Goal: Task Accomplishment & Management: Use online tool/utility

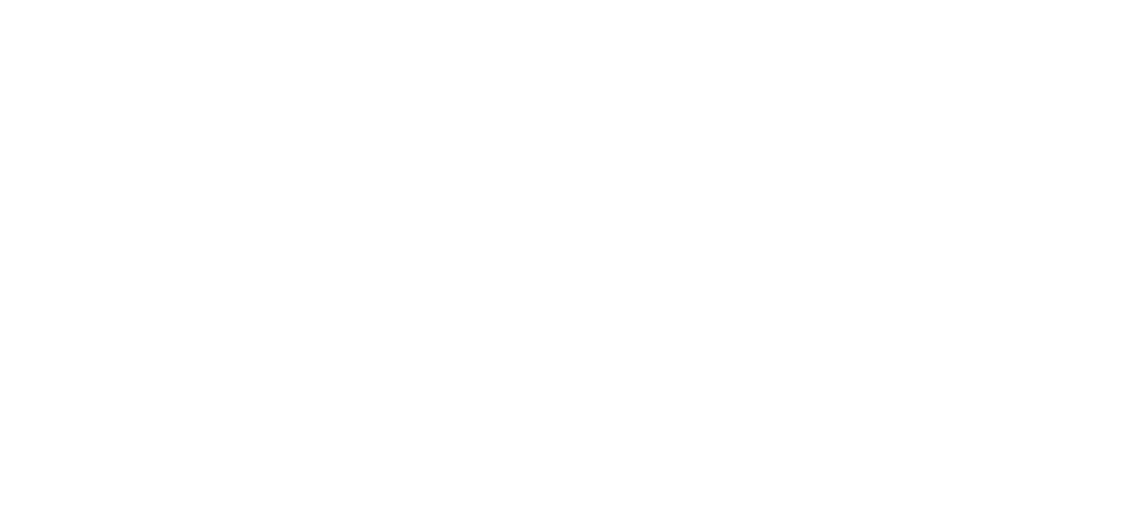
click at [1046, 0] on html at bounding box center [562, 0] width 1125 height 0
click at [1047, 0] on html at bounding box center [562, 0] width 1125 height 0
click at [1048, 0] on html at bounding box center [562, 0] width 1125 height 0
click at [1042, 0] on html at bounding box center [562, 0] width 1125 height 0
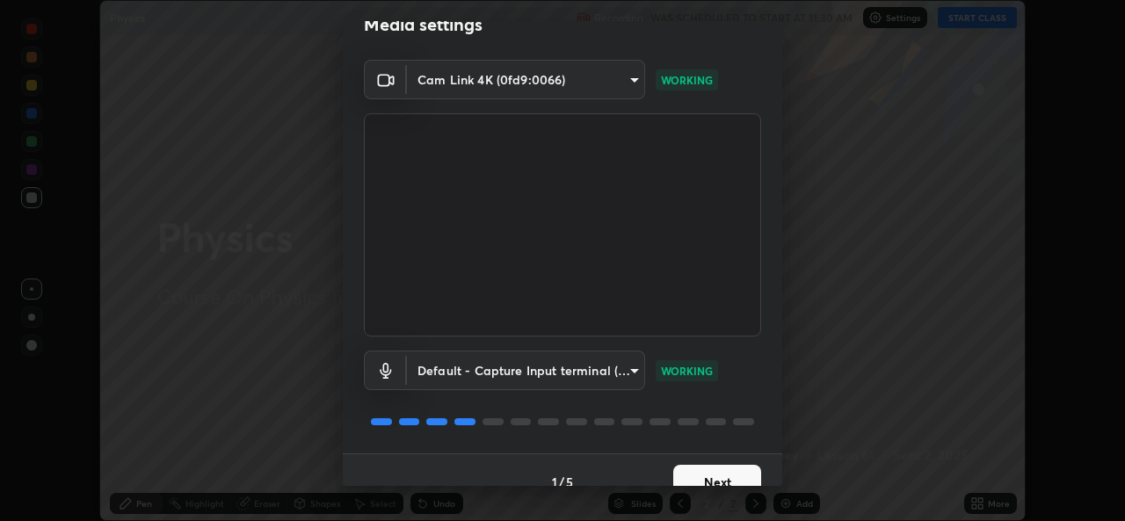
scroll to position [55, 0]
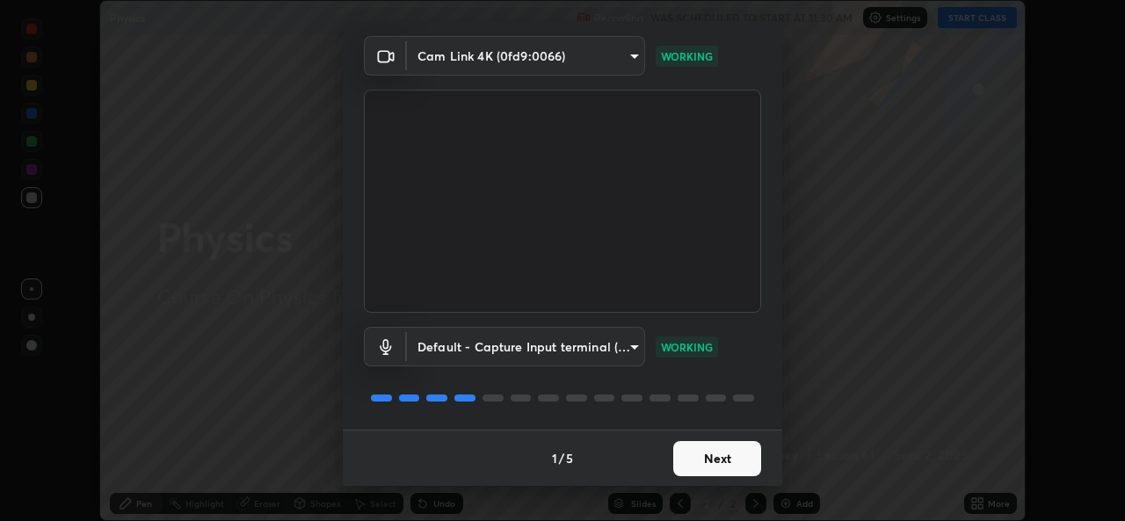
click at [689, 465] on button "Next" at bounding box center [717, 458] width 88 height 35
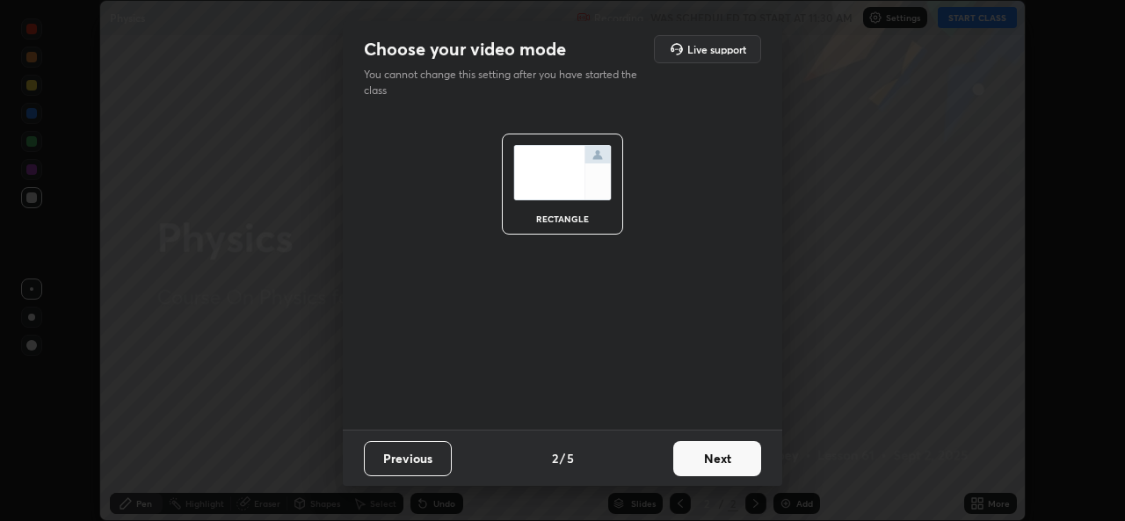
scroll to position [0, 0]
click at [700, 466] on button "Next" at bounding box center [717, 458] width 88 height 35
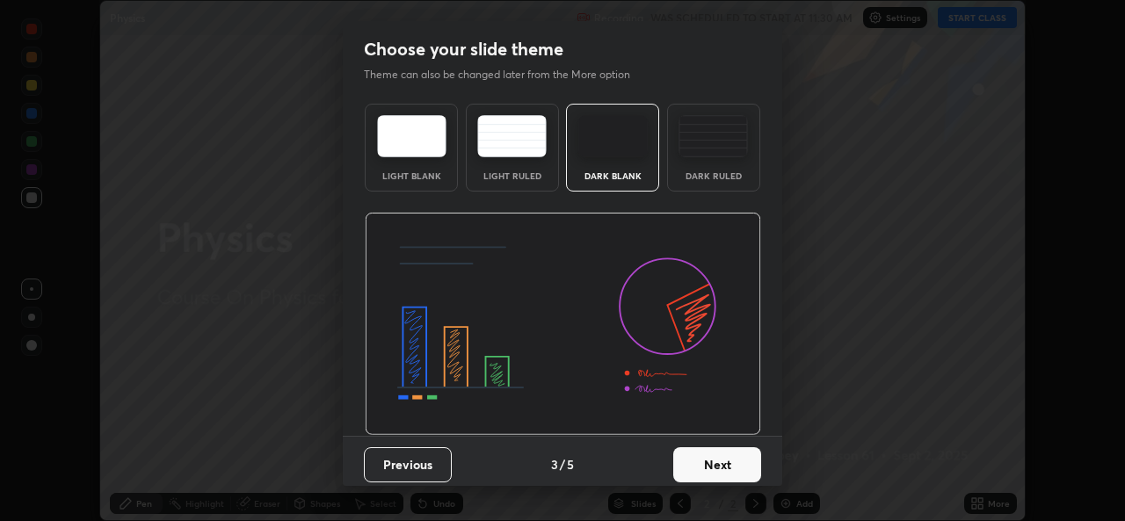
click at [717, 461] on button "Next" at bounding box center [717, 464] width 88 height 35
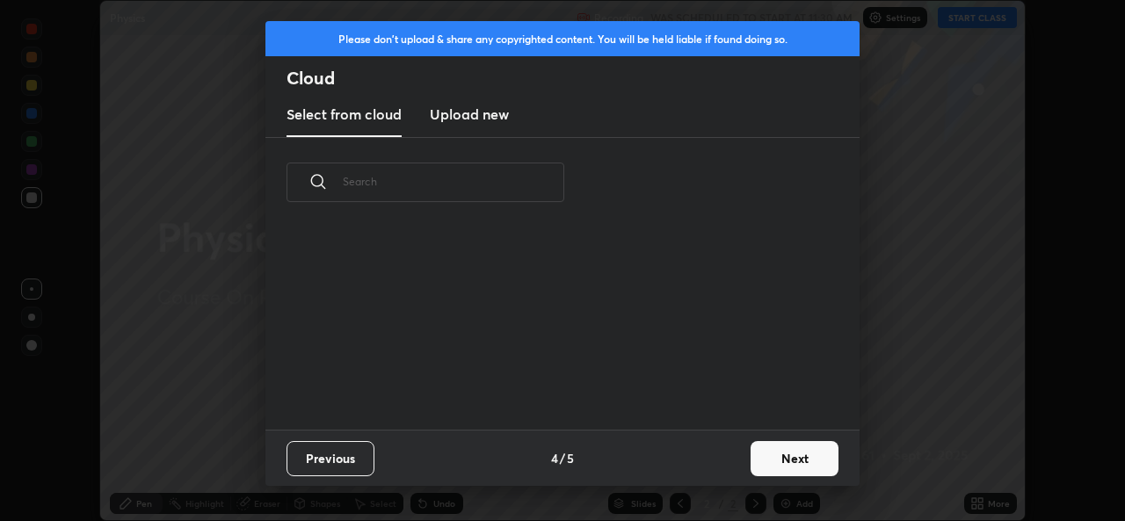
click at [734, 466] on div "Previous 4 / 5 Next" at bounding box center [562, 458] width 594 height 56
click at [767, 460] on button "Next" at bounding box center [795, 458] width 88 height 35
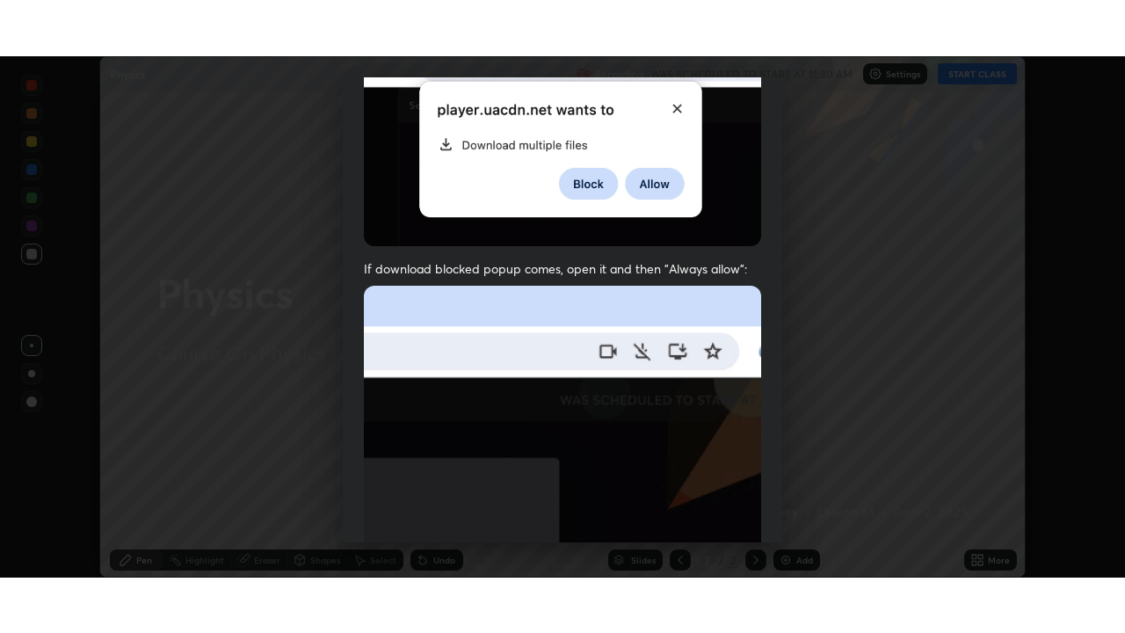
scroll to position [414, 0]
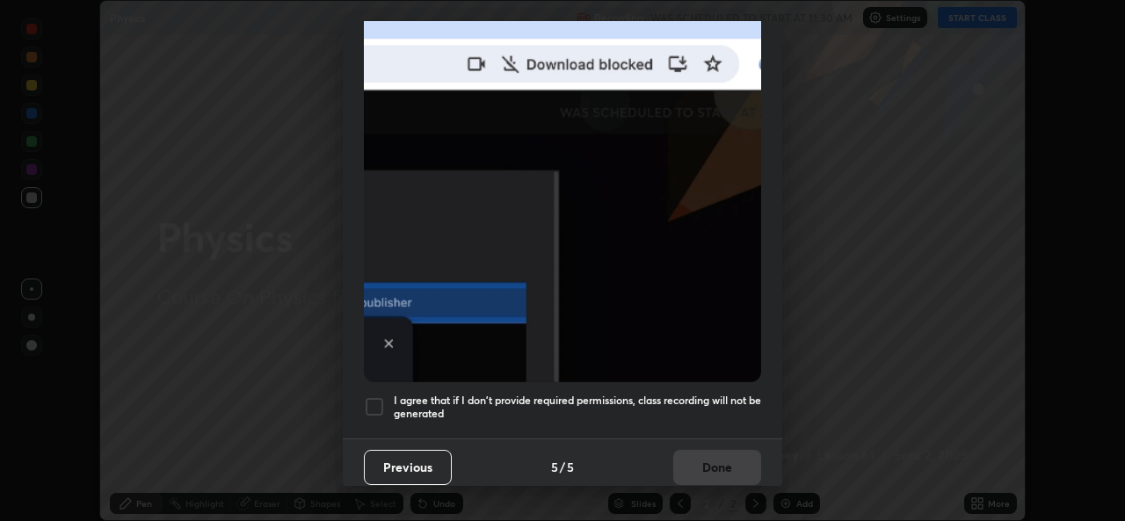
click at [703, 462] on div "Previous 5 / 5 Done" at bounding box center [563, 467] width 440 height 56
click at [375, 401] on div at bounding box center [374, 406] width 21 height 21
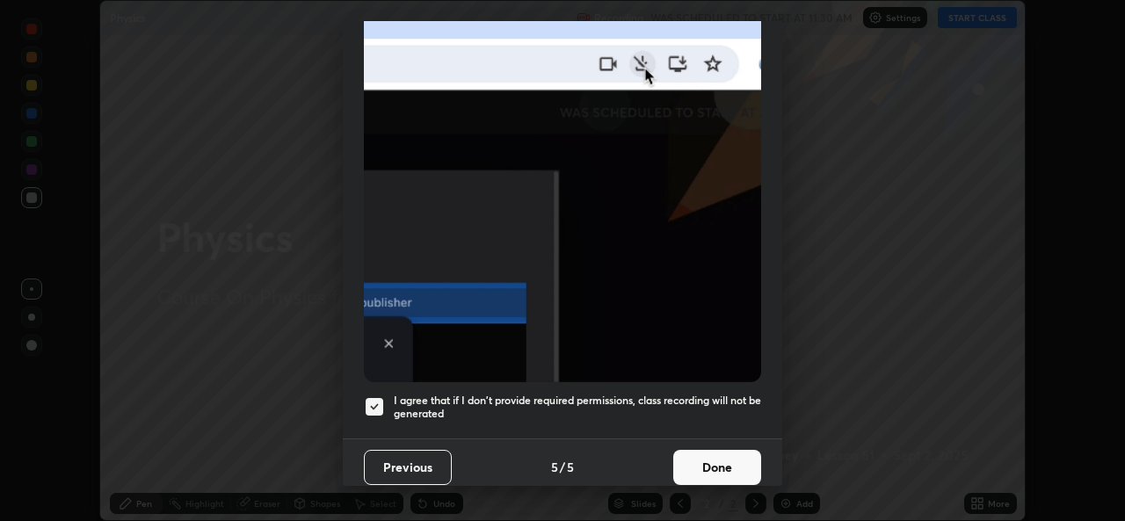
click at [687, 460] on button "Done" at bounding box center [717, 467] width 88 height 35
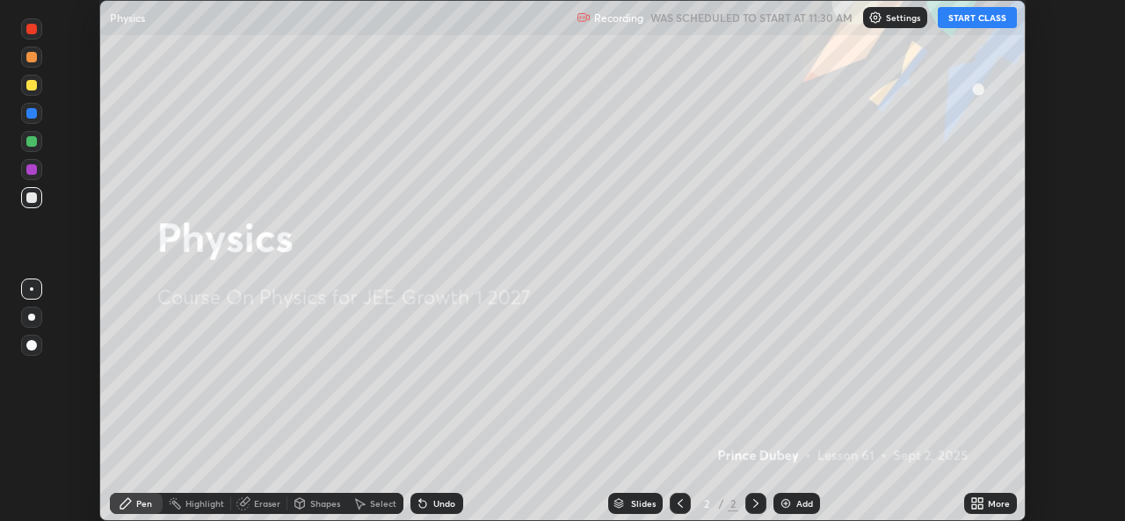
click at [962, 20] on button "START CLASS" at bounding box center [977, 17] width 79 height 21
click at [980, 506] on icon at bounding box center [980, 507] width 4 height 4
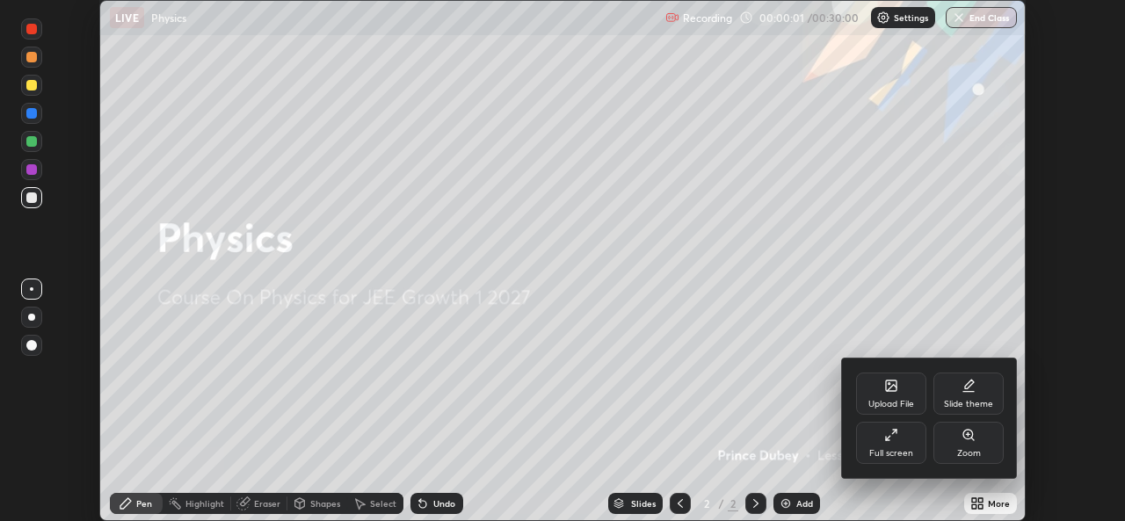
click at [893, 438] on icon at bounding box center [891, 435] width 14 height 14
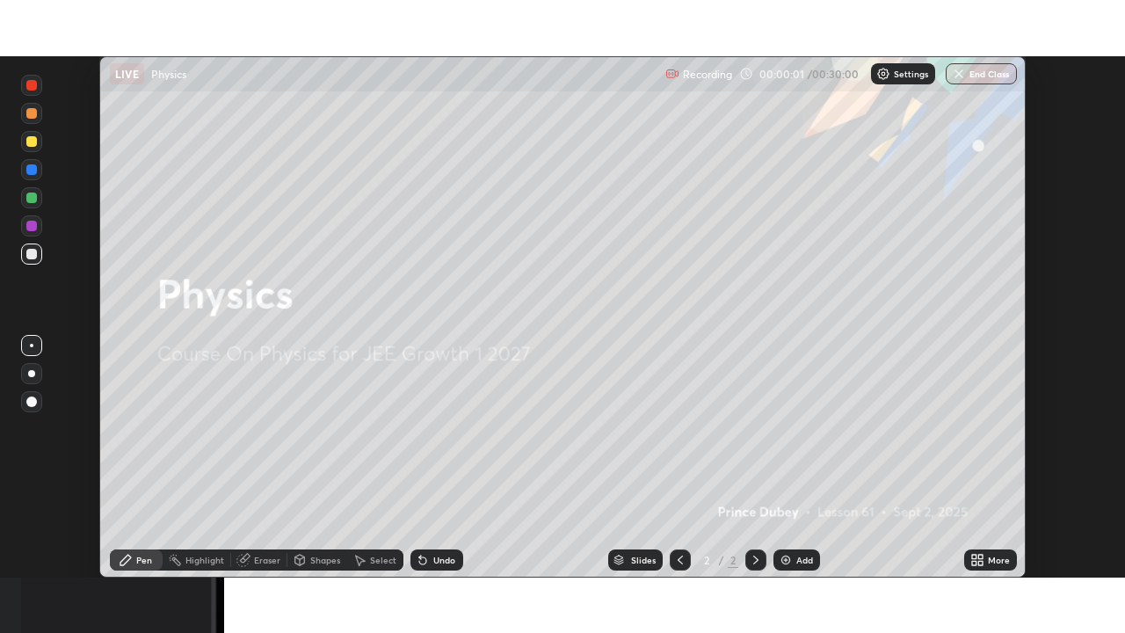
scroll to position [633, 1125]
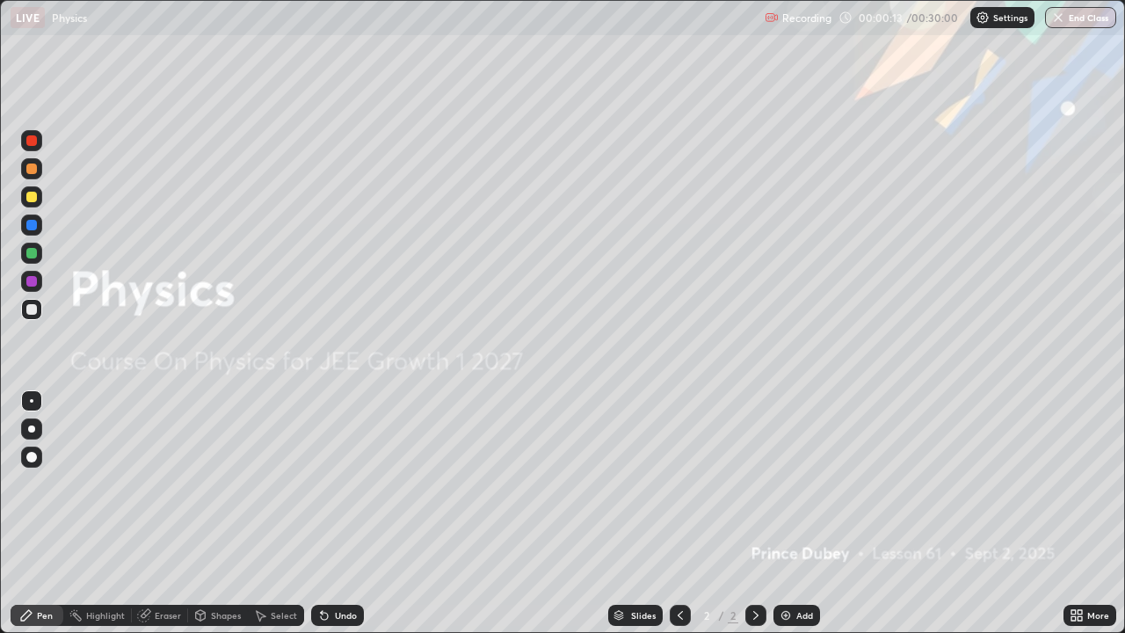
click at [796, 520] on div "Add" at bounding box center [804, 615] width 17 height 9
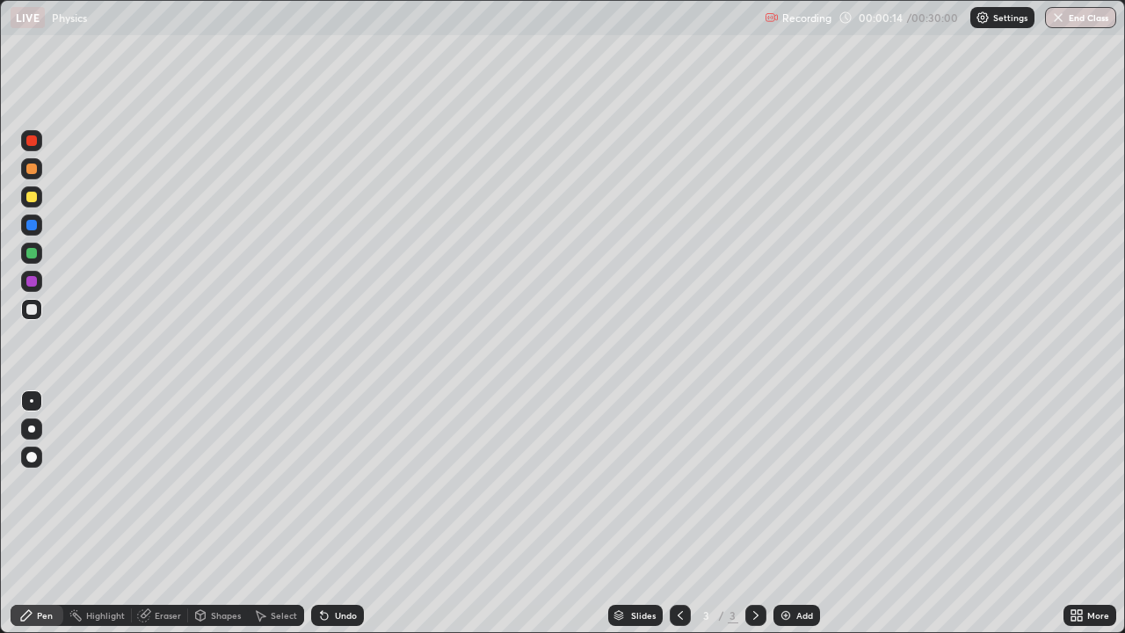
click at [219, 520] on div "Shapes" at bounding box center [226, 615] width 30 height 9
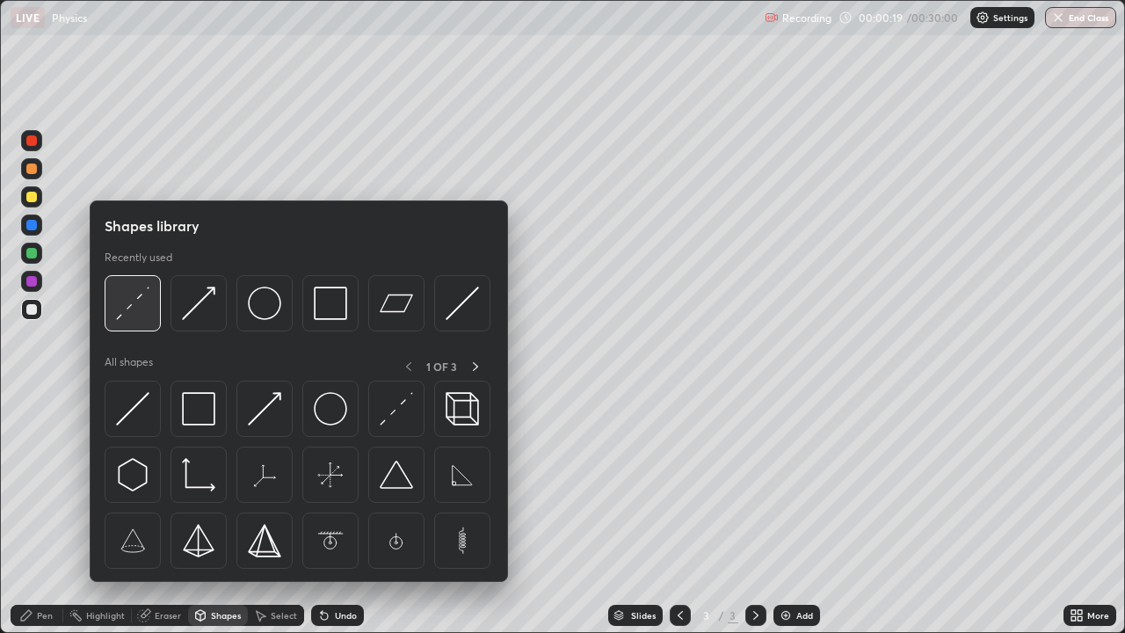
click at [136, 311] on img at bounding box center [132, 303] width 33 height 33
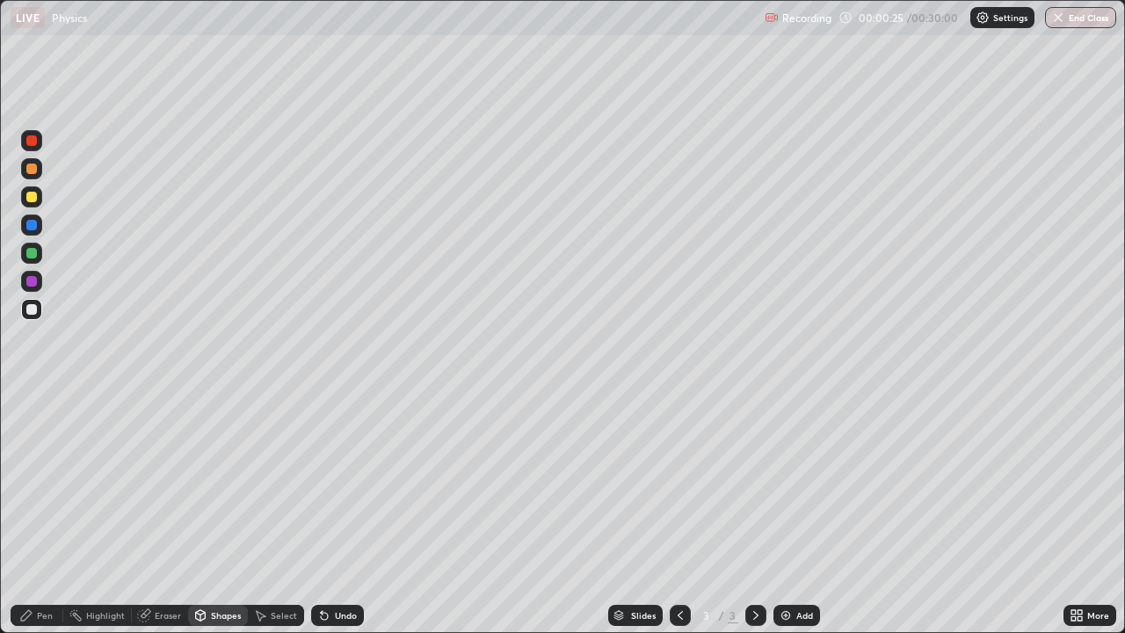
click at [219, 520] on div "Shapes" at bounding box center [226, 615] width 30 height 9
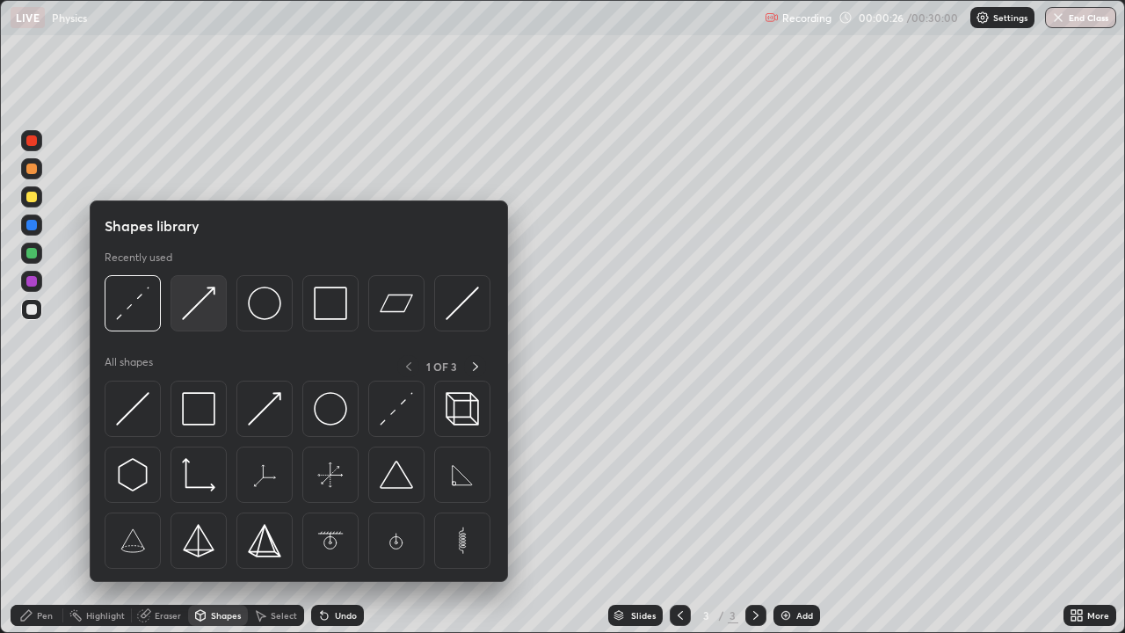
click at [207, 302] on img at bounding box center [198, 303] width 33 height 33
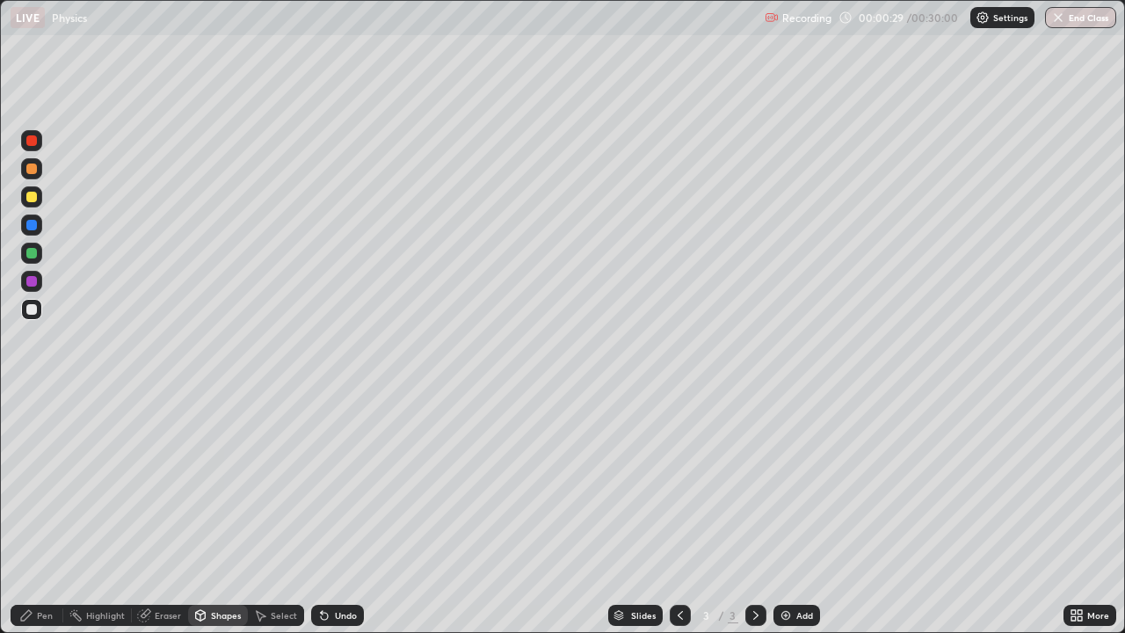
click at [348, 520] on div "Undo" at bounding box center [346, 615] width 22 height 9
click at [33, 520] on div "Pen" at bounding box center [37, 615] width 53 height 21
click at [32, 429] on div at bounding box center [31, 428] width 7 height 7
click at [214, 520] on div "Shapes" at bounding box center [226, 615] width 30 height 9
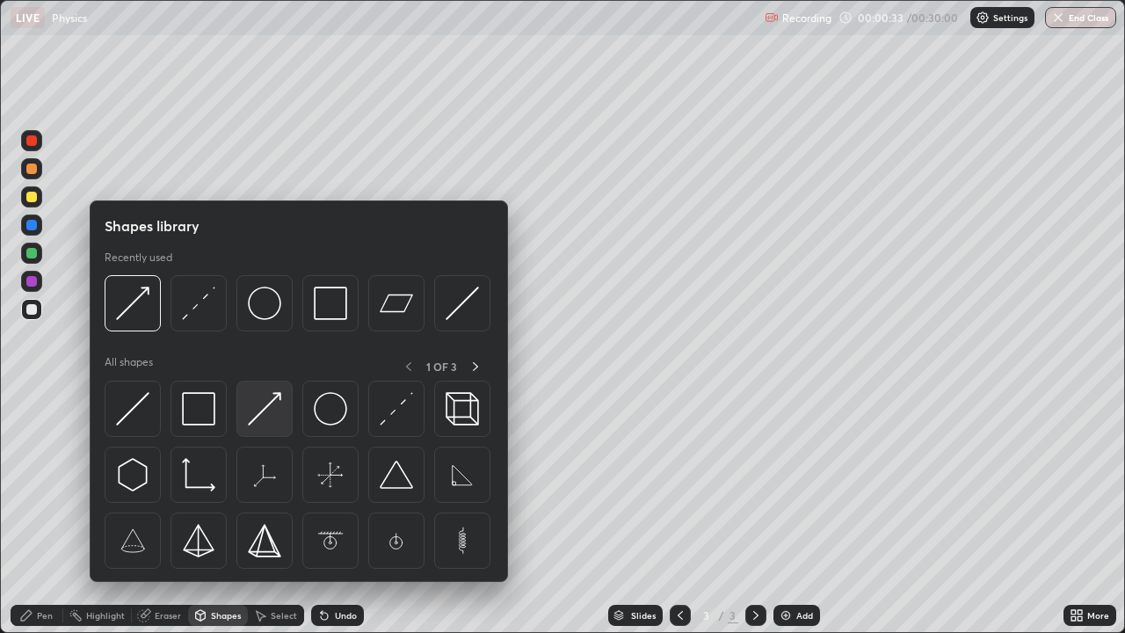
click at [262, 413] on img at bounding box center [264, 408] width 33 height 33
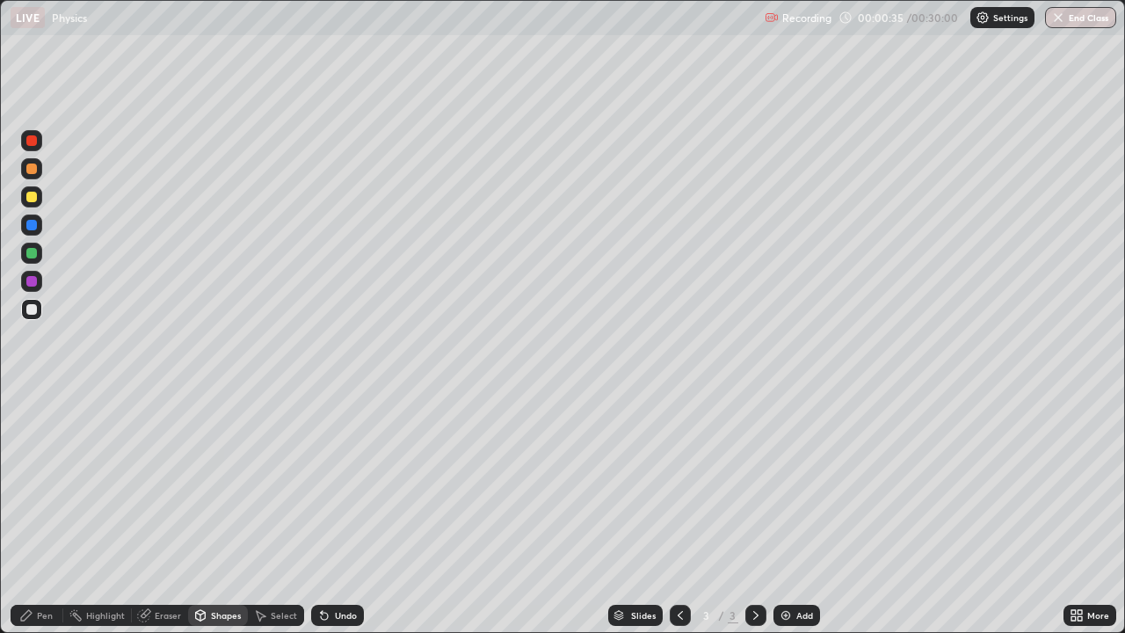
click at [33, 142] on div at bounding box center [31, 140] width 11 height 11
click at [32, 520] on icon at bounding box center [26, 615] width 14 height 14
click at [32, 402] on div at bounding box center [32, 401] width 4 height 4
click at [32, 401] on div at bounding box center [32, 401] width 4 height 4
click at [29, 310] on div at bounding box center [31, 309] width 11 height 11
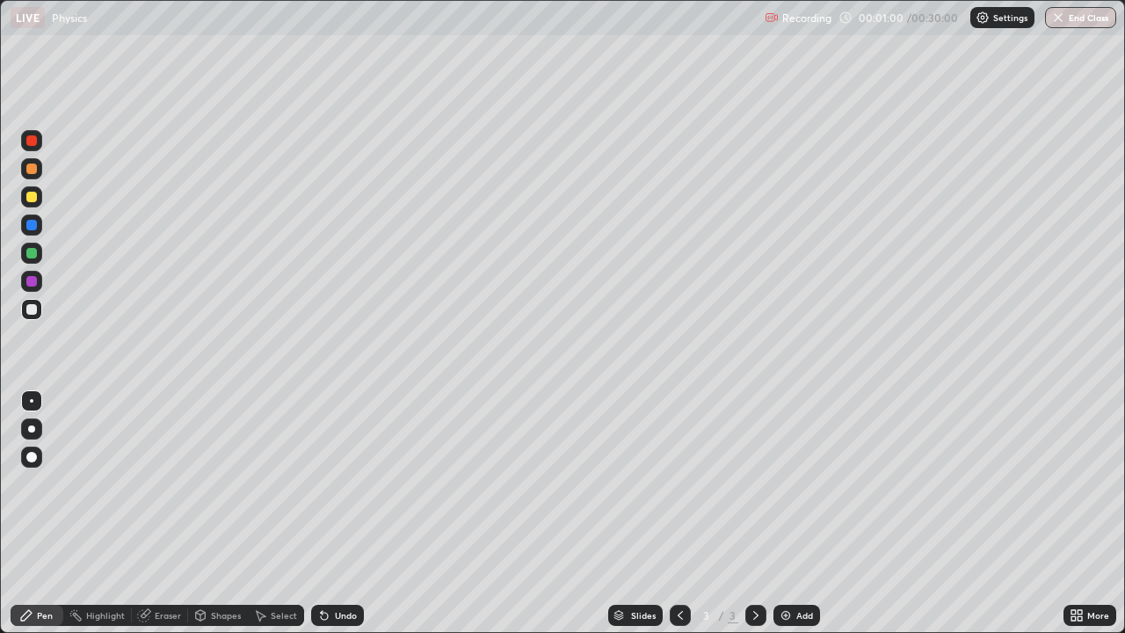
click at [32, 310] on div at bounding box center [31, 309] width 11 height 11
click at [224, 520] on div "Shapes" at bounding box center [218, 615] width 60 height 21
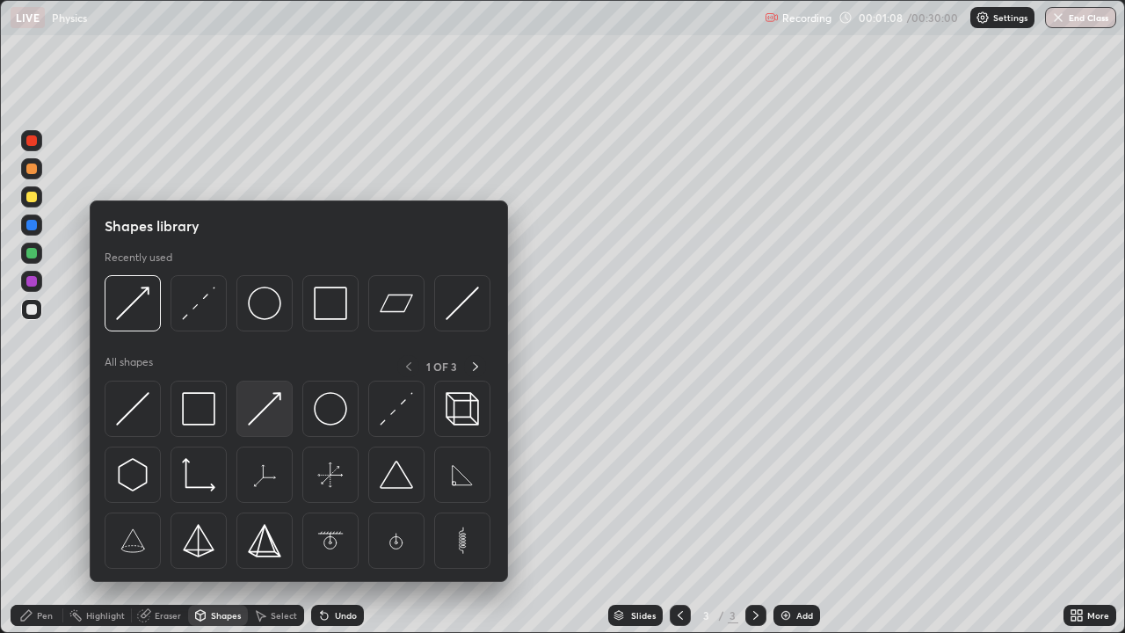
click at [267, 410] on img at bounding box center [264, 408] width 33 height 33
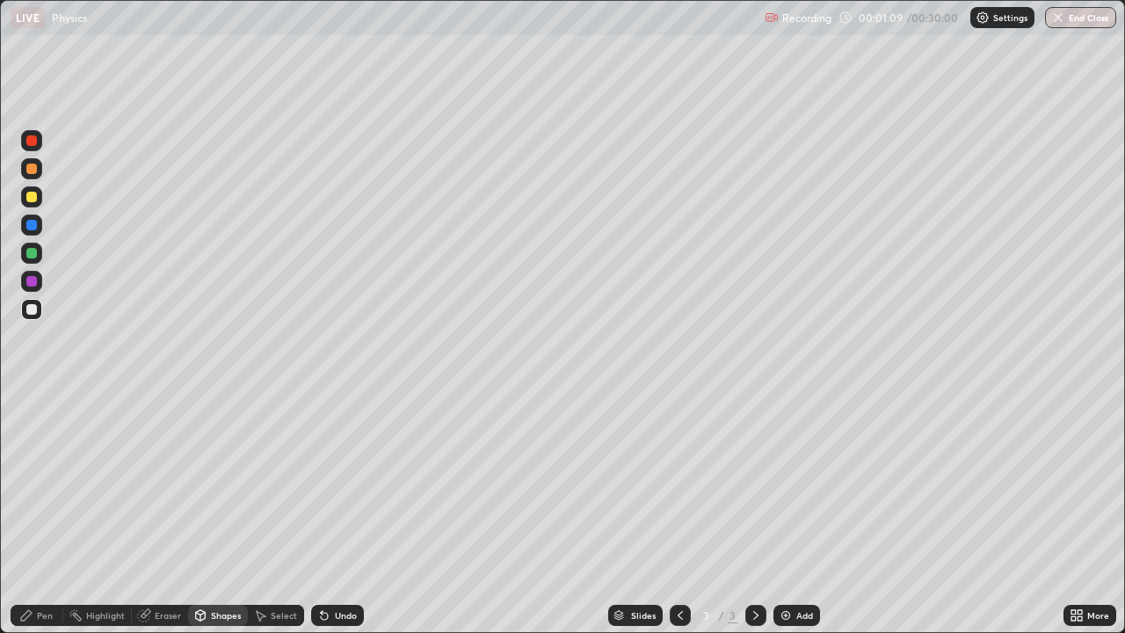
click at [33, 308] on div at bounding box center [31, 309] width 11 height 11
click at [25, 520] on icon at bounding box center [26, 615] width 14 height 14
click at [32, 401] on div at bounding box center [32, 401] width 4 height 4
click at [217, 520] on div "Shapes" at bounding box center [226, 615] width 30 height 9
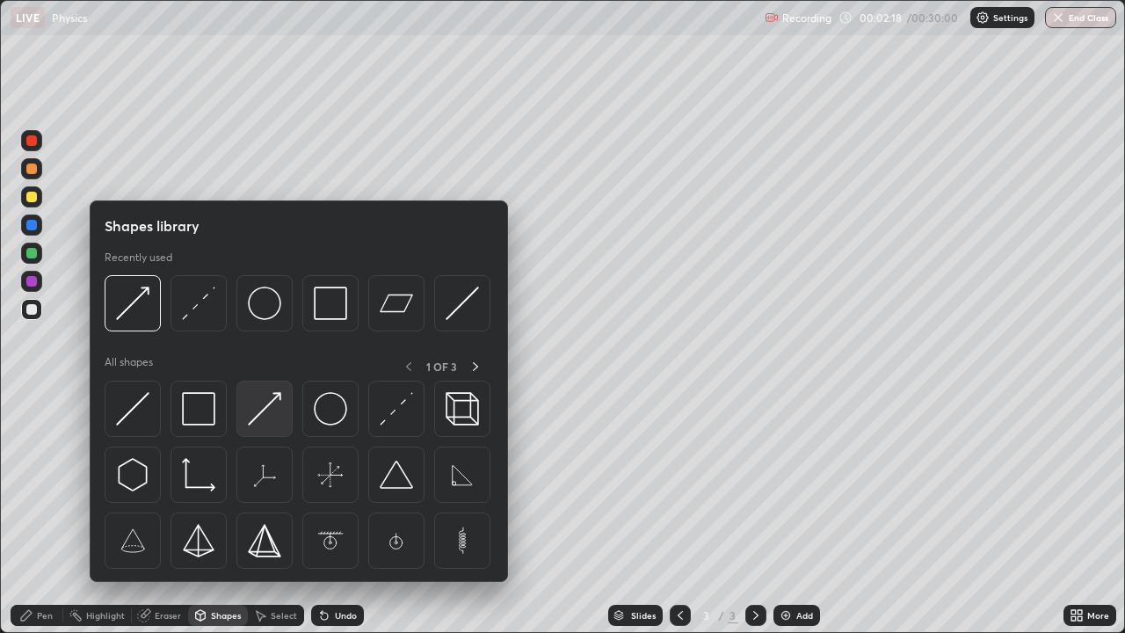
click at [263, 411] on img at bounding box center [264, 408] width 33 height 33
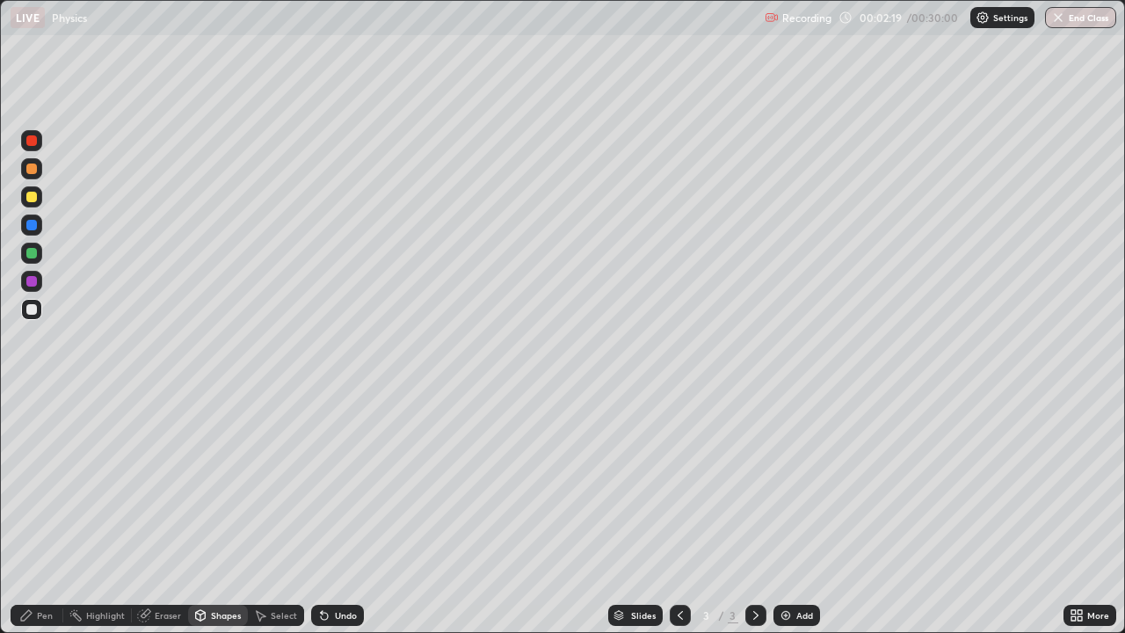
click at [28, 198] on div at bounding box center [31, 197] width 11 height 11
click at [33, 520] on div "Pen" at bounding box center [37, 615] width 53 height 21
click at [222, 520] on div "Shapes" at bounding box center [226, 615] width 30 height 9
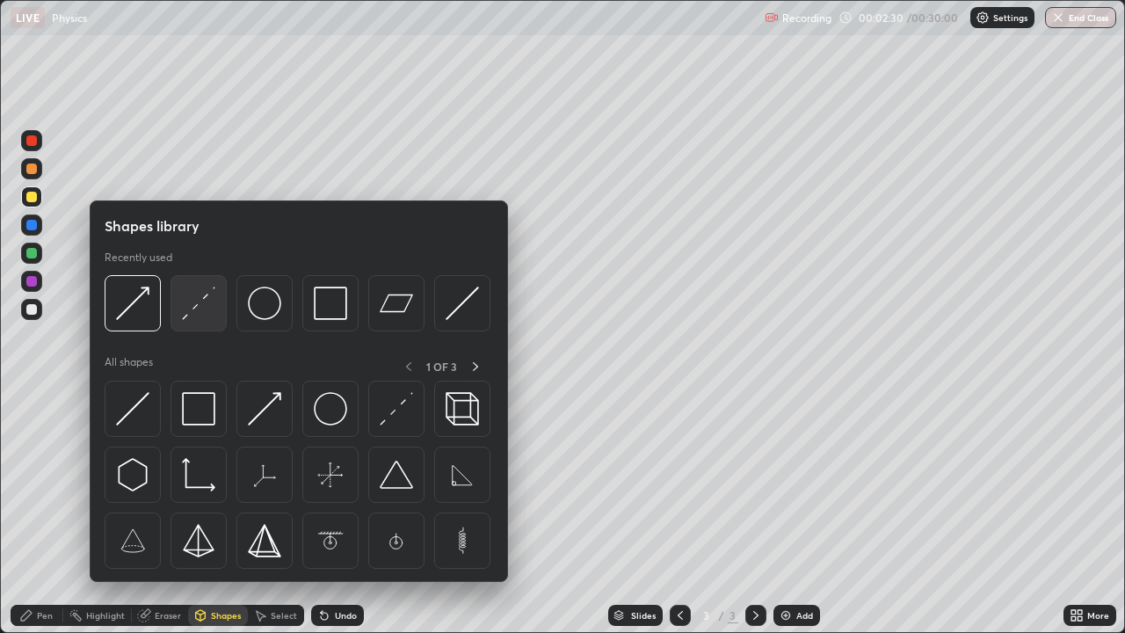
click at [199, 301] on img at bounding box center [198, 303] width 33 height 33
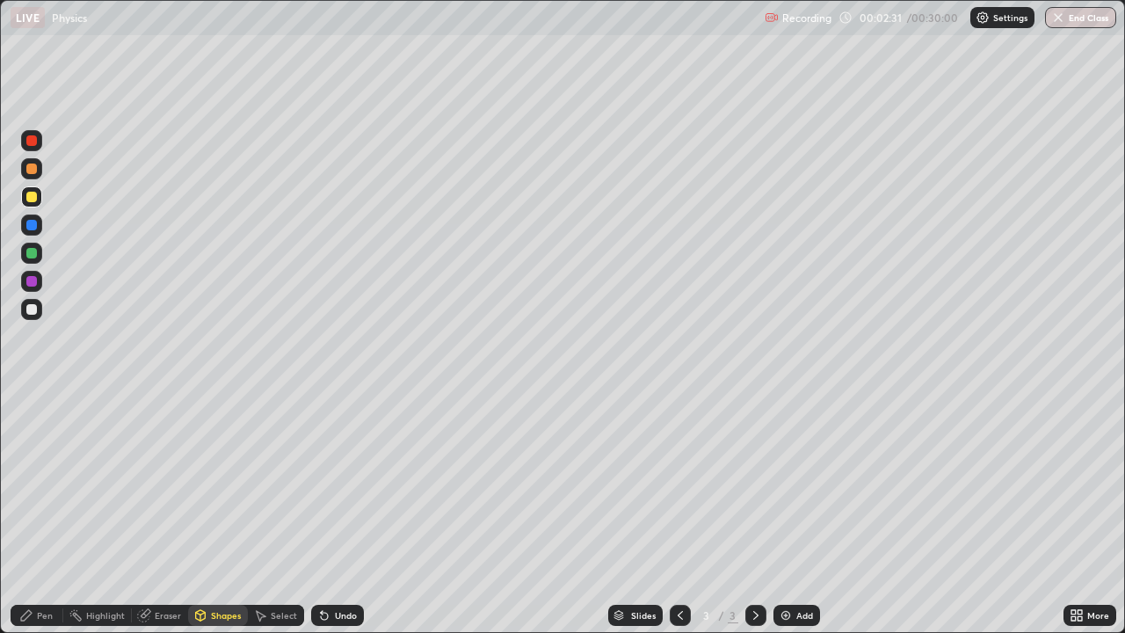
click at [30, 309] on div at bounding box center [31, 309] width 11 height 11
click at [37, 520] on div "Pen" at bounding box center [45, 615] width 16 height 9
click at [31, 145] on div at bounding box center [31, 140] width 11 height 11
click at [31, 200] on div at bounding box center [31, 197] width 11 height 11
click at [229, 520] on div "Shapes" at bounding box center [218, 615] width 60 height 21
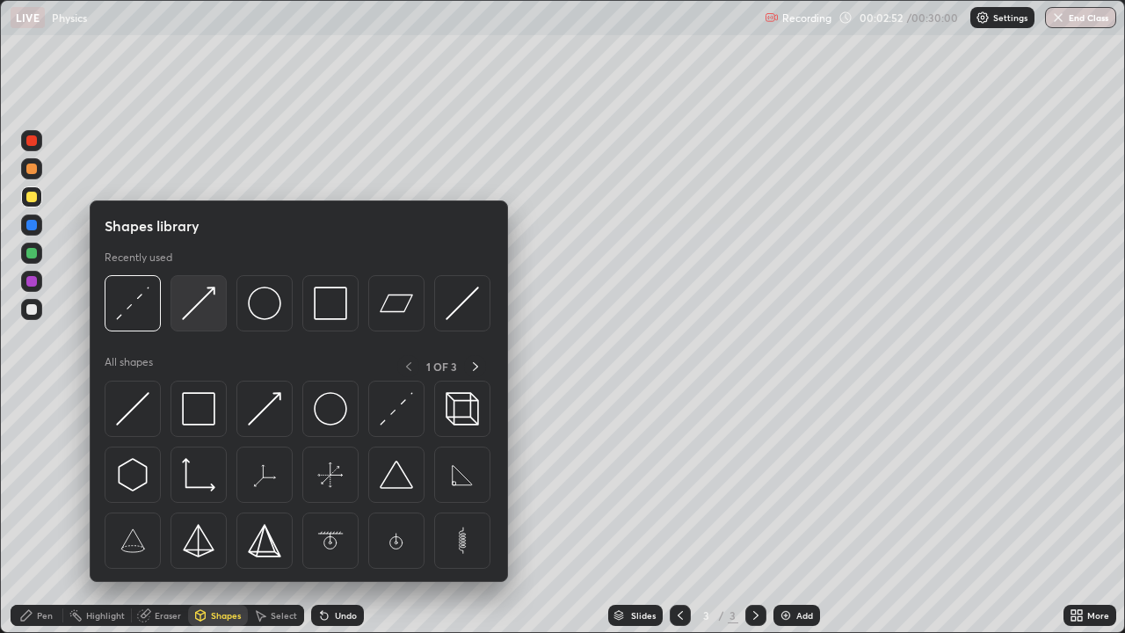
click at [202, 309] on img at bounding box center [198, 303] width 33 height 33
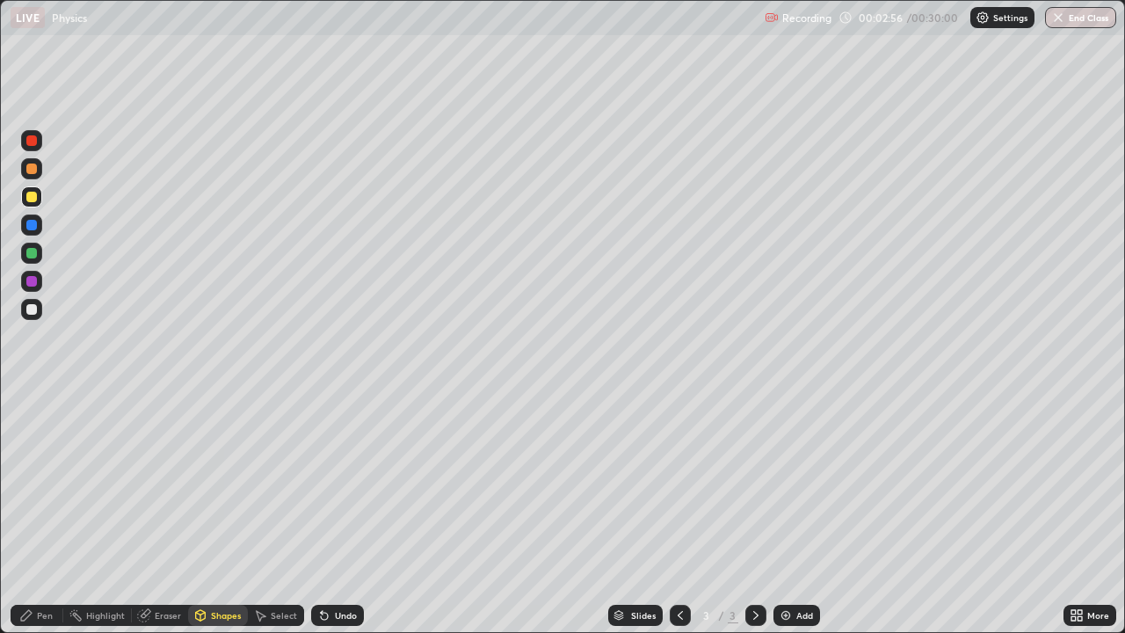
click at [33, 318] on div at bounding box center [31, 309] width 21 height 21
click at [36, 141] on div at bounding box center [31, 140] width 11 height 11
click at [348, 520] on div "Undo" at bounding box center [346, 615] width 22 height 9
click at [33, 520] on div "Pen" at bounding box center [37, 615] width 53 height 21
click at [214, 520] on div "Shapes" at bounding box center [226, 615] width 30 height 9
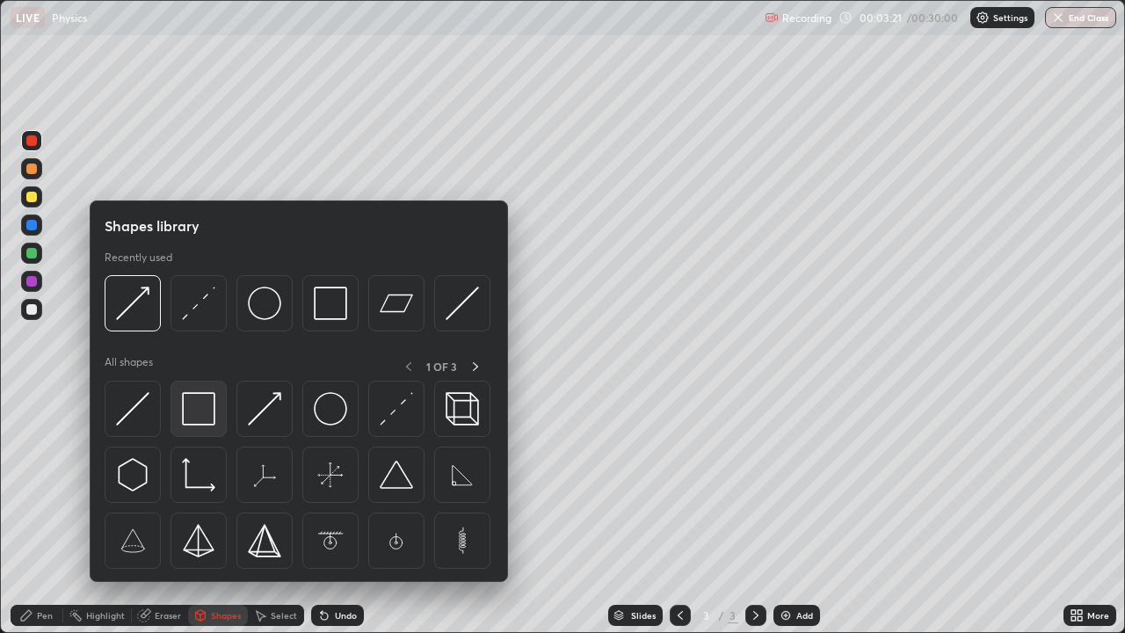
click at [205, 415] on img at bounding box center [198, 408] width 33 height 33
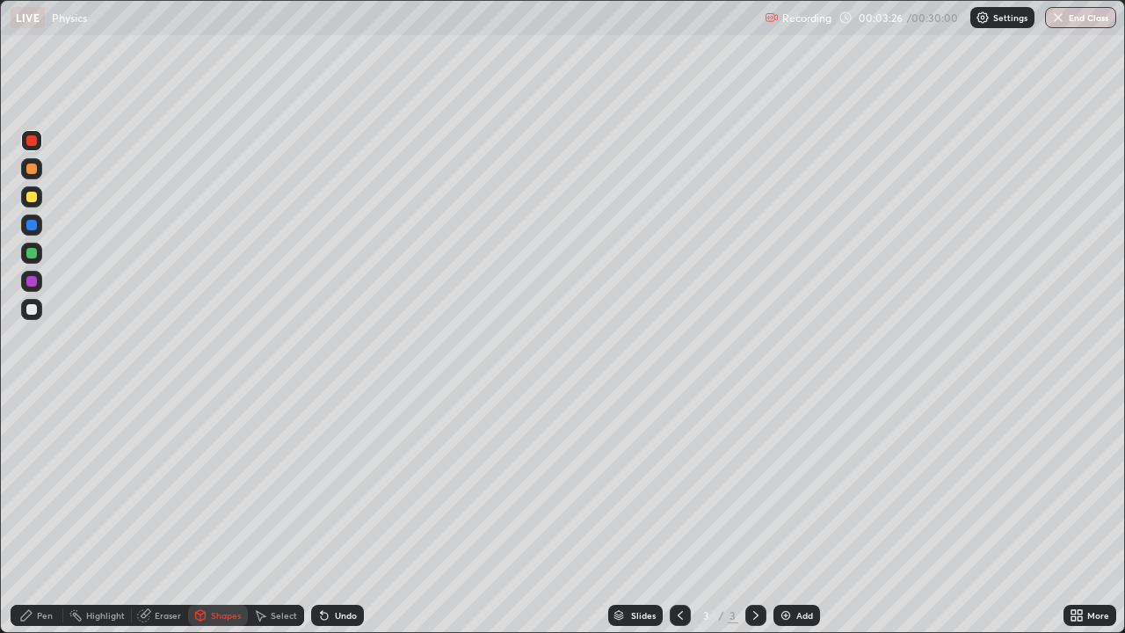
click at [33, 520] on div "Pen" at bounding box center [37, 615] width 53 height 21
click at [32, 401] on div at bounding box center [32, 401] width 4 height 4
click at [28, 310] on div at bounding box center [31, 309] width 11 height 11
click at [26, 459] on div at bounding box center [31, 457] width 11 height 11
click at [215, 520] on div "Shapes" at bounding box center [226, 615] width 30 height 9
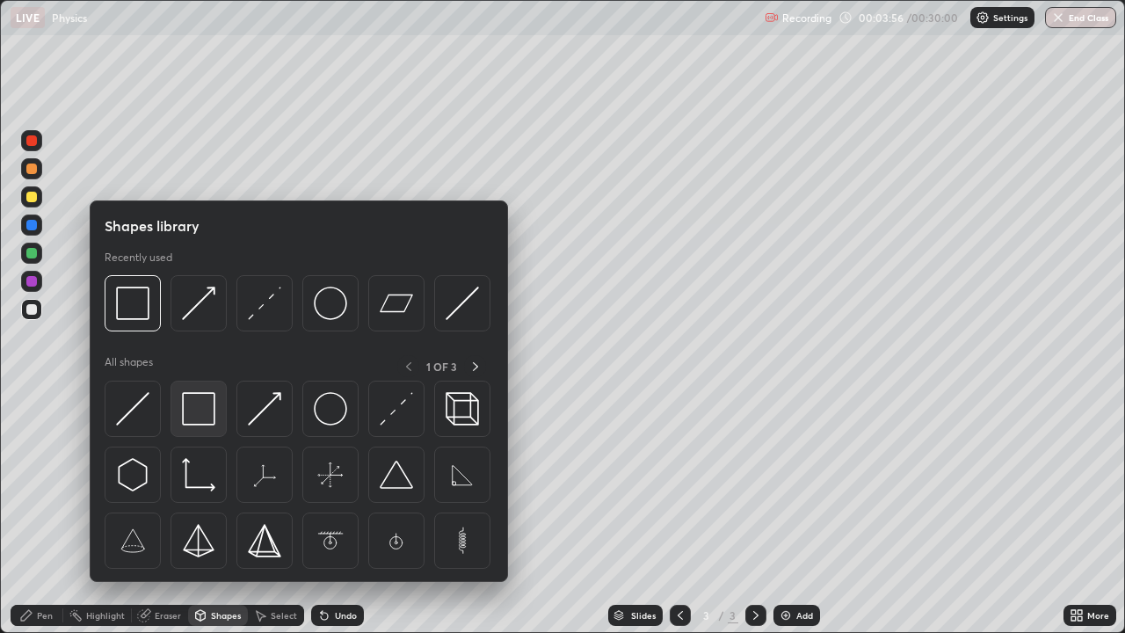
click at [197, 415] on img at bounding box center [198, 408] width 33 height 33
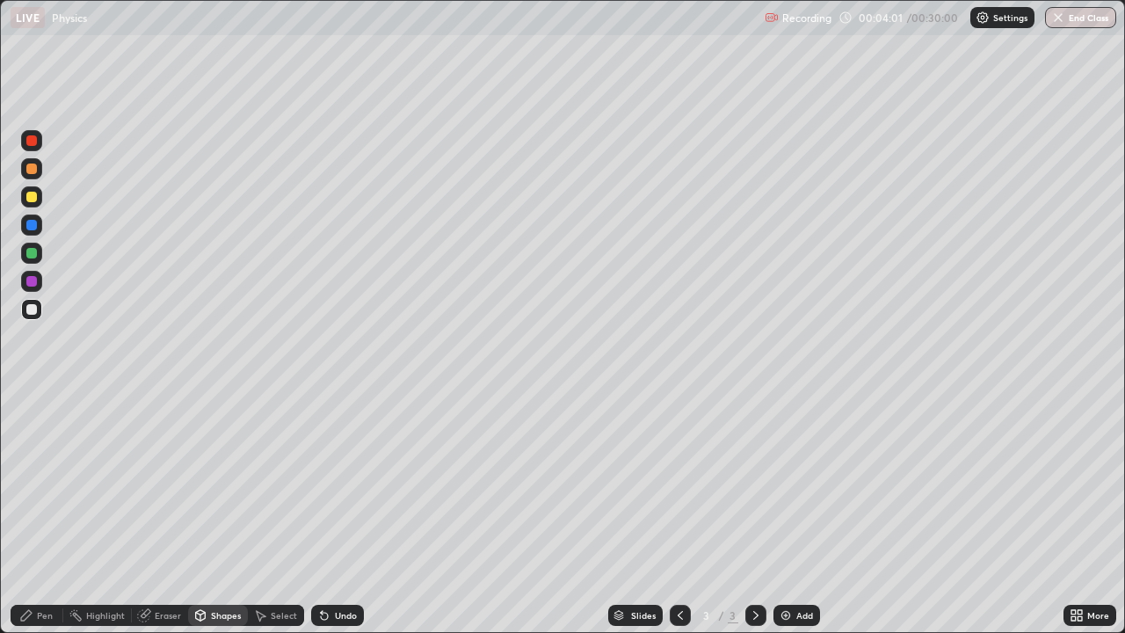
click at [32, 520] on icon at bounding box center [26, 615] width 14 height 14
click at [32, 401] on div at bounding box center [32, 401] width 4 height 4
click at [200, 520] on icon at bounding box center [200, 617] width 0 height 6
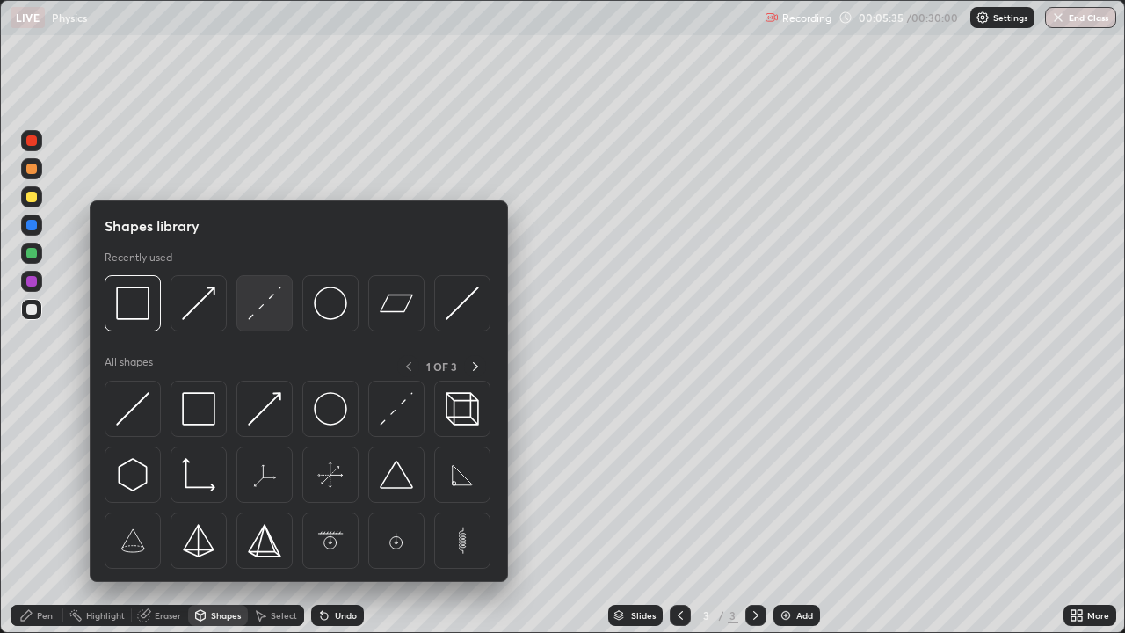
click at [265, 309] on img at bounding box center [264, 303] width 33 height 33
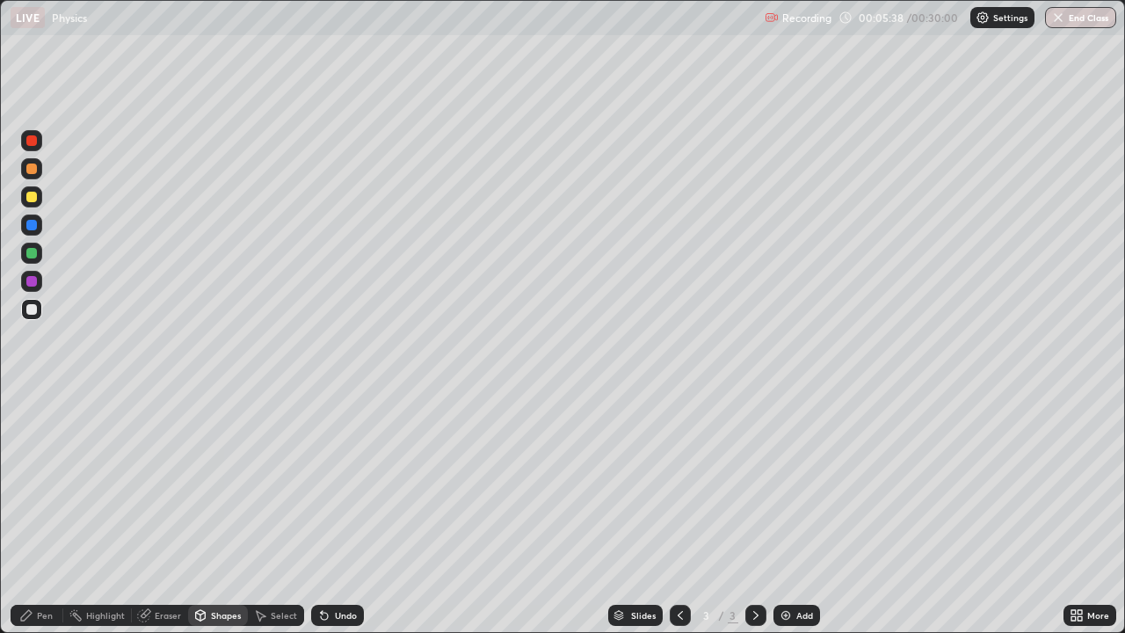
click at [45, 520] on div "Pen" at bounding box center [37, 615] width 53 height 21
click at [32, 401] on div at bounding box center [32, 401] width 4 height 4
click at [30, 311] on div at bounding box center [31, 309] width 11 height 11
click at [31, 251] on div at bounding box center [31, 253] width 11 height 11
click at [222, 520] on div "Shapes" at bounding box center [226, 615] width 30 height 9
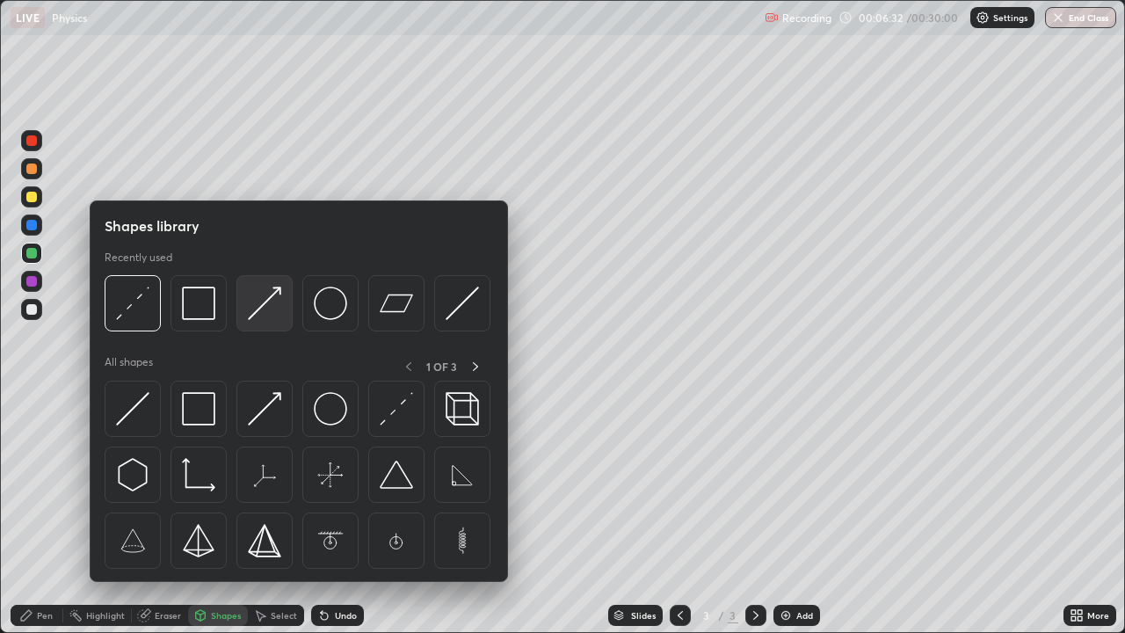
click at [258, 318] on img at bounding box center [264, 303] width 33 height 33
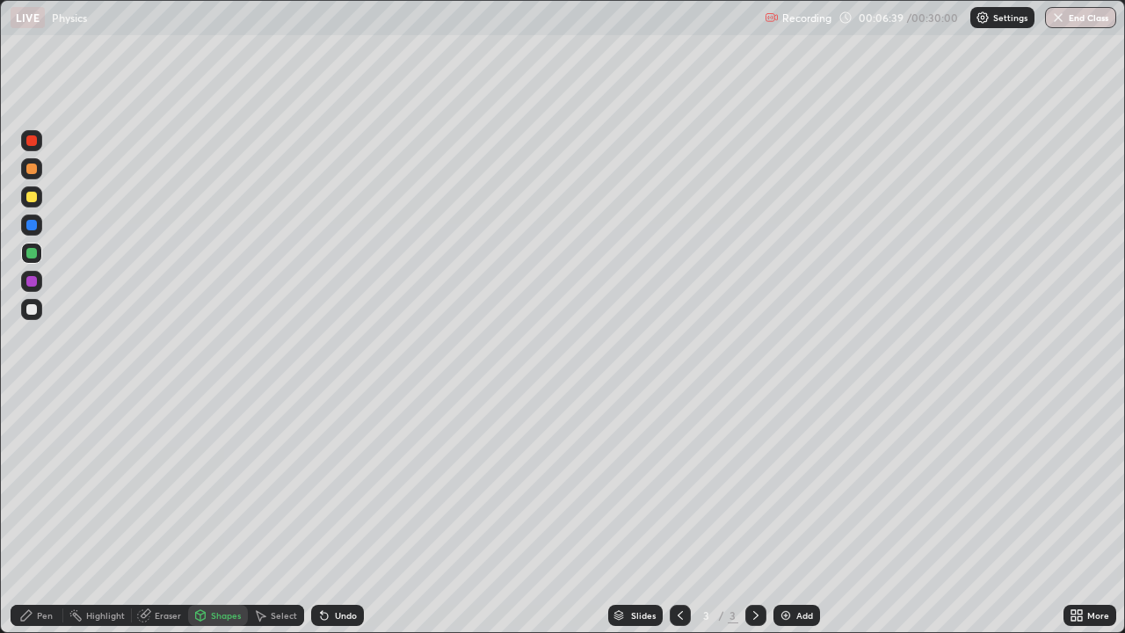
click at [341, 520] on div "Undo" at bounding box center [346, 615] width 22 height 9
click at [34, 520] on div "Pen" at bounding box center [37, 615] width 53 height 21
click at [207, 520] on div "Shapes" at bounding box center [218, 615] width 60 height 21
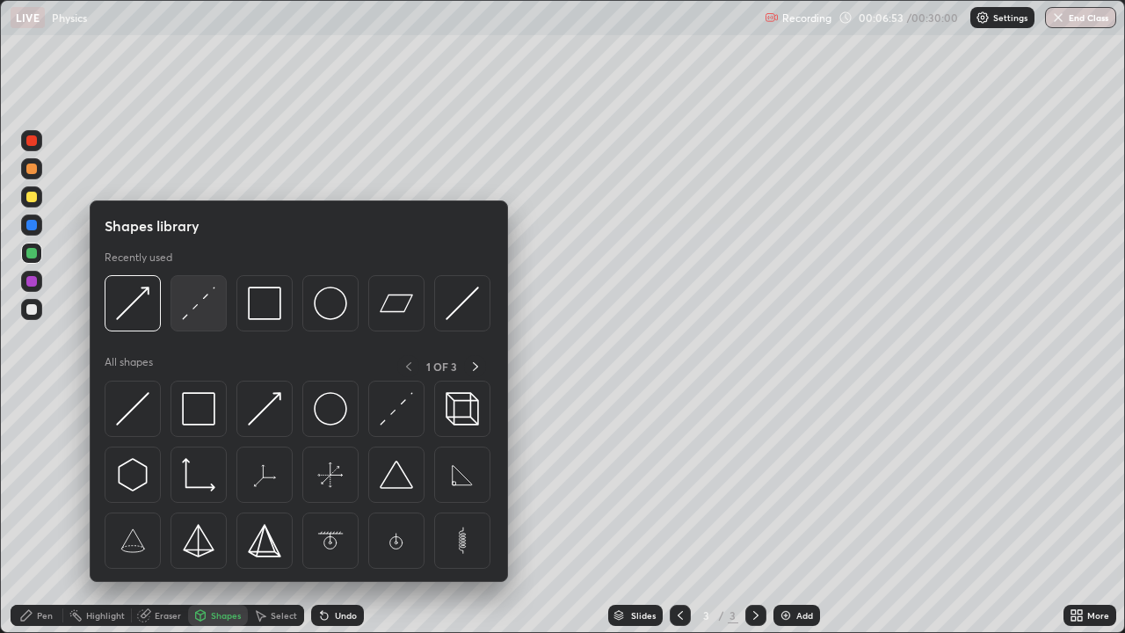
click at [196, 311] on img at bounding box center [198, 303] width 33 height 33
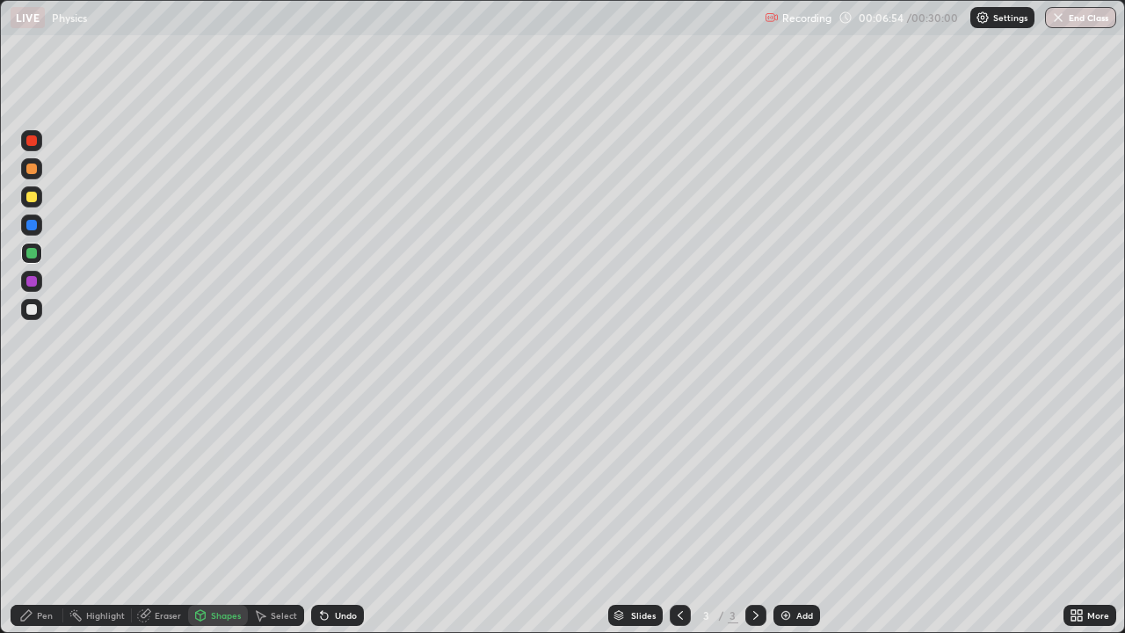
click at [32, 310] on div at bounding box center [31, 309] width 11 height 11
click at [334, 520] on div "Undo" at bounding box center [337, 615] width 53 height 21
click at [340, 520] on div "Undo" at bounding box center [337, 615] width 53 height 21
click at [274, 520] on div "Select" at bounding box center [284, 615] width 26 height 9
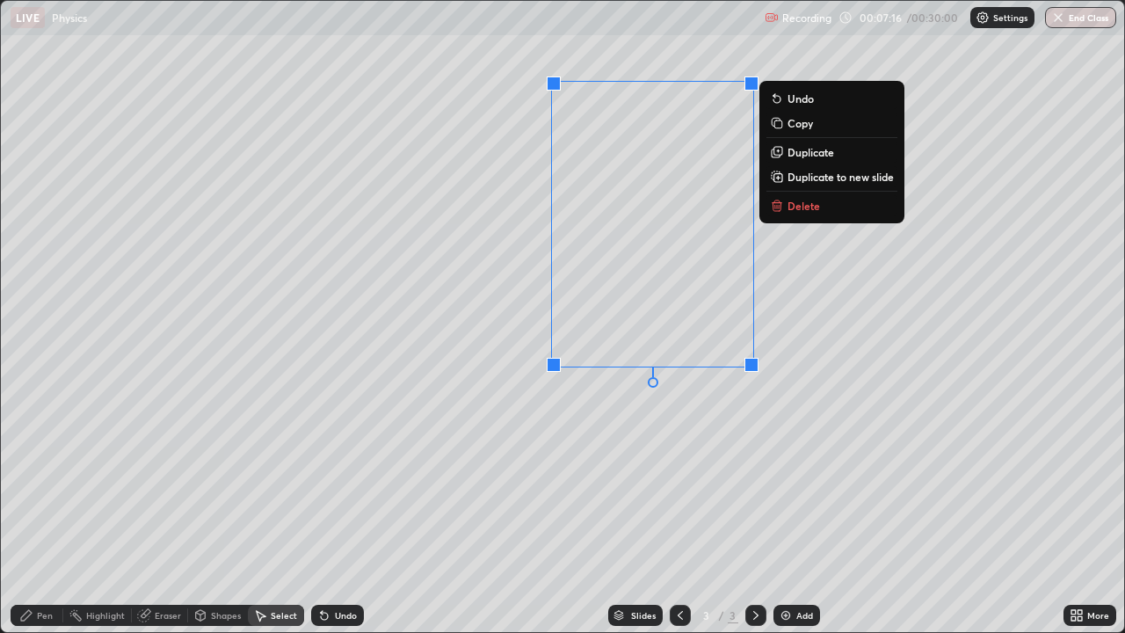
click at [552, 451] on div "0 ° Undo Copy Duplicate Duplicate to new slide Delete" at bounding box center [562, 316] width 1123 height 631
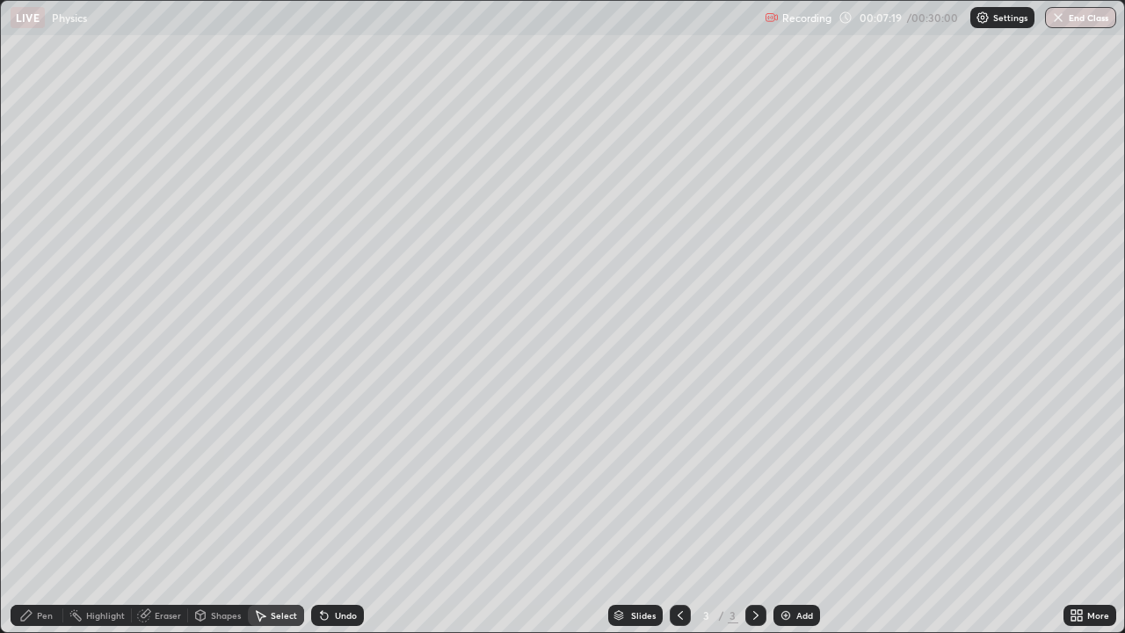
click at [27, 520] on icon at bounding box center [26, 615] width 14 height 14
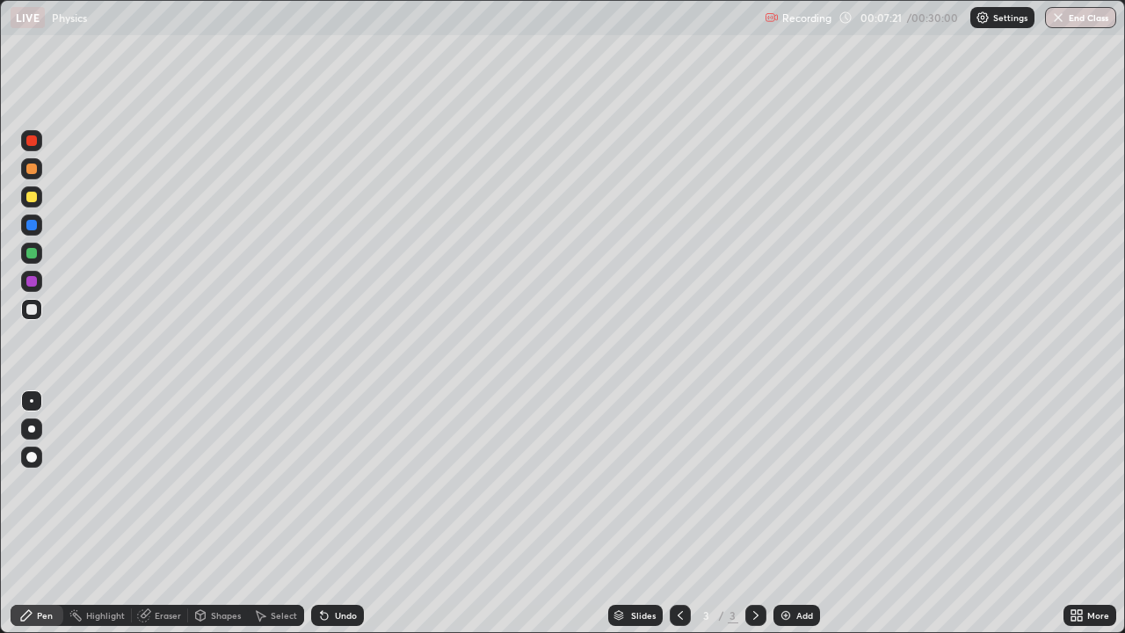
click at [34, 199] on div at bounding box center [31, 197] width 11 height 11
click at [219, 520] on div "Shapes" at bounding box center [226, 615] width 30 height 9
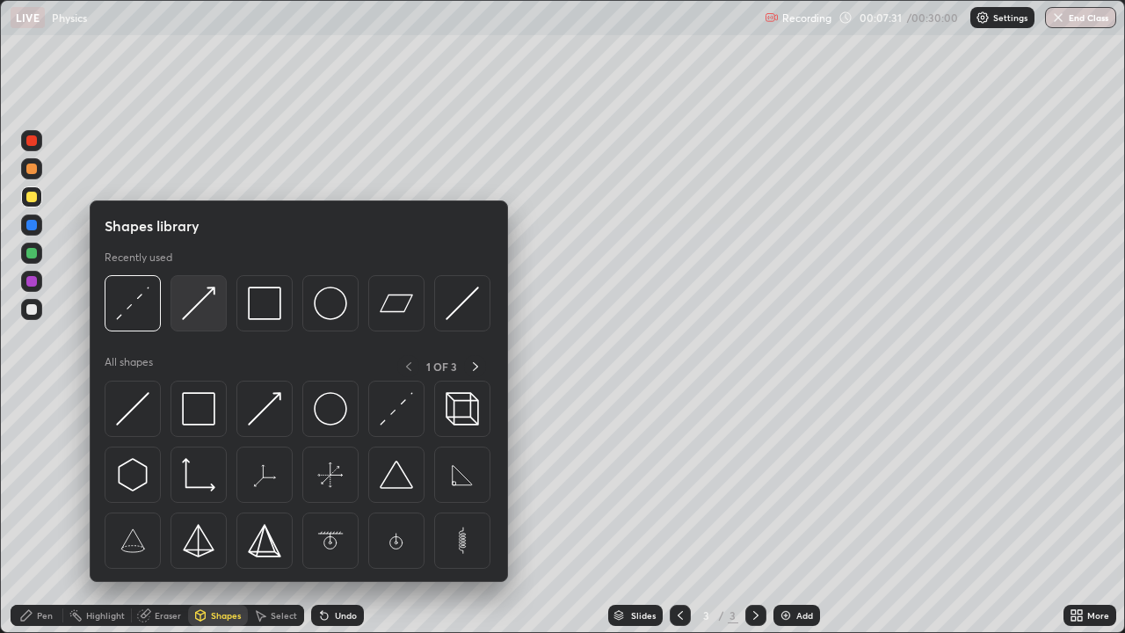
click at [203, 312] on img at bounding box center [198, 303] width 33 height 33
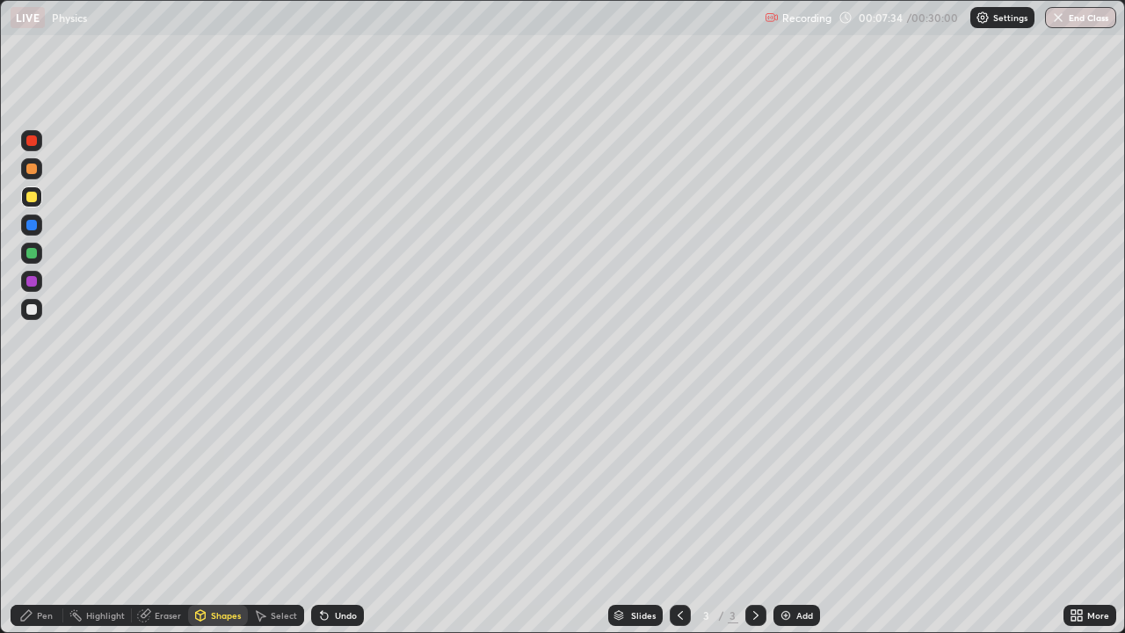
click at [30, 520] on div "Pen" at bounding box center [37, 615] width 53 height 21
click at [214, 520] on div "Shapes" at bounding box center [226, 615] width 30 height 9
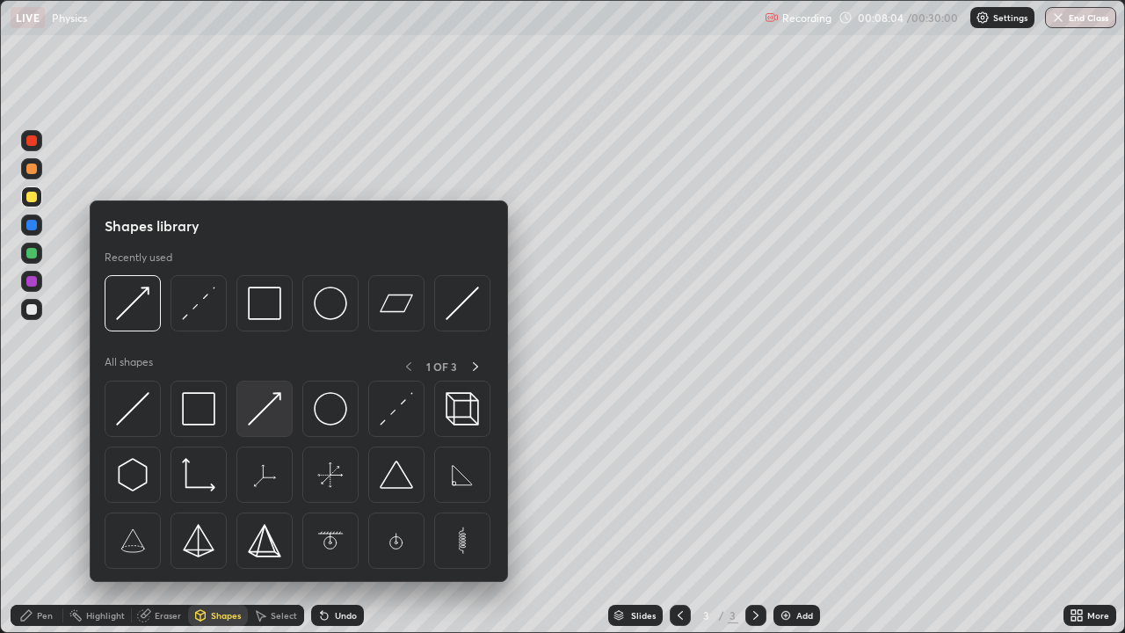
click at [270, 422] on img at bounding box center [264, 408] width 33 height 33
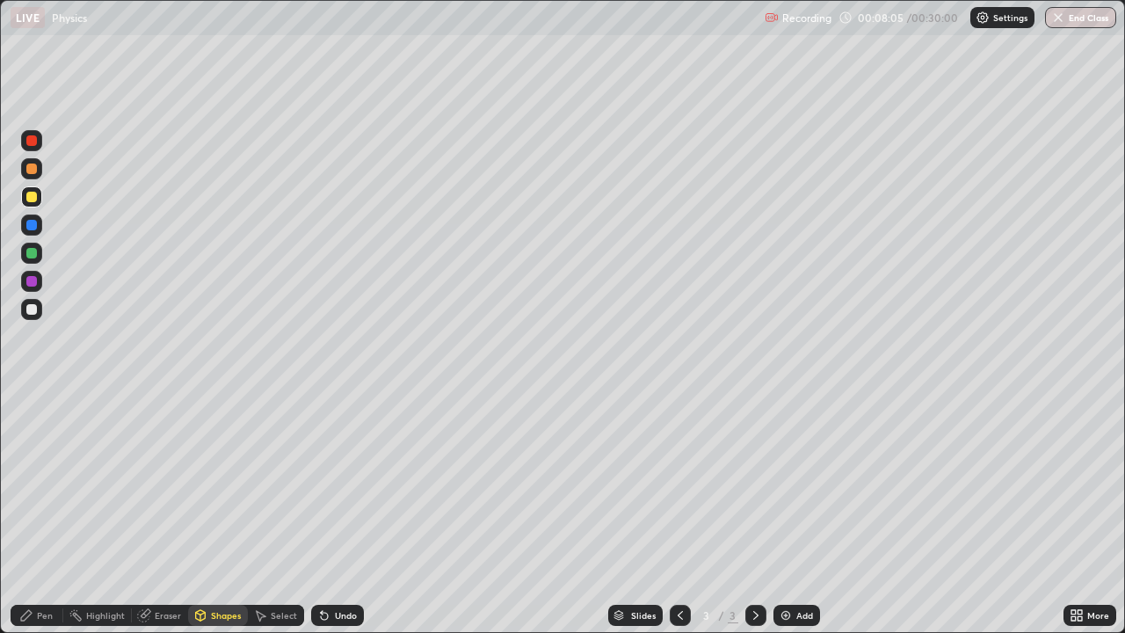
click at [31, 251] on div at bounding box center [31, 253] width 11 height 11
click at [41, 520] on div "Pen" at bounding box center [37, 615] width 53 height 21
click at [32, 401] on div at bounding box center [32, 401] width 4 height 4
click at [28, 253] on div at bounding box center [31, 253] width 11 height 11
click at [20, 520] on icon at bounding box center [26, 615] width 14 height 14
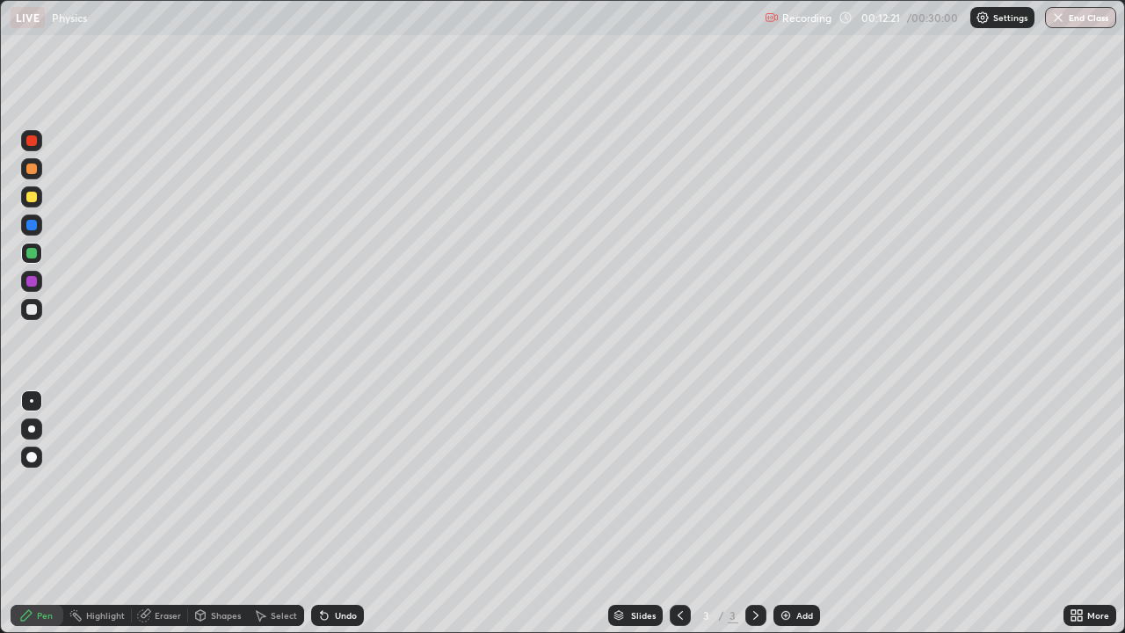
click at [31, 311] on div at bounding box center [31, 309] width 11 height 11
click at [335, 520] on div "Undo" at bounding box center [346, 615] width 22 height 9
click at [345, 520] on div "Undo" at bounding box center [346, 615] width 22 height 9
click at [281, 520] on div "Select" at bounding box center [284, 615] width 26 height 9
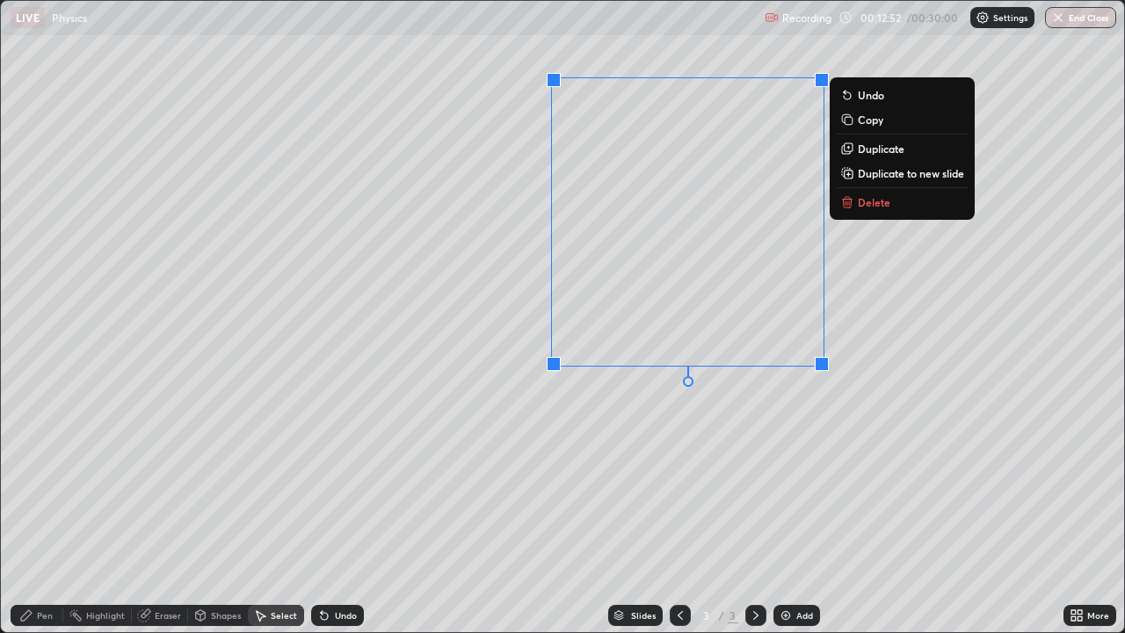
click at [876, 147] on p "Duplicate" at bounding box center [881, 149] width 47 height 14
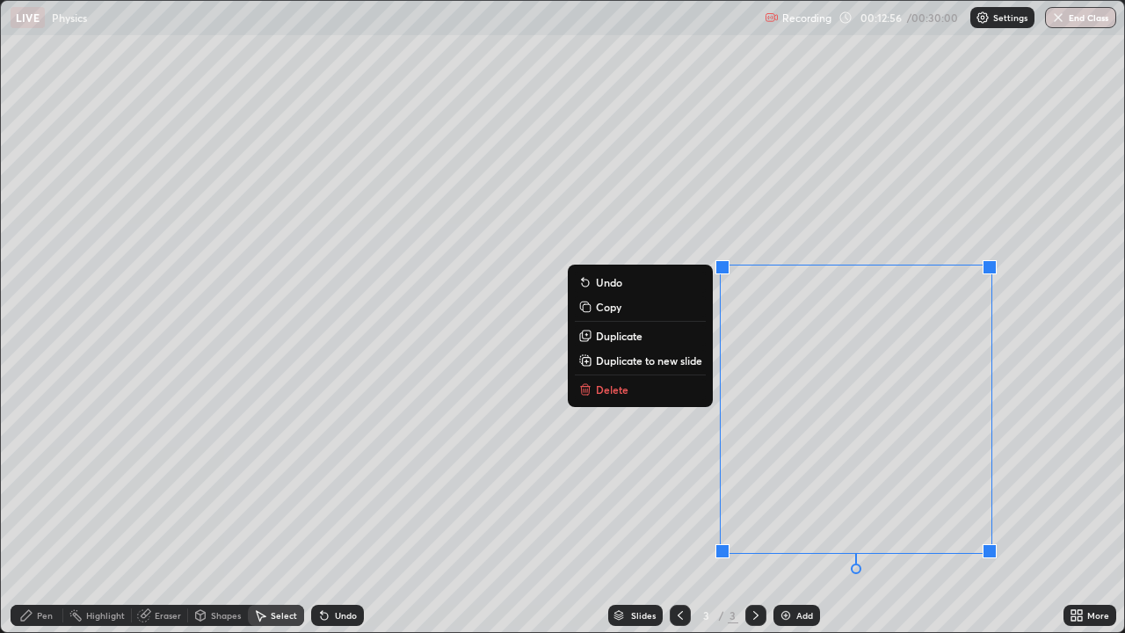
click at [621, 515] on div "0 ° Undo Copy Duplicate Duplicate to new slide Delete" at bounding box center [562, 316] width 1123 height 631
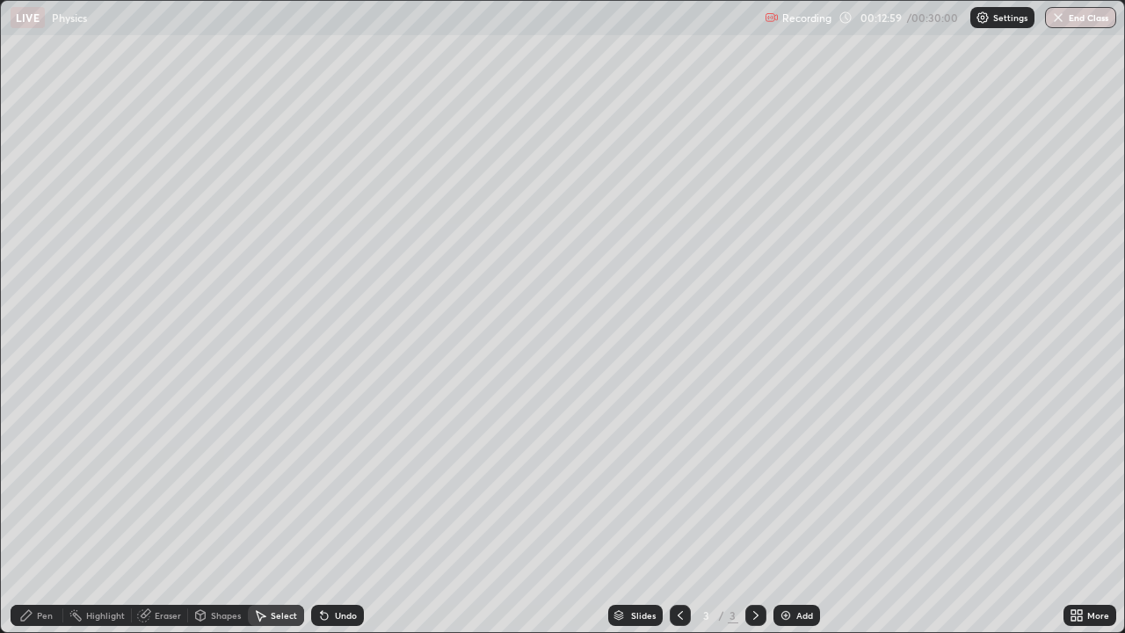
click at [219, 520] on div "Shapes" at bounding box center [226, 615] width 30 height 9
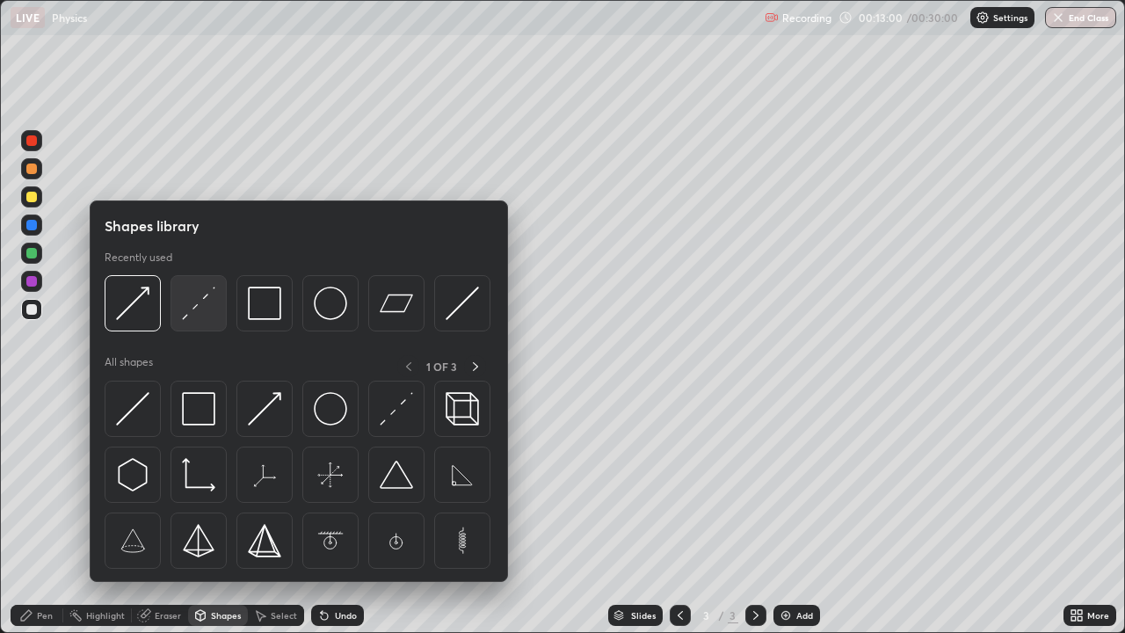
click at [201, 318] on img at bounding box center [198, 303] width 33 height 33
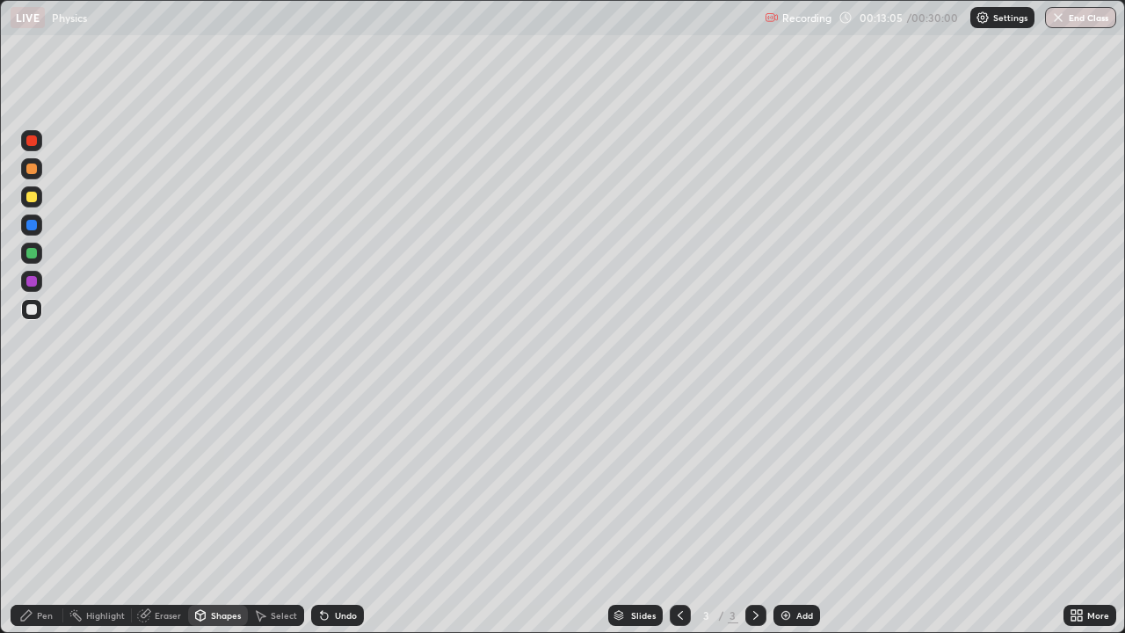
click at [165, 520] on div "Eraser" at bounding box center [168, 615] width 26 height 9
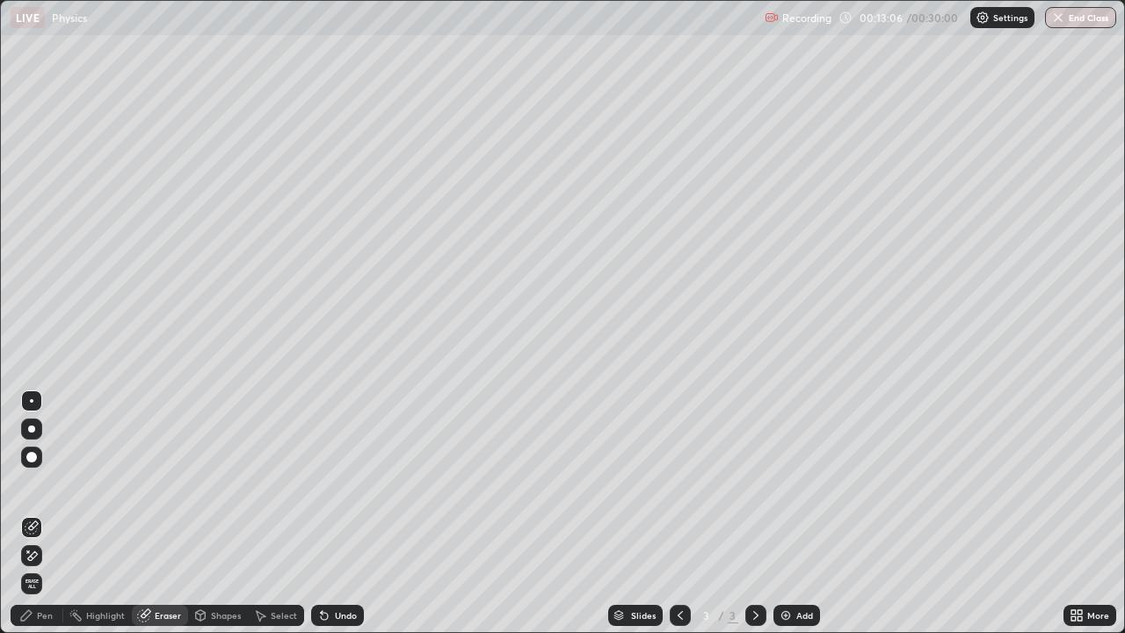
click at [33, 520] on icon at bounding box center [32, 556] width 14 height 15
click at [204, 520] on icon at bounding box center [201, 615] width 10 height 11
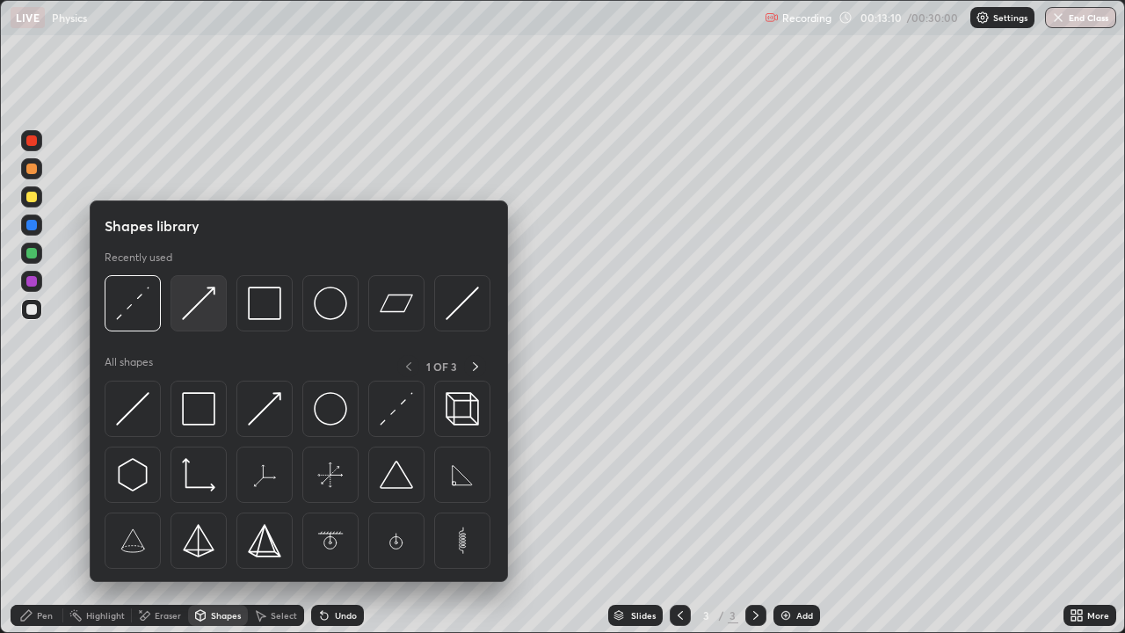
click at [190, 314] on img at bounding box center [198, 303] width 33 height 33
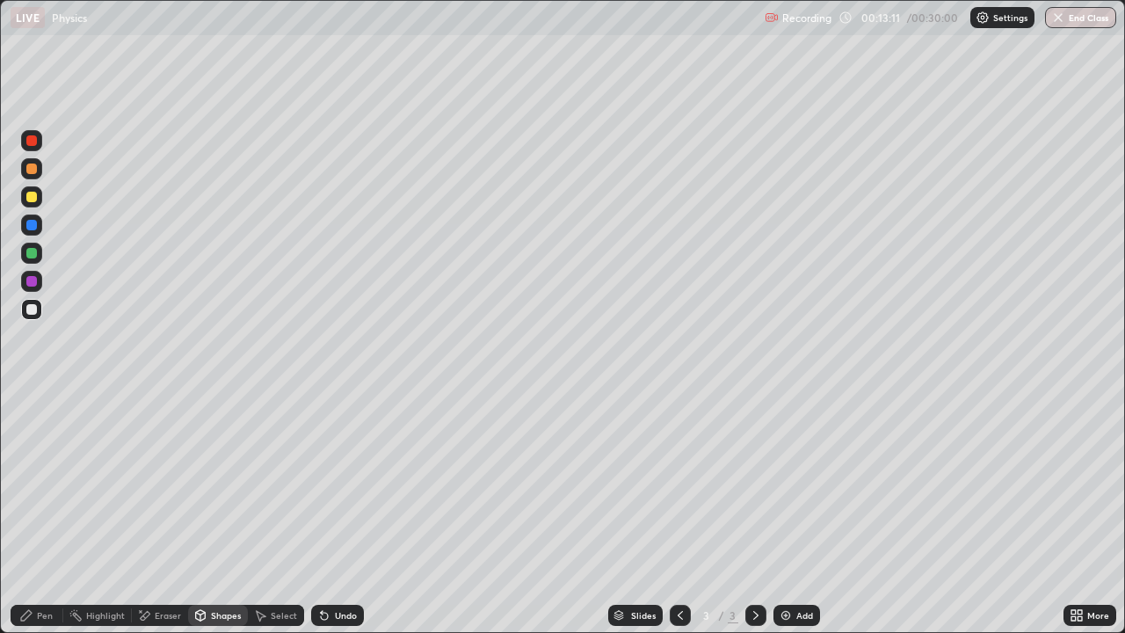
click at [33, 253] on div at bounding box center [31, 253] width 11 height 11
click at [44, 520] on div "Pen" at bounding box center [45, 615] width 16 height 9
click at [35, 201] on div at bounding box center [31, 196] width 21 height 21
click at [33, 254] on div at bounding box center [31, 253] width 11 height 11
click at [211, 520] on div "Shapes" at bounding box center [226, 615] width 30 height 9
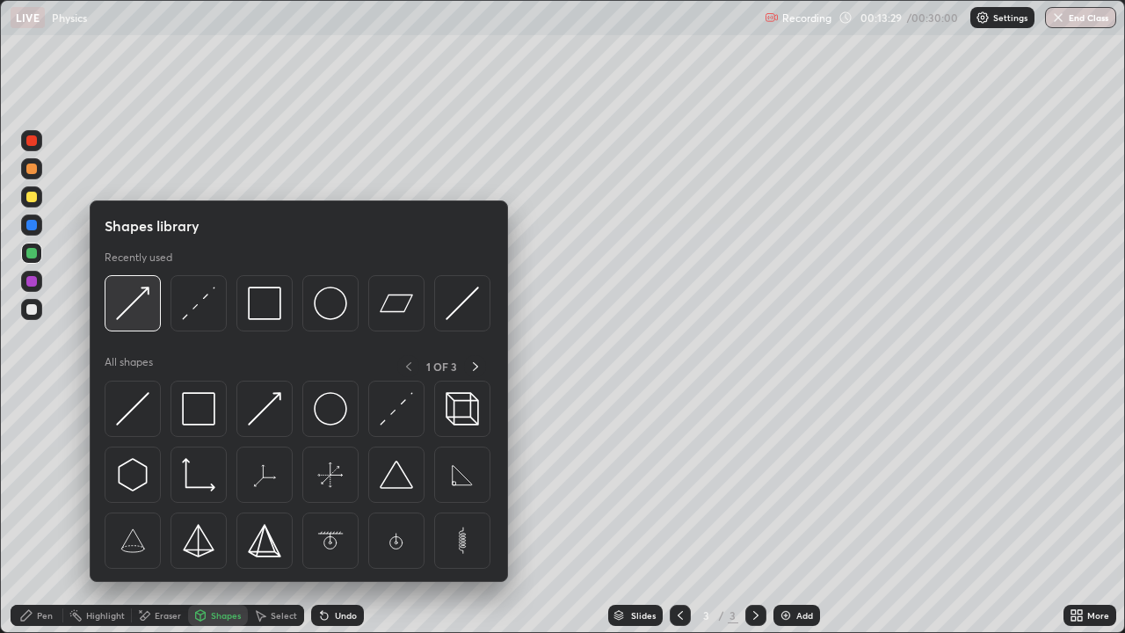
click at [139, 309] on img at bounding box center [132, 303] width 33 height 33
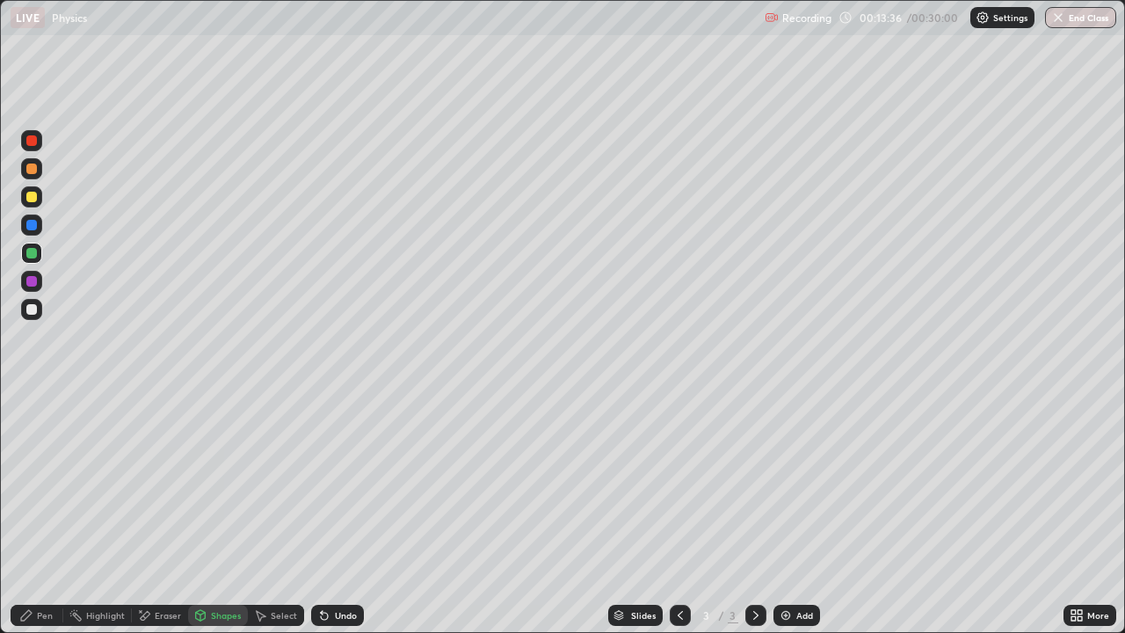
click at [39, 520] on div "Pen" at bounding box center [45, 615] width 16 height 9
click at [338, 520] on div "Undo" at bounding box center [346, 615] width 22 height 9
click at [801, 520] on div "Add" at bounding box center [804, 615] width 17 height 9
click at [29, 309] on div at bounding box center [31, 309] width 11 height 11
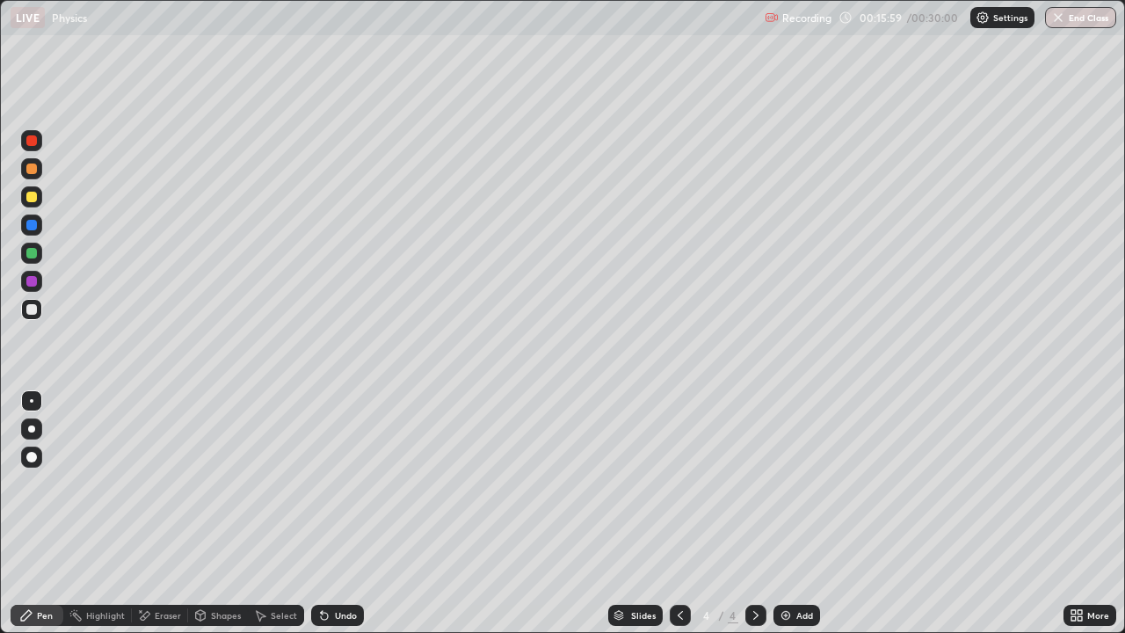
click at [214, 520] on div "Shapes" at bounding box center [226, 615] width 30 height 9
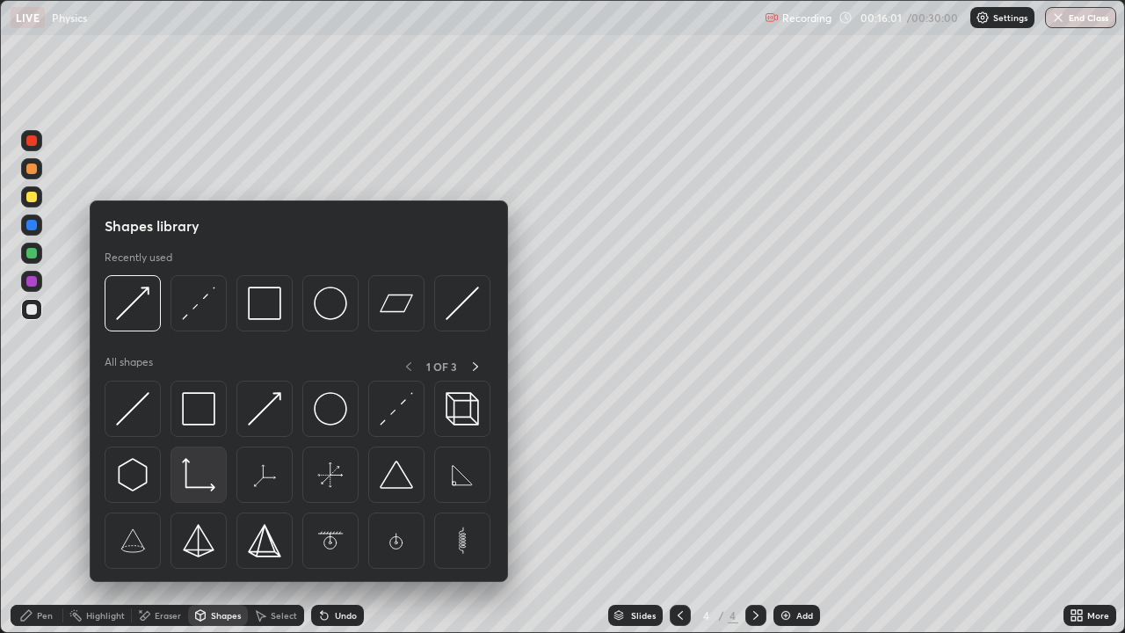
click at [205, 483] on img at bounding box center [198, 474] width 33 height 33
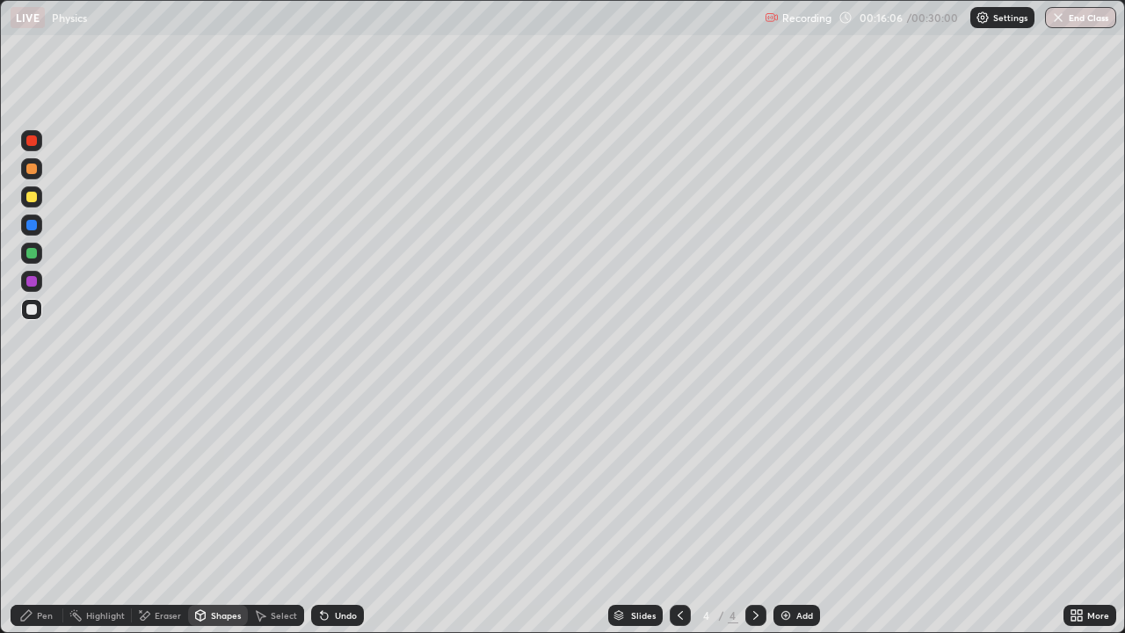
click at [213, 520] on div "Shapes" at bounding box center [226, 615] width 30 height 9
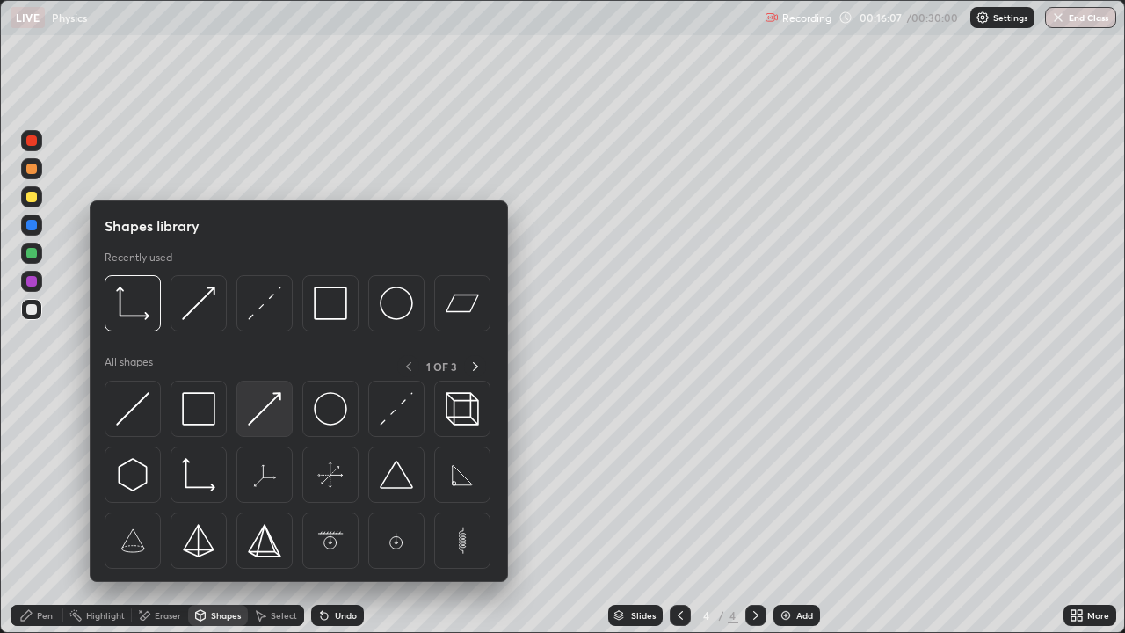
click at [274, 410] on img at bounding box center [264, 408] width 33 height 33
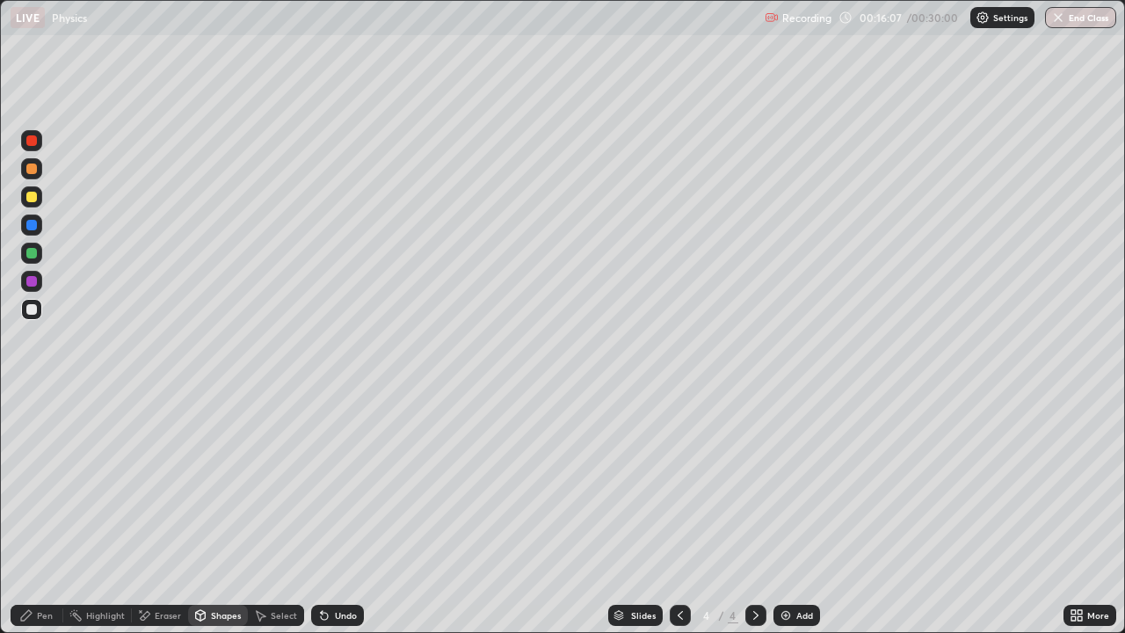
click at [35, 309] on div at bounding box center [31, 309] width 11 height 11
click at [338, 520] on div "Undo" at bounding box center [346, 615] width 22 height 9
click at [212, 520] on div "Shapes" at bounding box center [218, 615] width 60 height 21
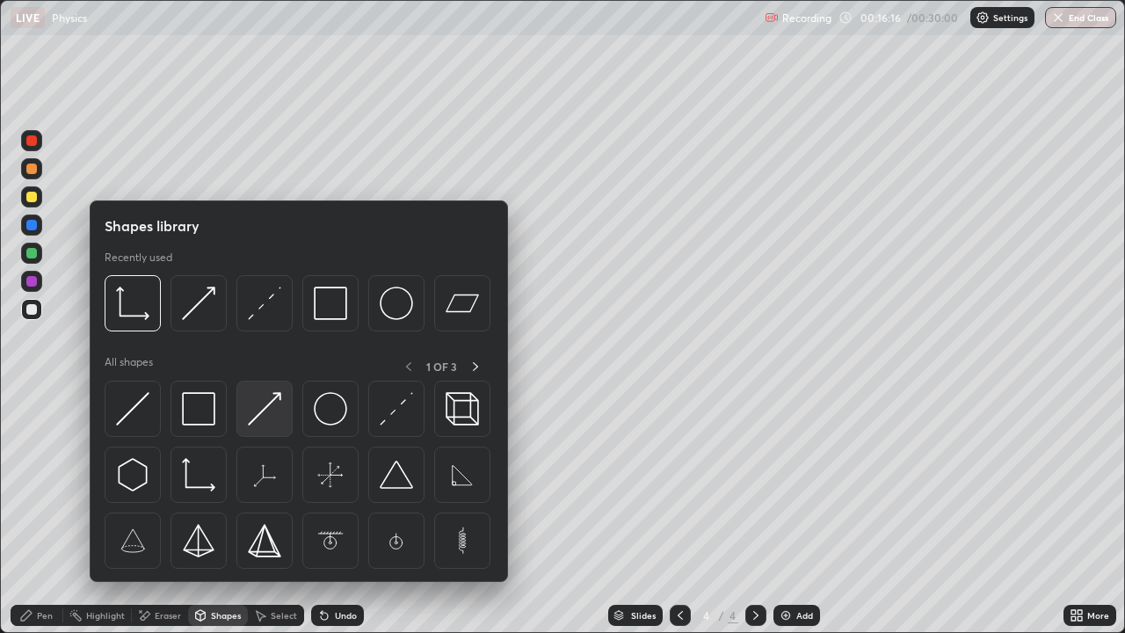
click at [263, 411] on img at bounding box center [264, 408] width 33 height 33
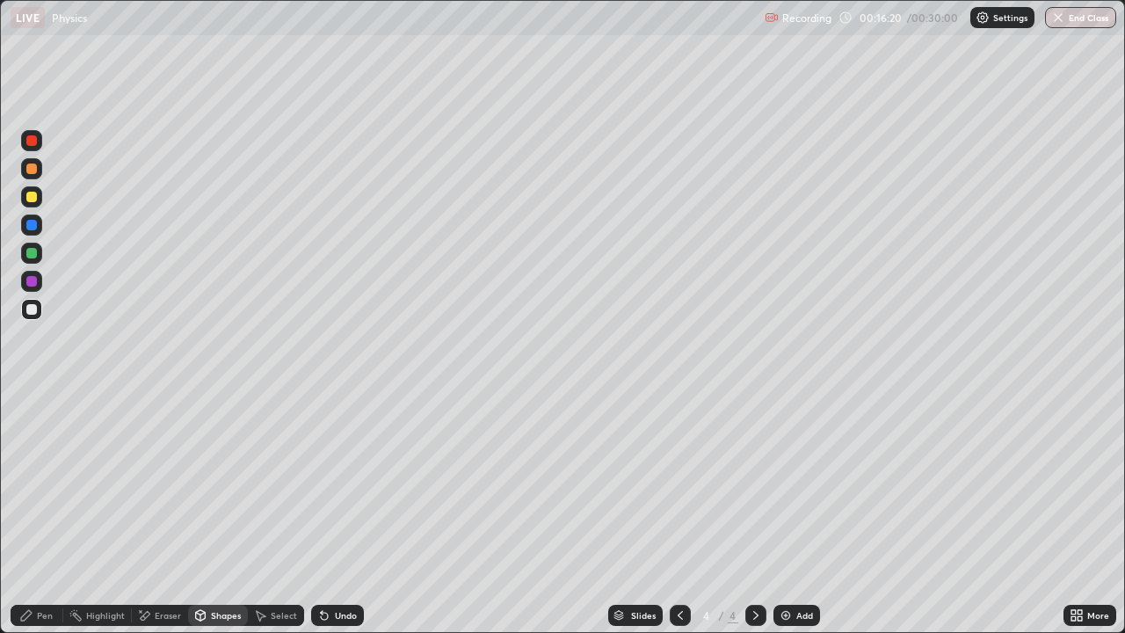
click at [222, 520] on div "Shapes" at bounding box center [226, 615] width 30 height 9
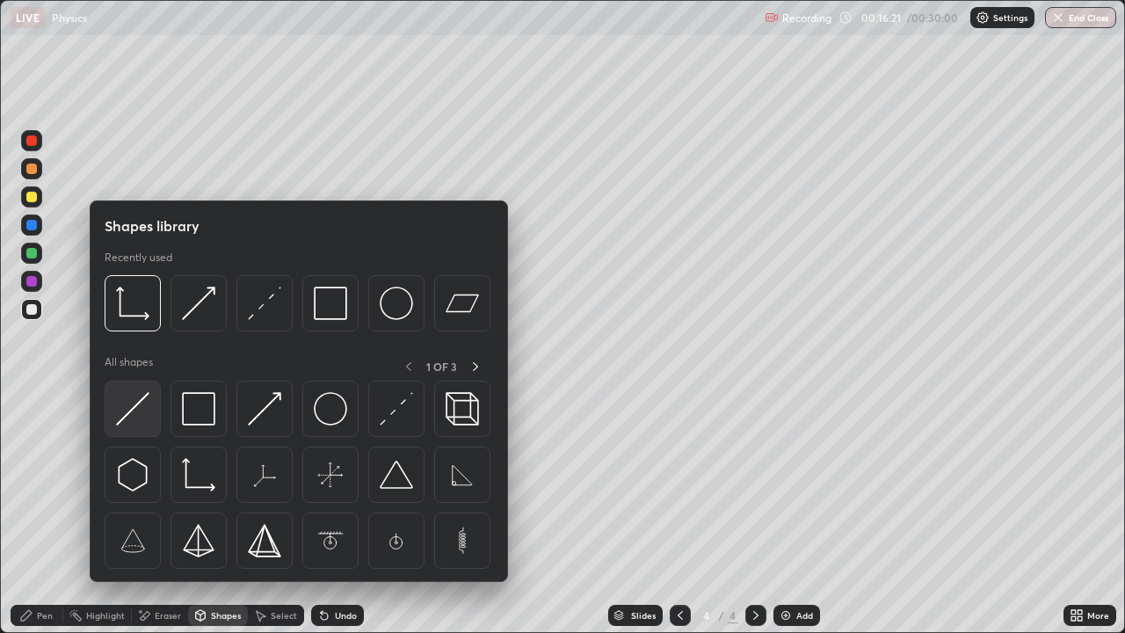
click at [141, 415] on img at bounding box center [132, 408] width 33 height 33
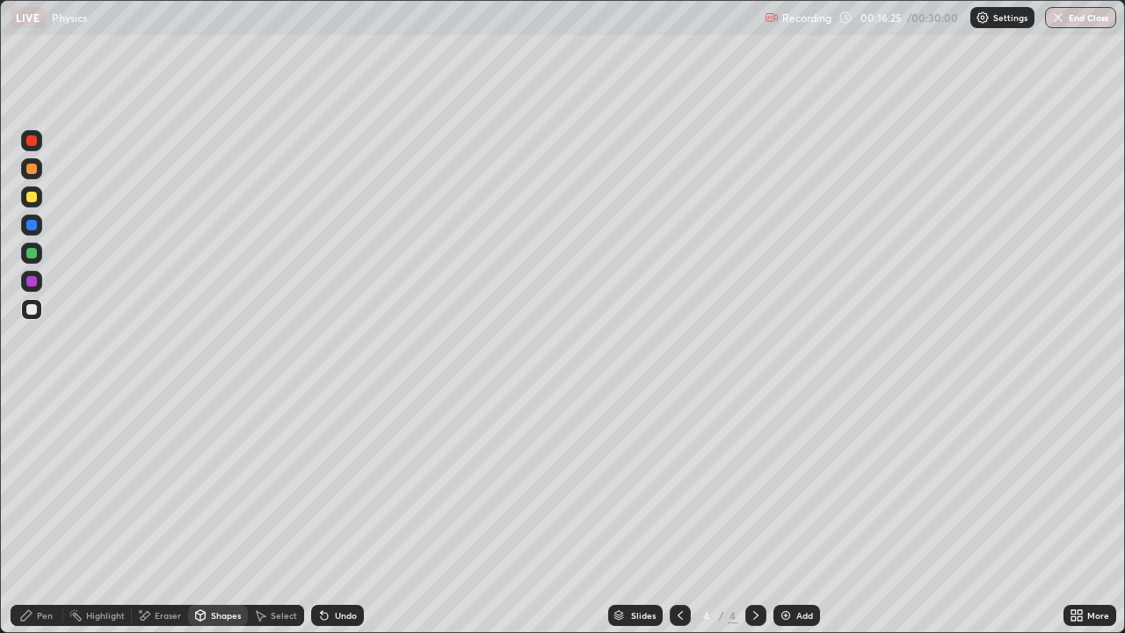
click at [40, 520] on div "Pen" at bounding box center [45, 615] width 16 height 9
click at [163, 520] on div "Eraser" at bounding box center [168, 615] width 26 height 9
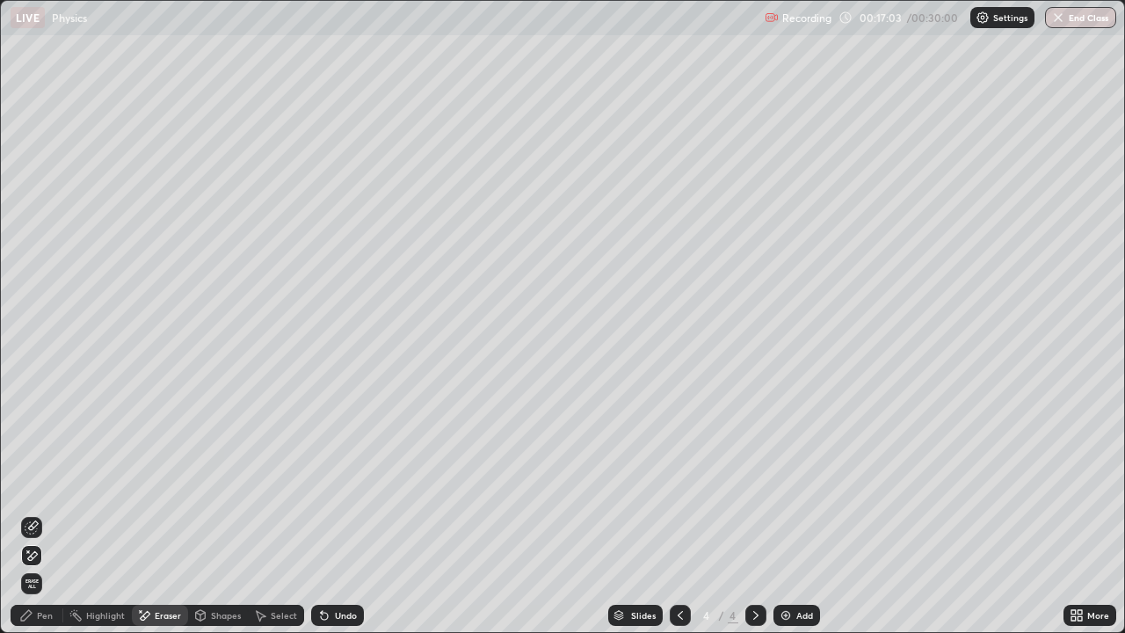
click at [33, 520] on icon at bounding box center [26, 615] width 14 height 14
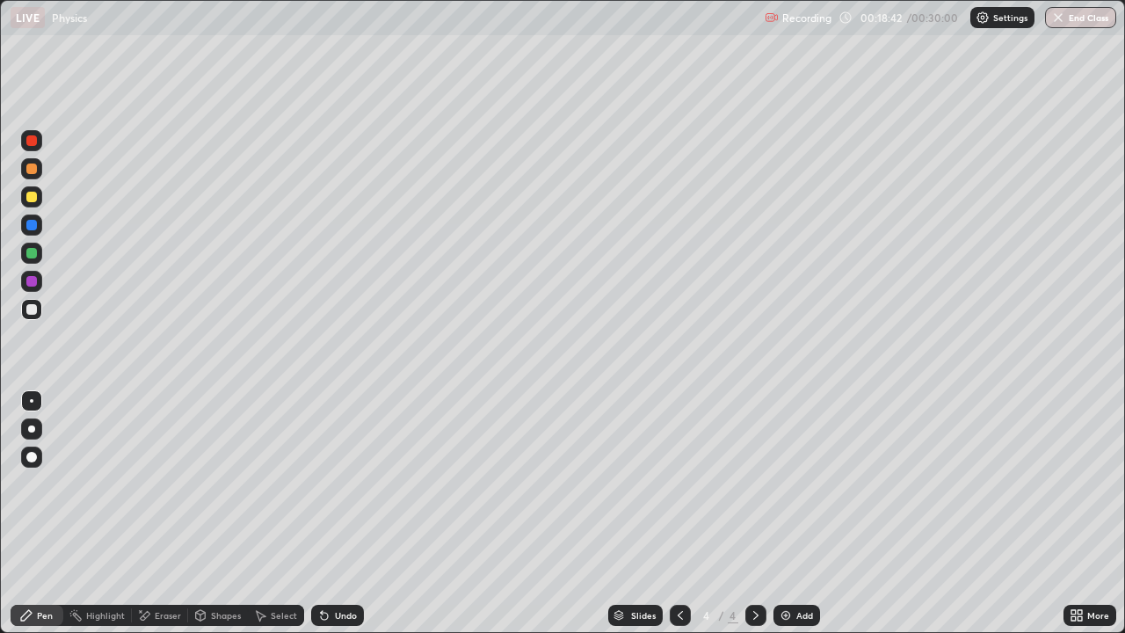
click at [28, 142] on div at bounding box center [31, 140] width 11 height 11
click at [211, 520] on div "Shapes" at bounding box center [226, 615] width 30 height 9
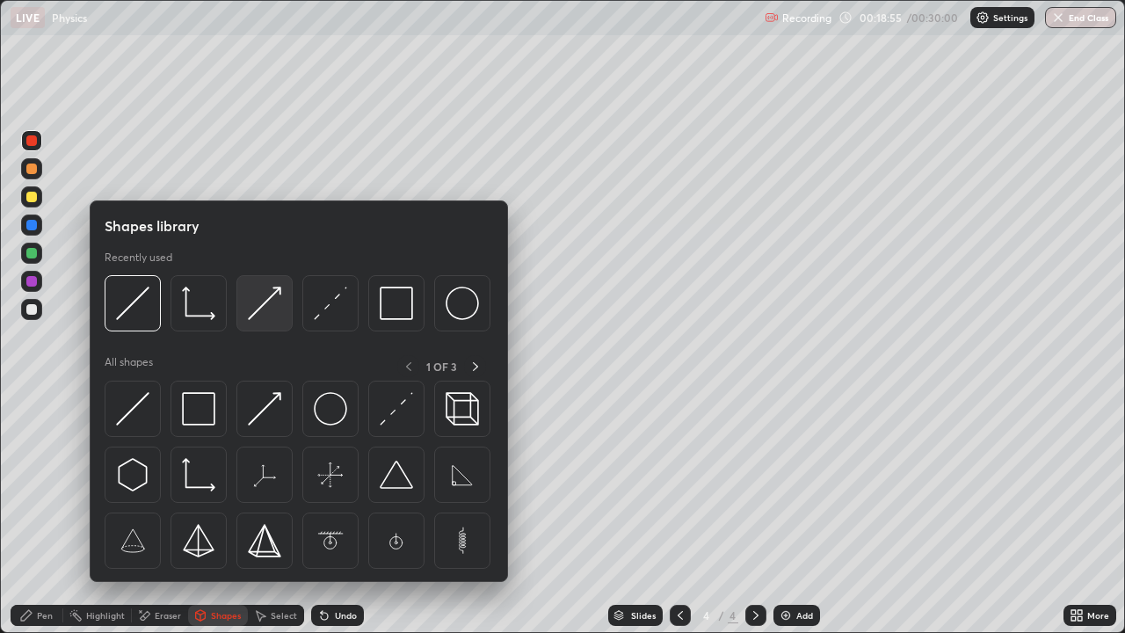
click at [263, 302] on img at bounding box center [264, 303] width 33 height 33
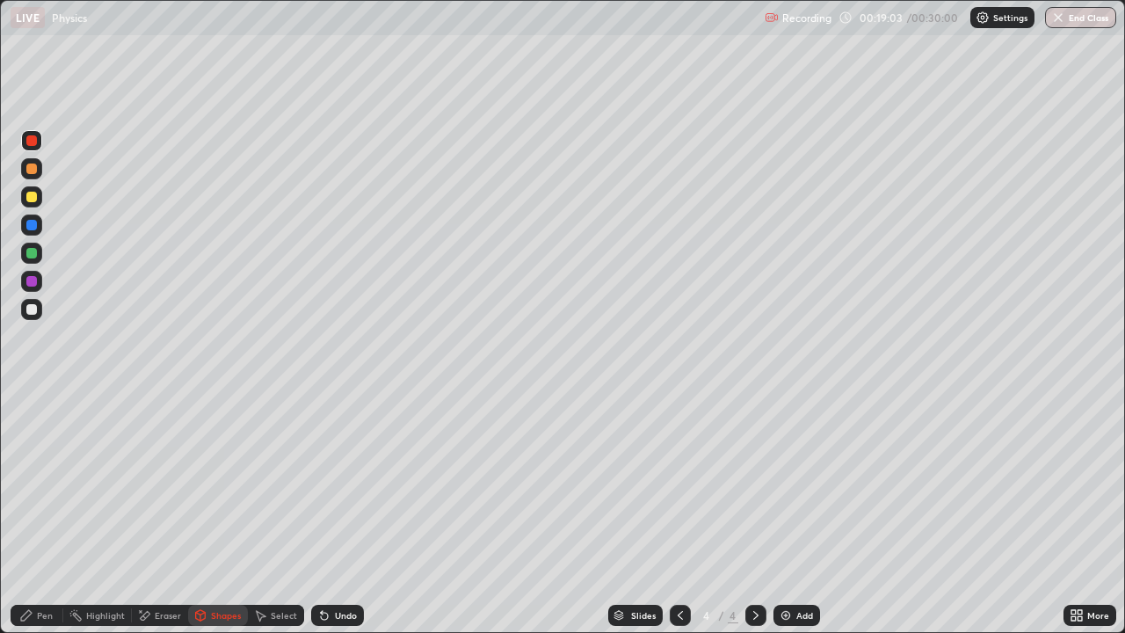
click at [334, 520] on div "Undo" at bounding box center [337, 615] width 53 height 21
click at [30, 312] on div at bounding box center [31, 309] width 11 height 11
click at [340, 520] on div "Undo" at bounding box center [337, 615] width 53 height 21
click at [26, 520] on div "Pen" at bounding box center [37, 615] width 53 height 21
click at [31, 305] on div at bounding box center [31, 309] width 11 height 11
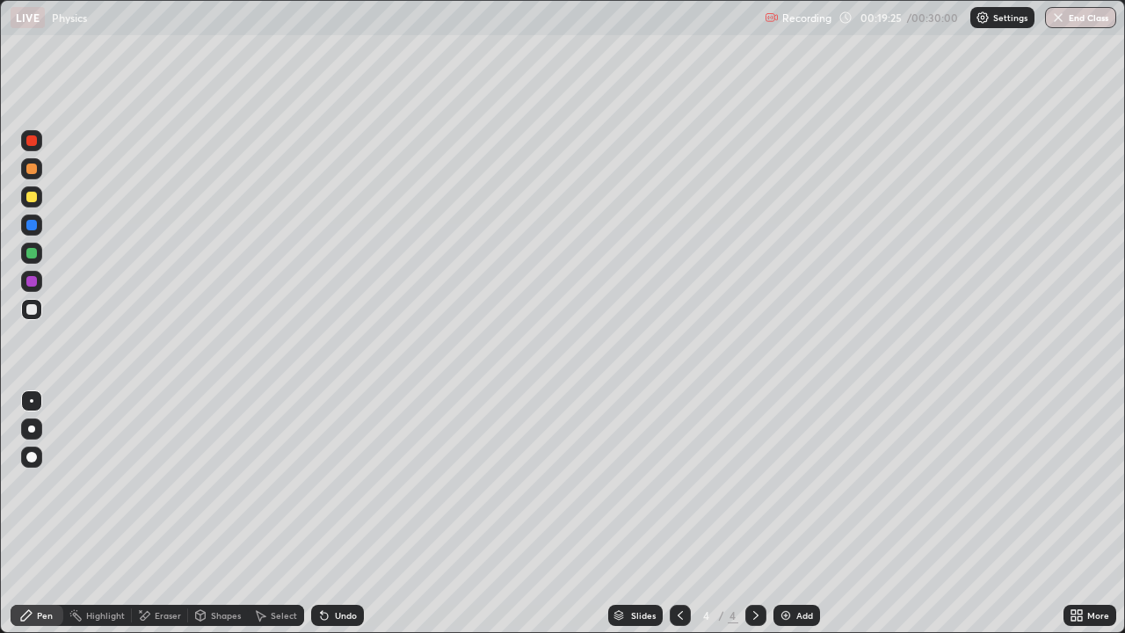
click at [338, 520] on div "Undo" at bounding box center [337, 615] width 53 height 21
click at [336, 520] on div "Undo" at bounding box center [346, 615] width 22 height 9
click at [330, 520] on div "Undo" at bounding box center [337, 615] width 53 height 21
click at [208, 520] on div "Shapes" at bounding box center [218, 615] width 60 height 21
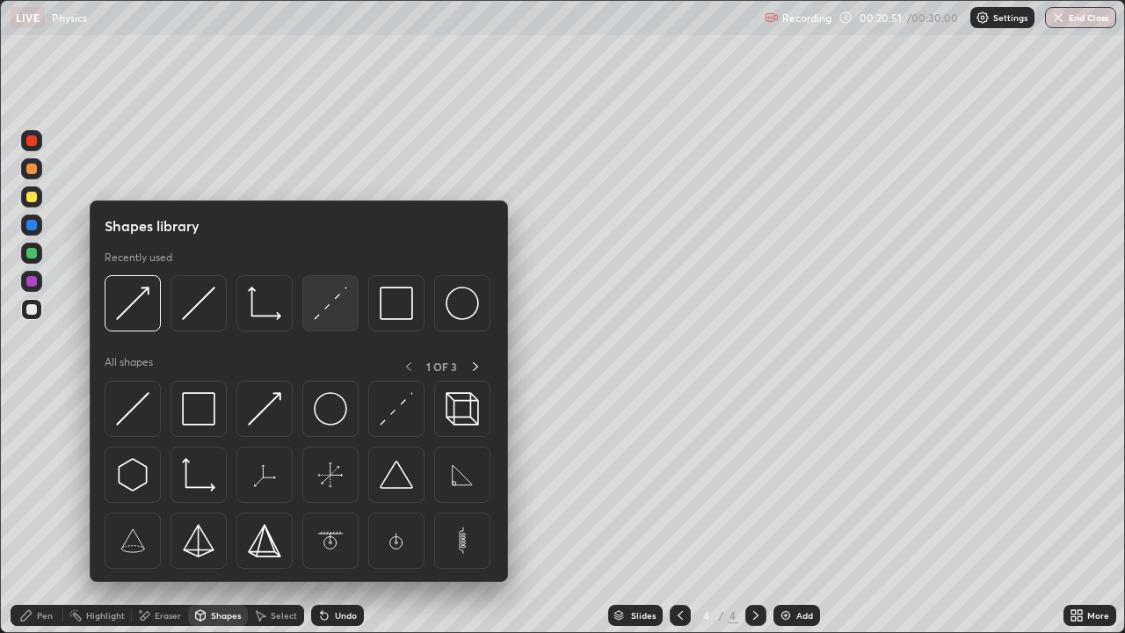
click at [323, 315] on img at bounding box center [330, 303] width 33 height 33
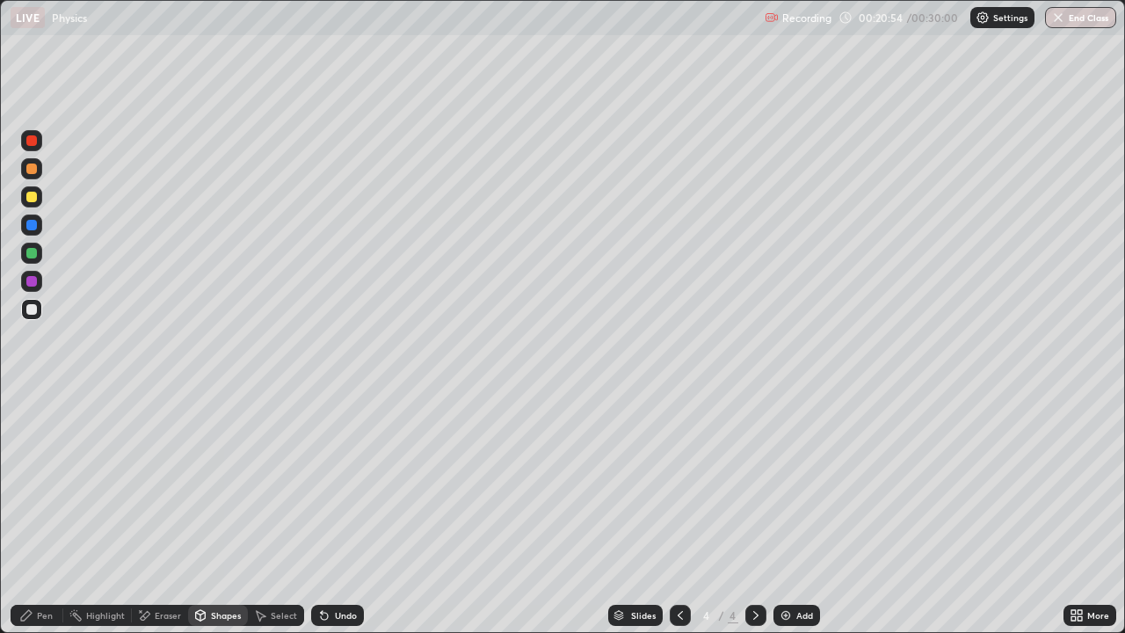
click at [42, 520] on div "Pen" at bounding box center [45, 615] width 16 height 9
click at [28, 311] on div at bounding box center [31, 309] width 11 height 11
click at [207, 520] on div "Shapes" at bounding box center [218, 615] width 60 height 21
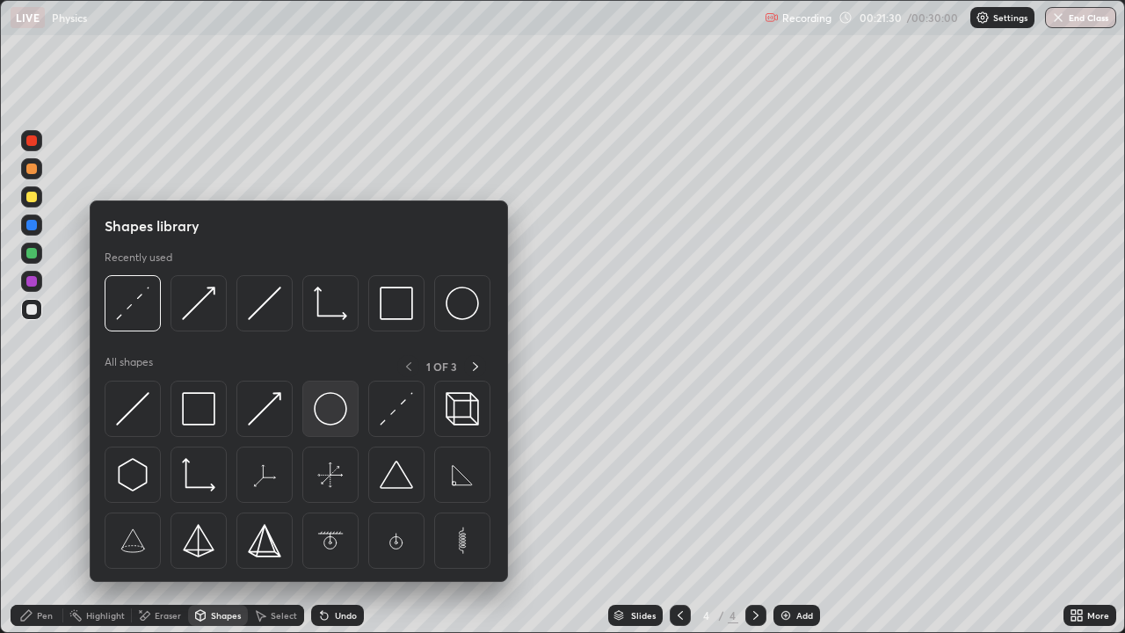
click at [322, 412] on img at bounding box center [330, 408] width 33 height 33
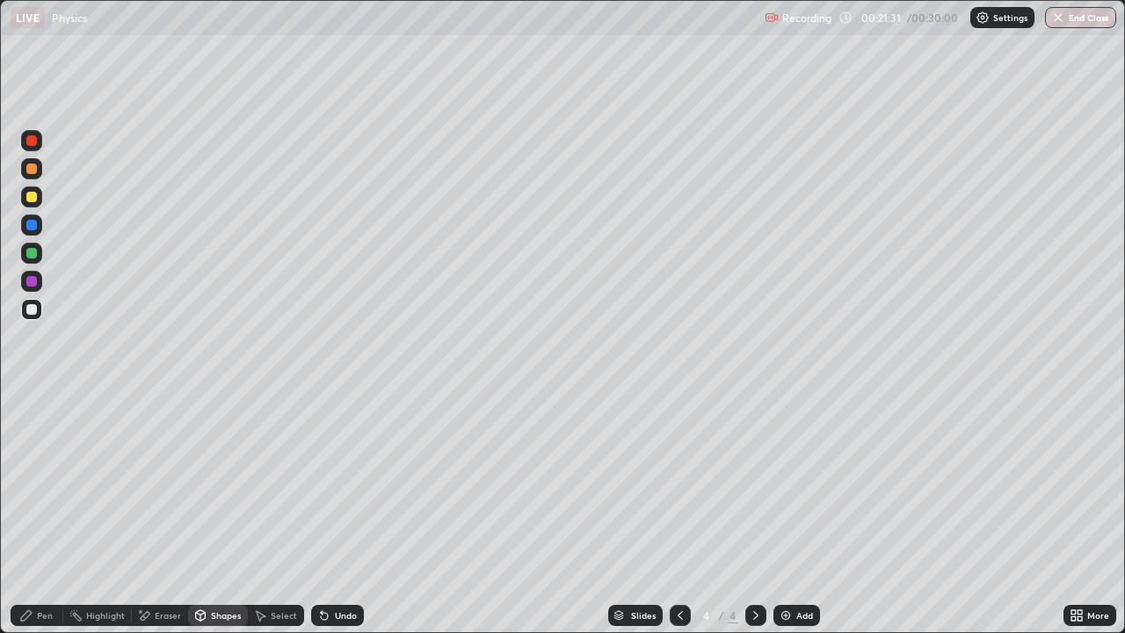
click at [28, 254] on div at bounding box center [31, 253] width 11 height 11
click at [284, 520] on div "Select" at bounding box center [284, 615] width 26 height 9
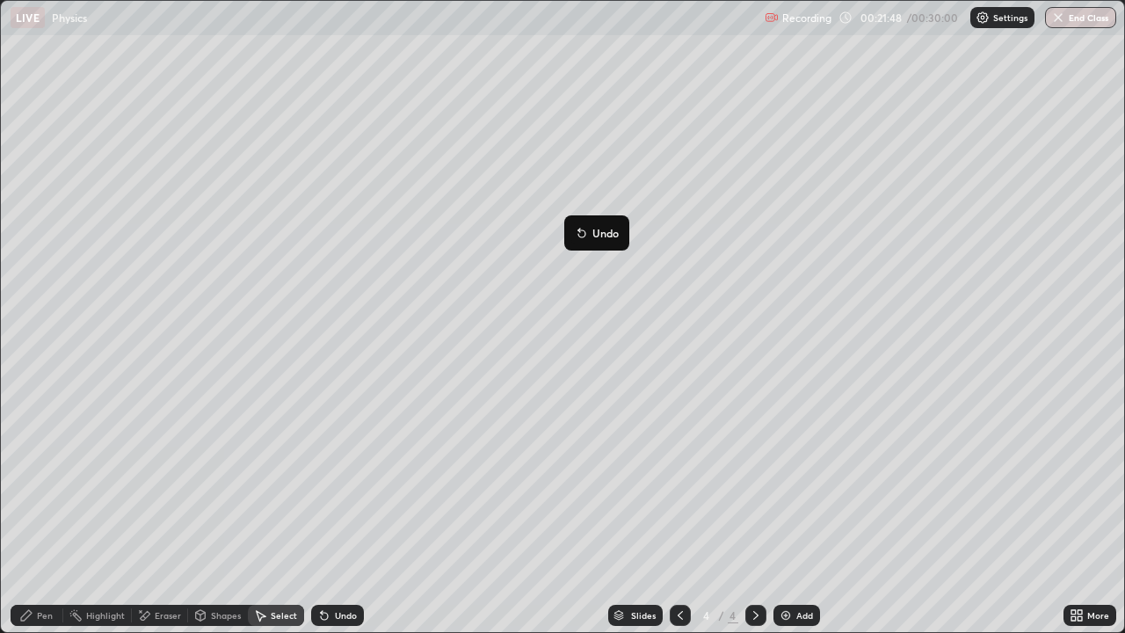
click at [548, 334] on div "0 ° Undo Copy Duplicate Duplicate to new slide Delete" at bounding box center [562, 316] width 1123 height 631
click at [281, 520] on div "Select" at bounding box center [276, 615] width 56 height 21
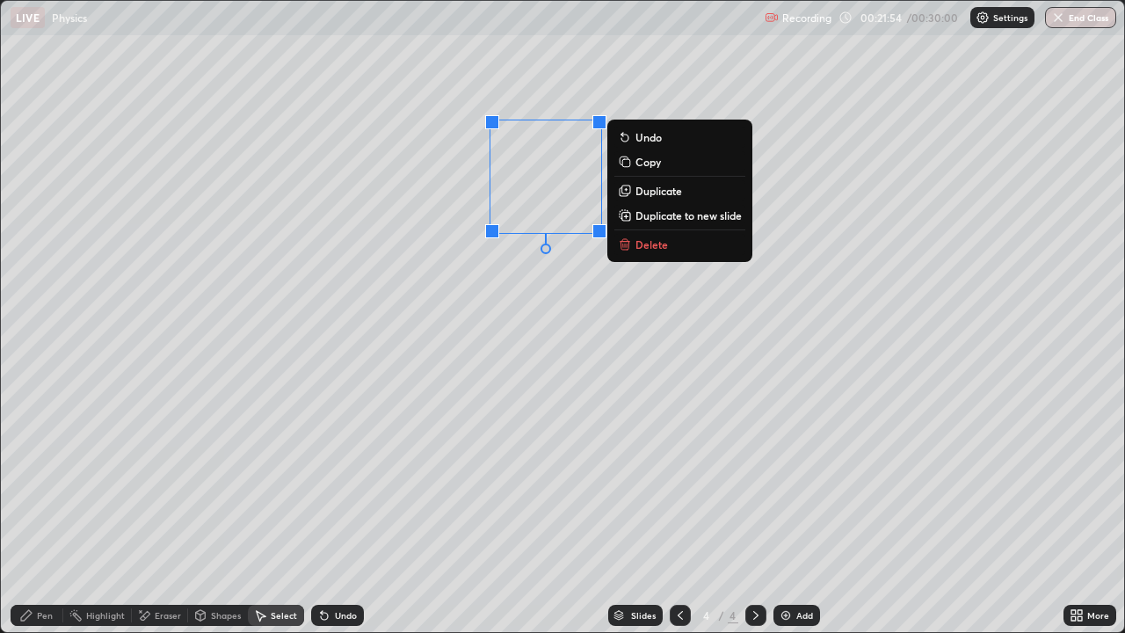
click at [665, 192] on p "Duplicate" at bounding box center [659, 191] width 47 height 14
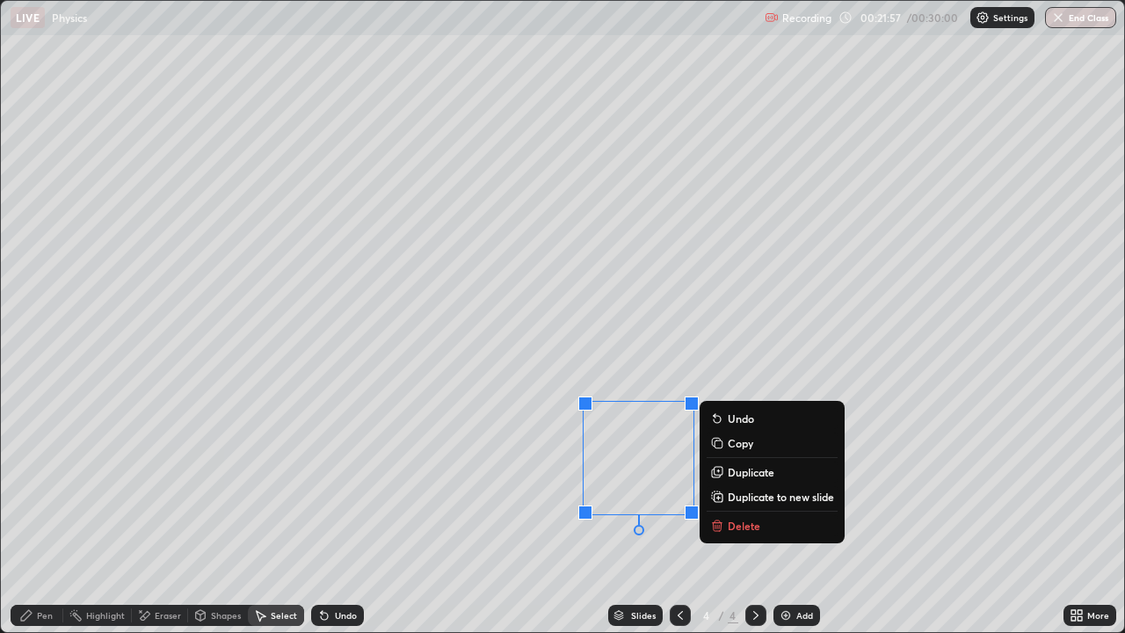
click at [292, 520] on div "Select" at bounding box center [284, 615] width 26 height 9
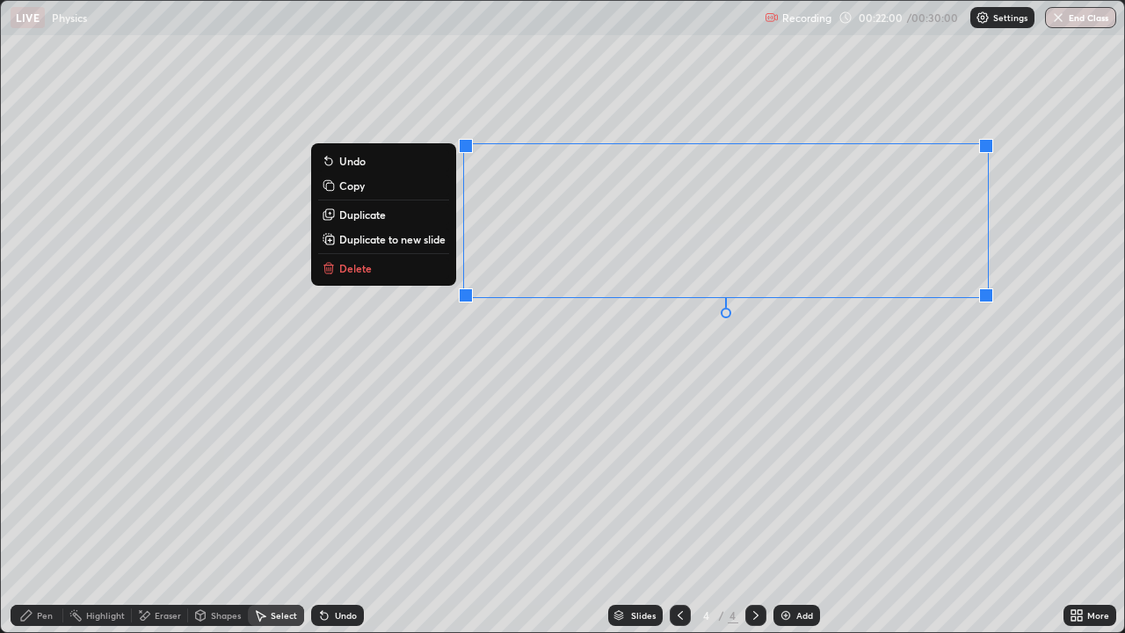
click at [752, 446] on div "0 ° Undo Copy Duplicate Duplicate to new slide Delete" at bounding box center [562, 316] width 1123 height 631
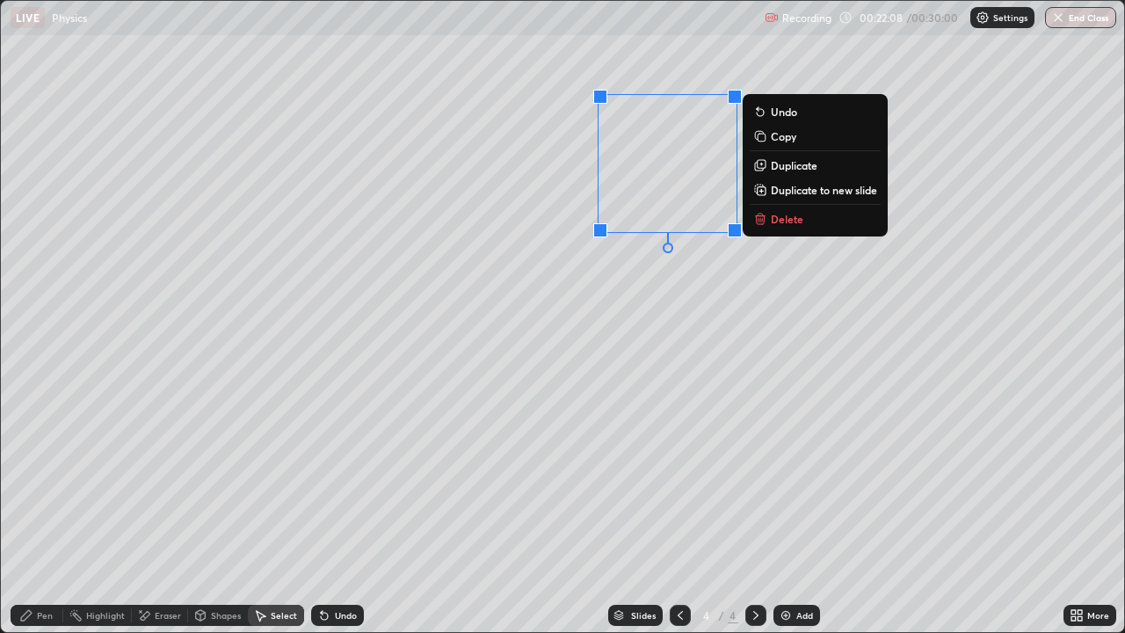
click at [695, 341] on div "0 ° Undo Copy Duplicate Duplicate to new slide Delete" at bounding box center [562, 316] width 1123 height 631
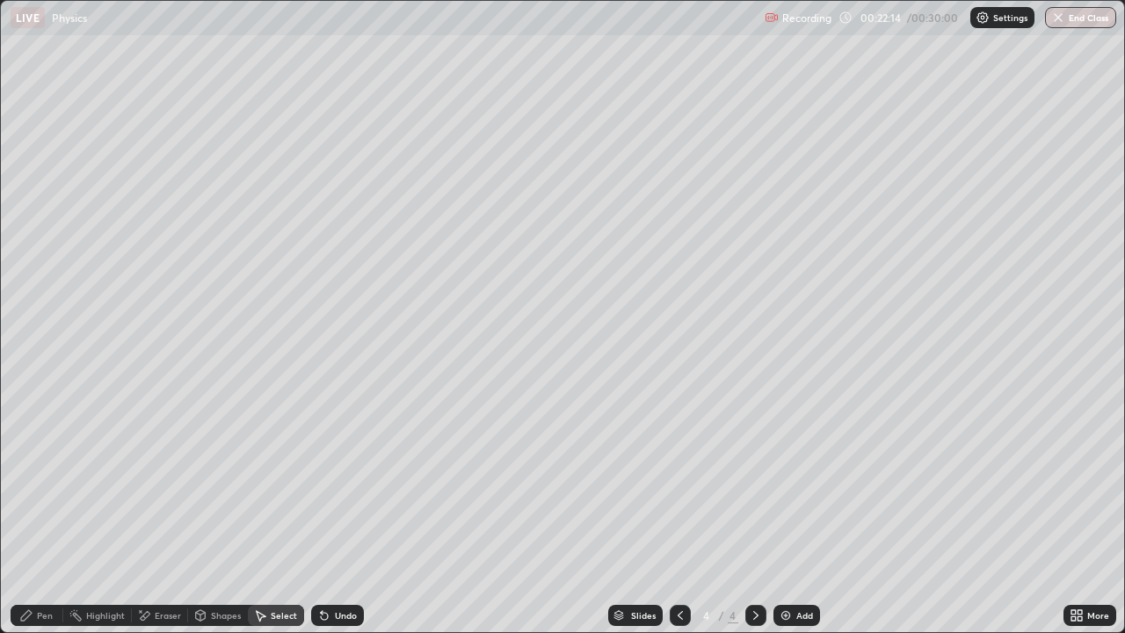
click at [225, 520] on div "Shapes" at bounding box center [226, 615] width 30 height 9
click at [284, 520] on div "Select" at bounding box center [284, 615] width 26 height 9
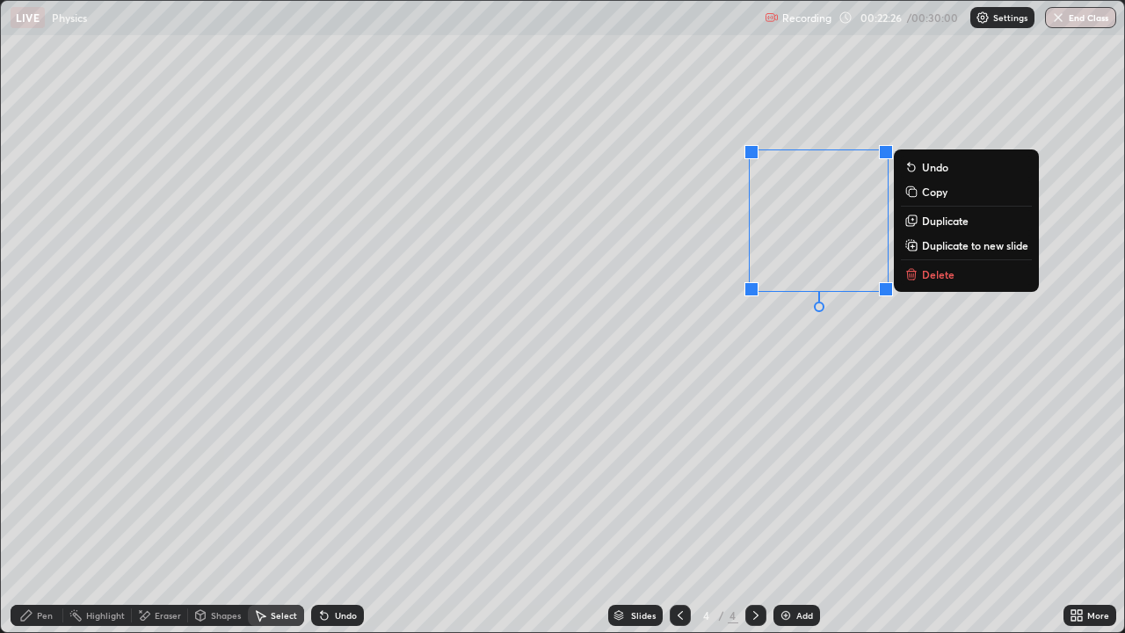
click at [780, 372] on div "0 ° Undo Copy Duplicate Duplicate to new slide Delete" at bounding box center [562, 316] width 1123 height 631
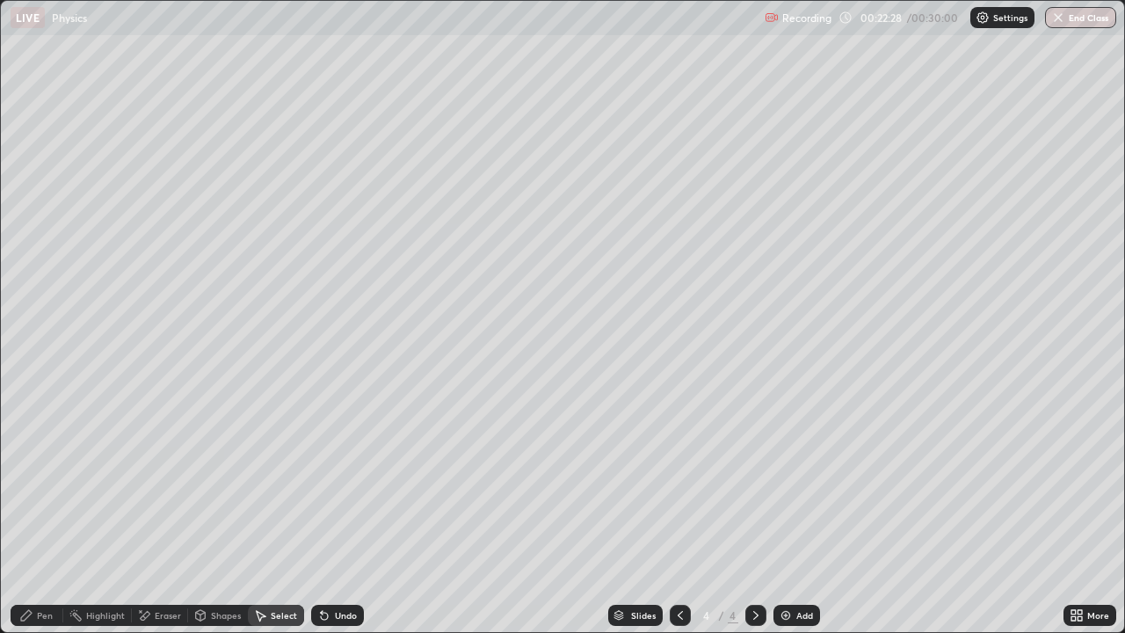
click at [217, 520] on div "Shapes" at bounding box center [218, 615] width 60 height 21
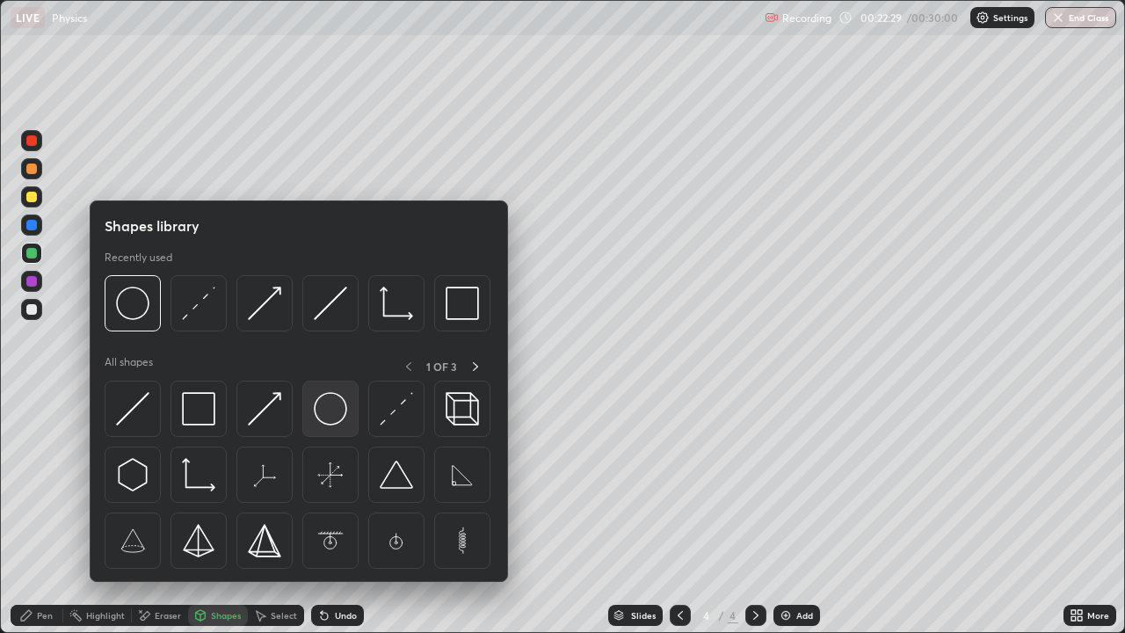
click at [335, 419] on img at bounding box center [330, 408] width 33 height 33
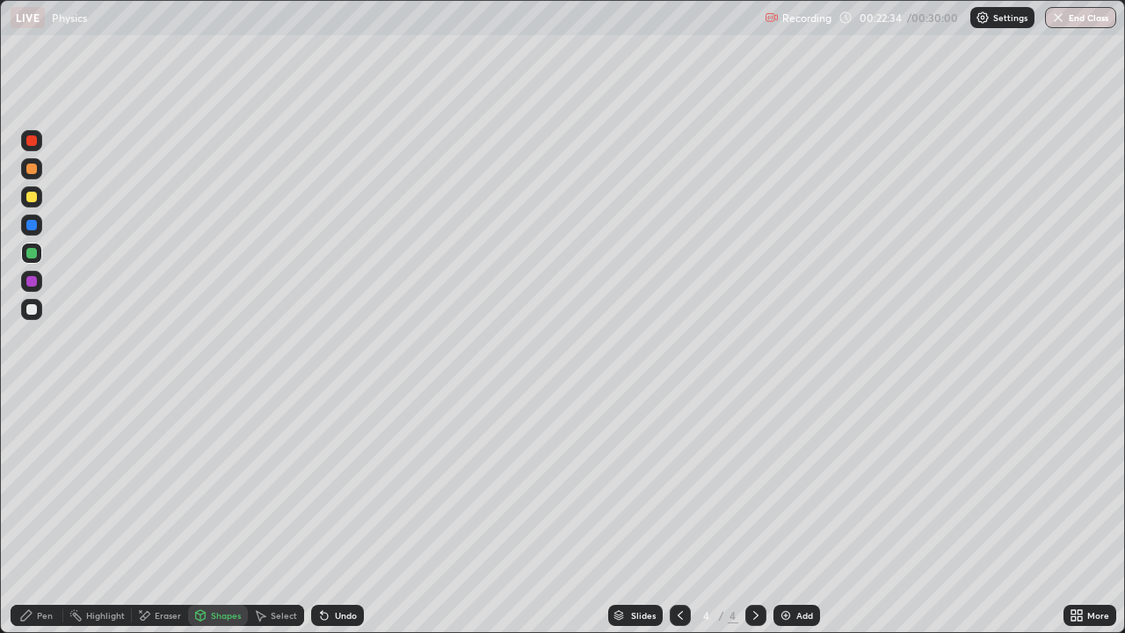
click at [285, 520] on div "Select" at bounding box center [284, 615] width 26 height 9
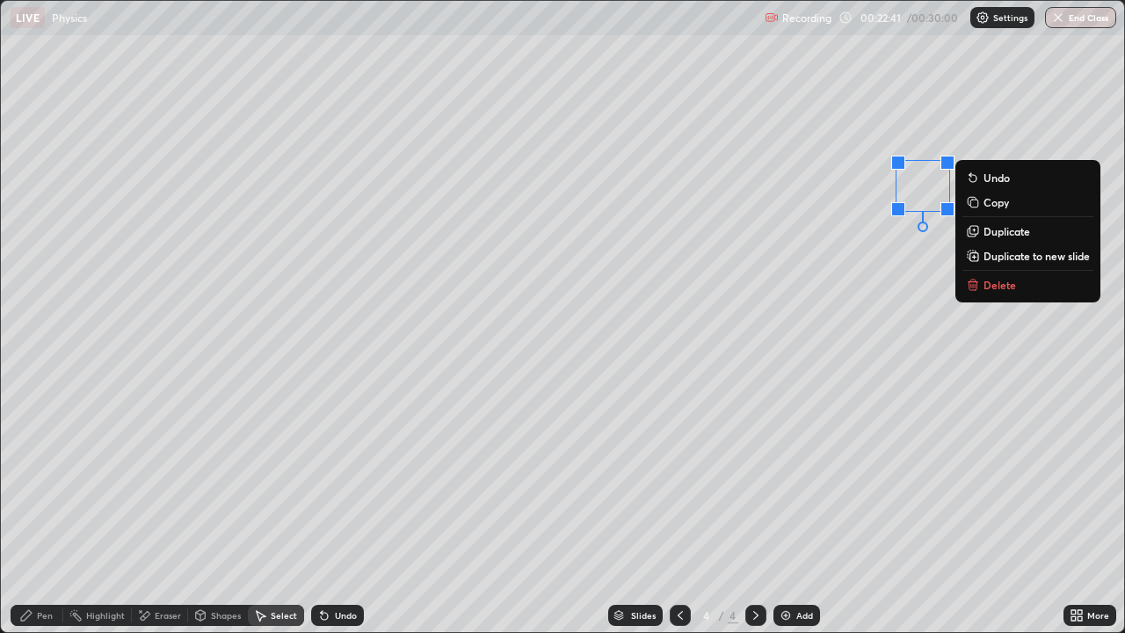
click at [919, 324] on div "0 ° Undo Copy Duplicate Duplicate to new slide Delete" at bounding box center [562, 316] width 1123 height 631
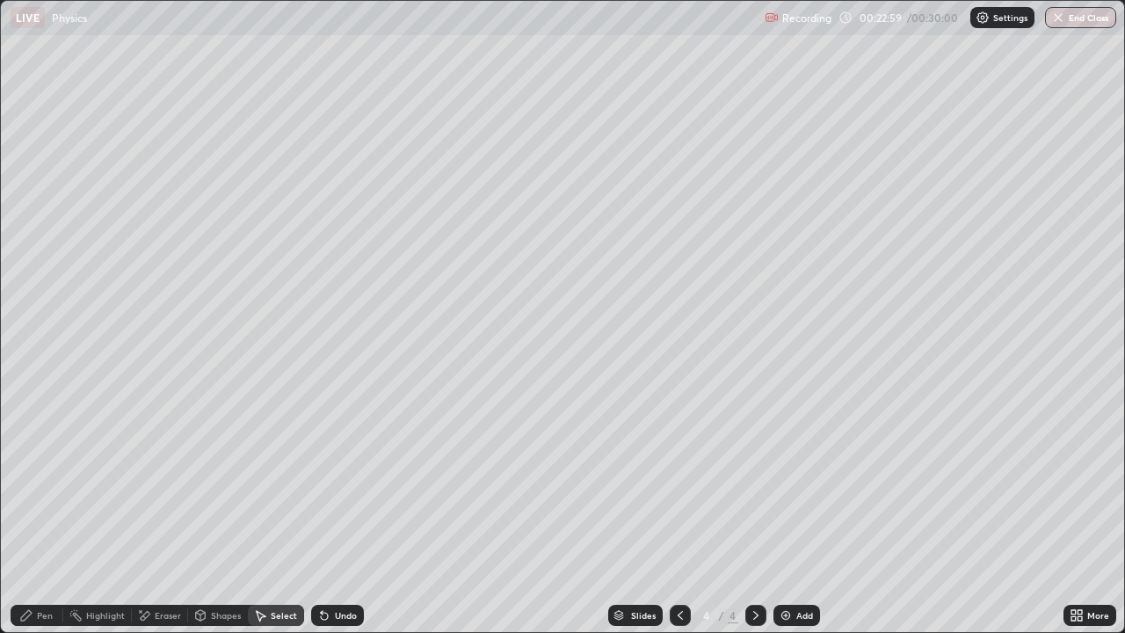
click at [216, 520] on div "Shapes" at bounding box center [226, 615] width 30 height 9
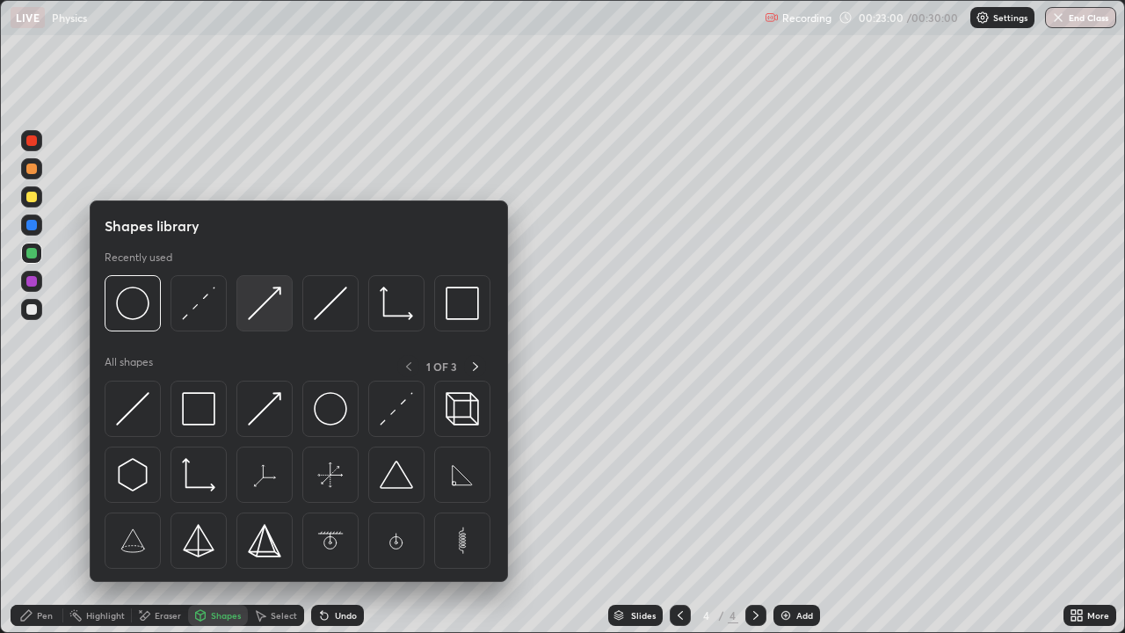
click at [265, 319] on img at bounding box center [264, 303] width 33 height 33
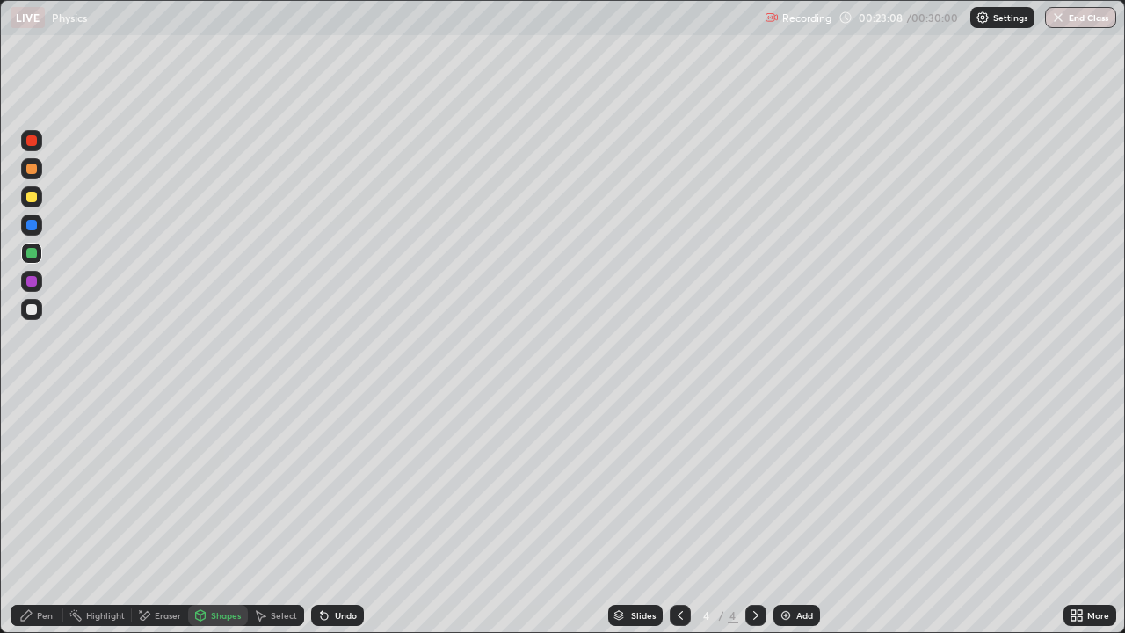
click at [337, 520] on div "Undo" at bounding box center [337, 615] width 53 height 21
click at [215, 520] on div "Shapes" at bounding box center [226, 615] width 30 height 9
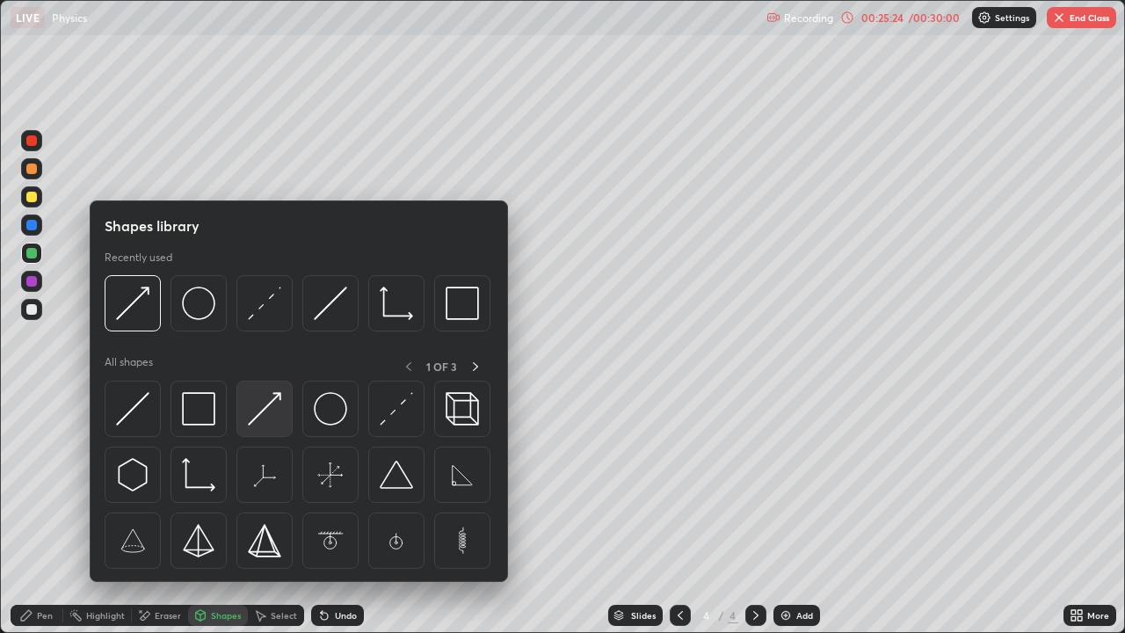
click at [264, 408] on img at bounding box center [264, 408] width 33 height 33
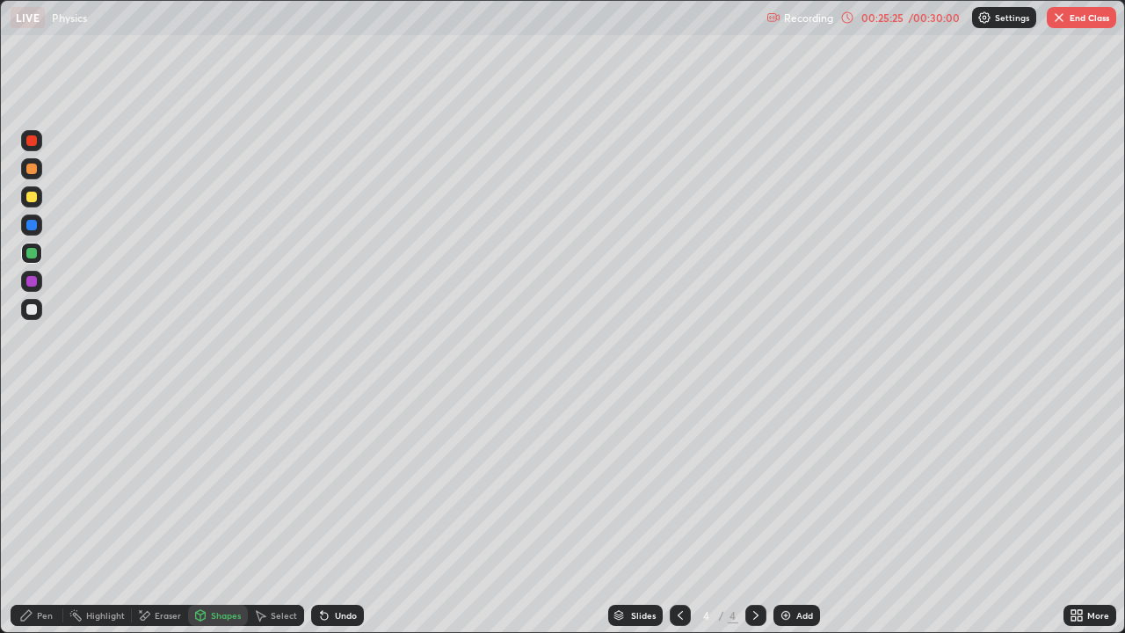
click at [45, 520] on div "Pen" at bounding box center [45, 615] width 16 height 9
click at [29, 428] on div at bounding box center [31, 428] width 7 height 7
click at [215, 520] on div "Shapes" at bounding box center [218, 615] width 60 height 21
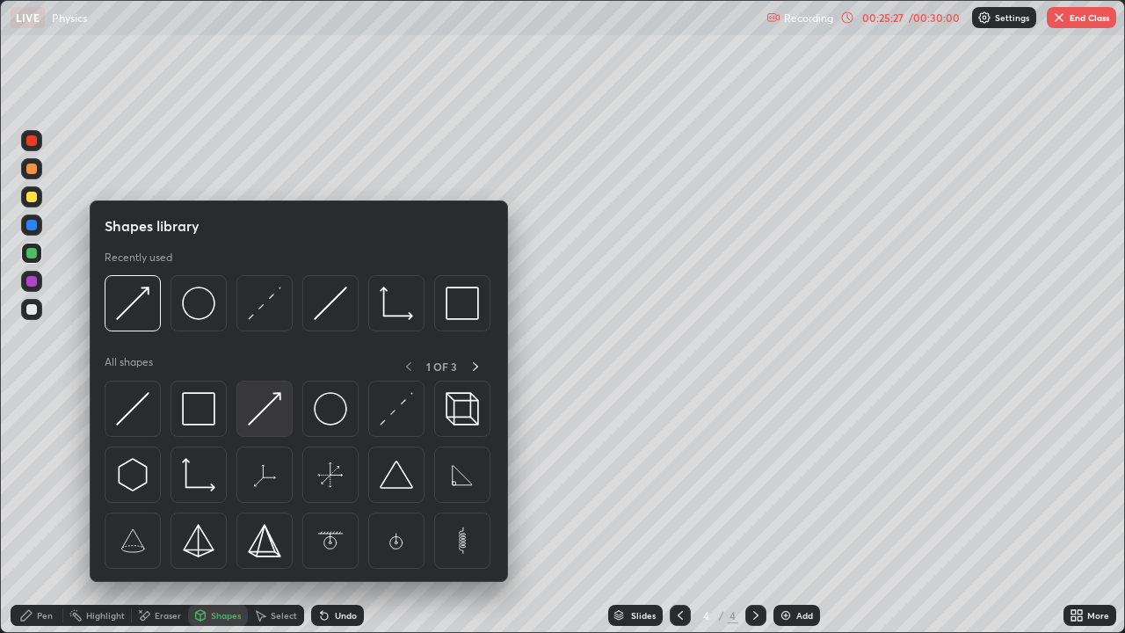
click at [255, 407] on img at bounding box center [264, 408] width 33 height 33
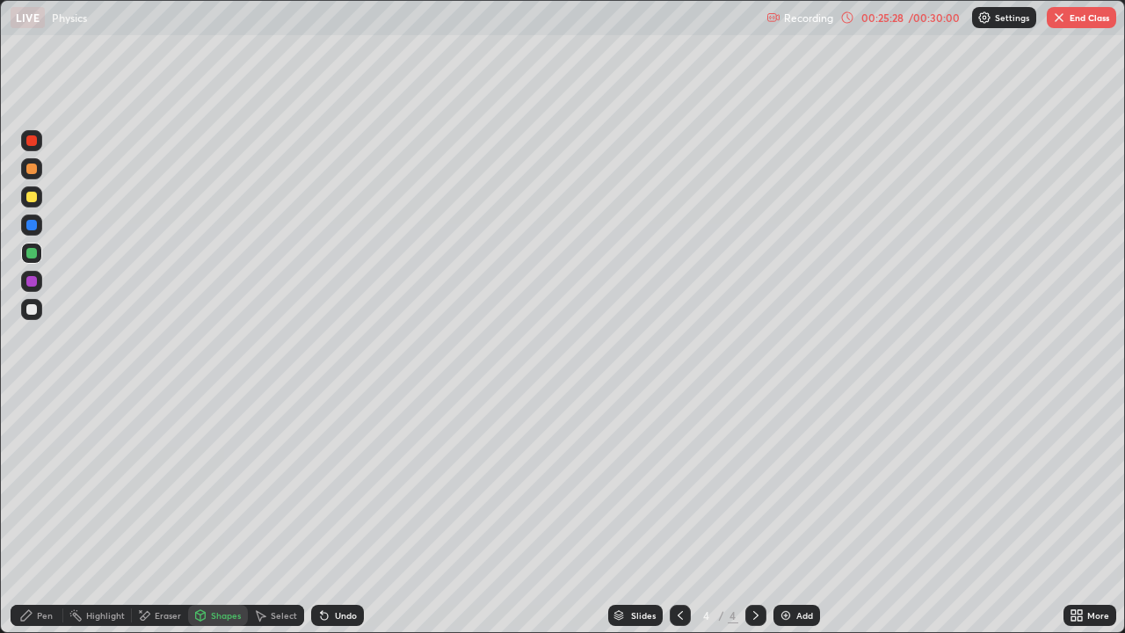
click at [32, 139] on div at bounding box center [31, 140] width 11 height 11
click at [346, 520] on div "Undo" at bounding box center [337, 615] width 53 height 21
click at [340, 520] on div "Undo" at bounding box center [346, 615] width 22 height 9
click at [217, 520] on div "Shapes" at bounding box center [226, 615] width 30 height 9
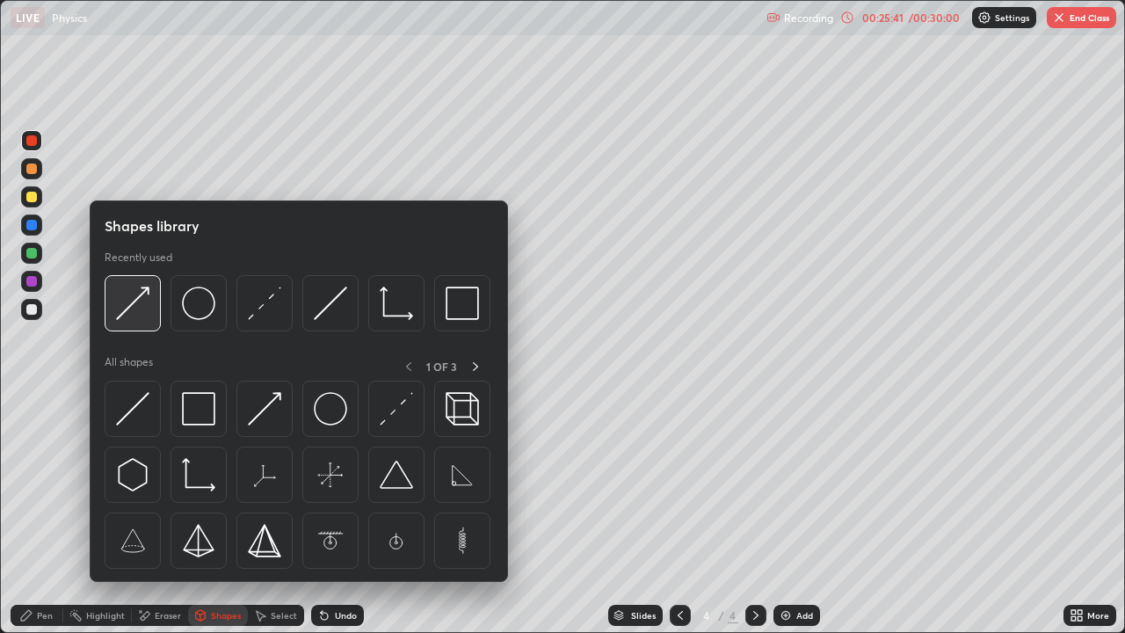
click at [140, 311] on img at bounding box center [132, 303] width 33 height 33
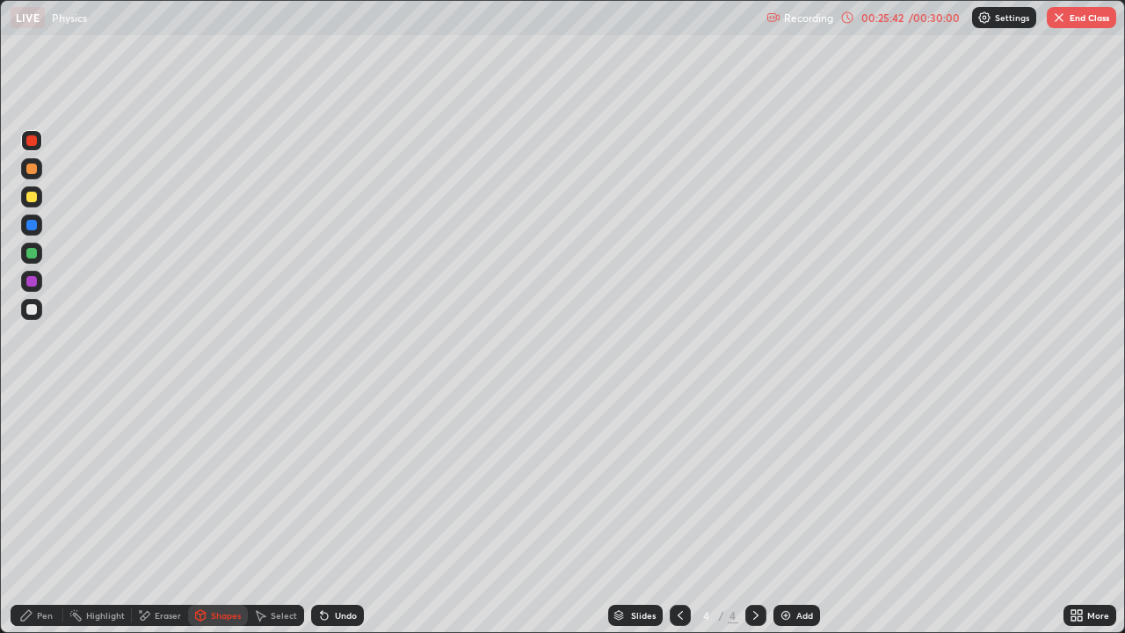
click at [30, 199] on div at bounding box center [31, 197] width 11 height 11
click at [212, 520] on div "Shapes" at bounding box center [218, 615] width 60 height 21
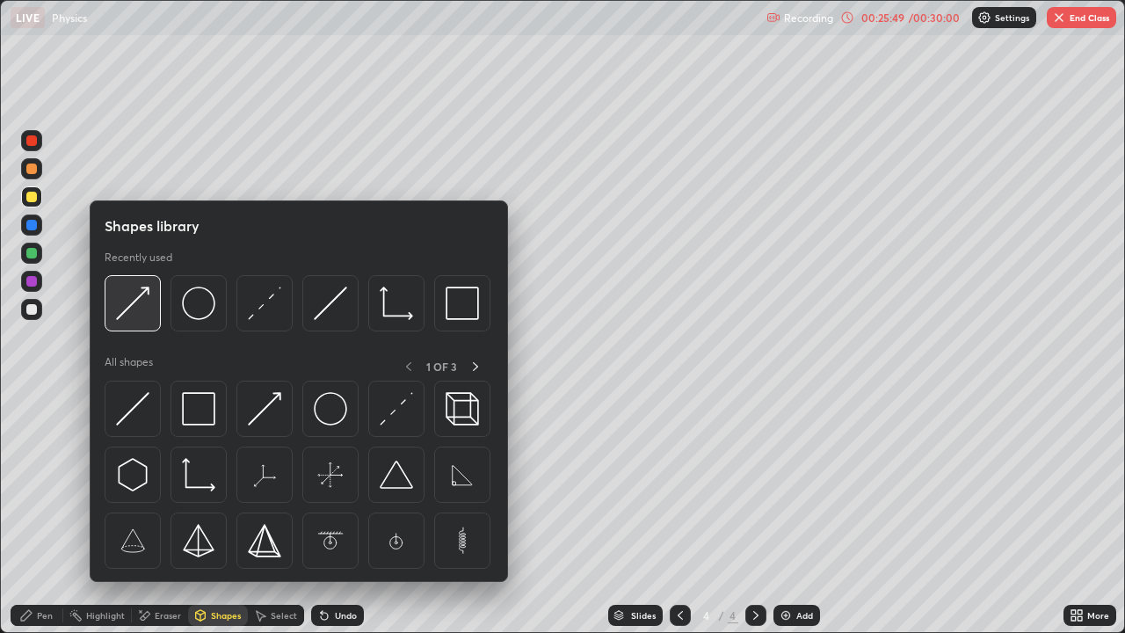
click at [127, 318] on img at bounding box center [132, 303] width 33 height 33
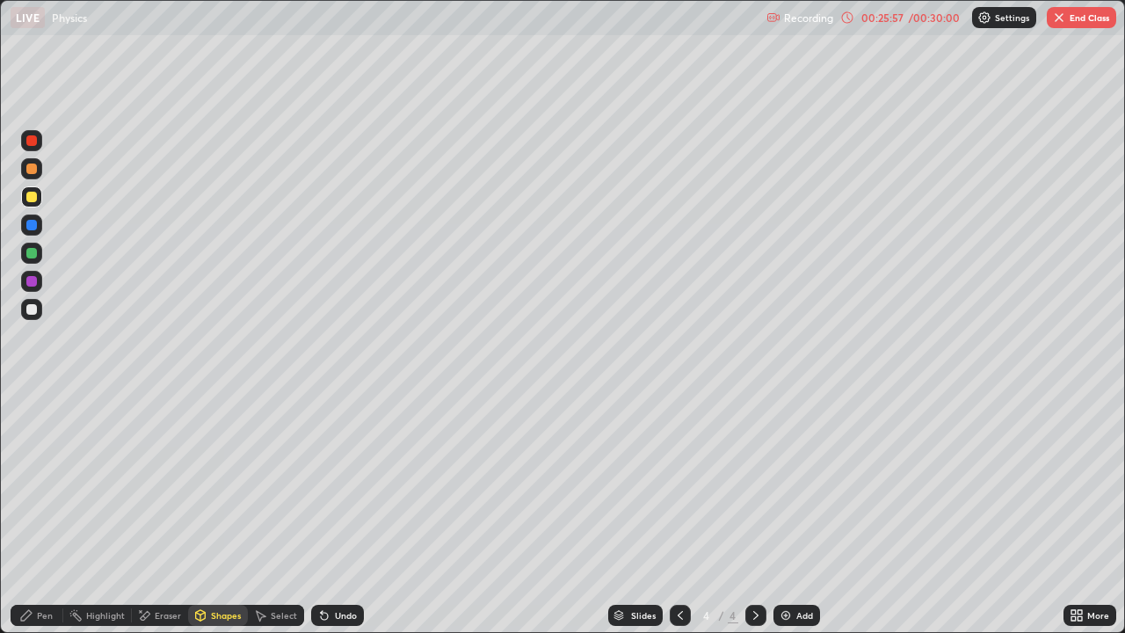
click at [41, 520] on div "Pen" at bounding box center [45, 615] width 16 height 9
click at [34, 142] on div at bounding box center [31, 140] width 11 height 11
click at [33, 197] on div at bounding box center [31, 197] width 11 height 11
click at [32, 402] on div at bounding box center [32, 401] width 4 height 4
click at [796, 520] on div "Add" at bounding box center [804, 615] width 17 height 9
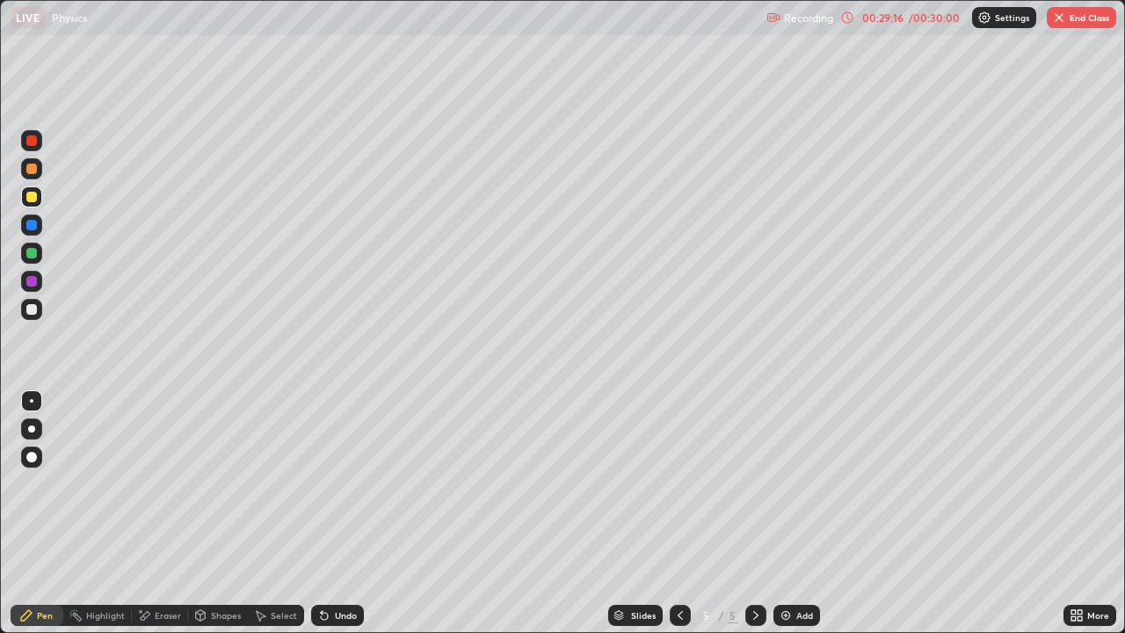
click at [32, 306] on div at bounding box center [31, 309] width 11 height 11
click at [216, 520] on div "Shapes" at bounding box center [218, 615] width 60 height 21
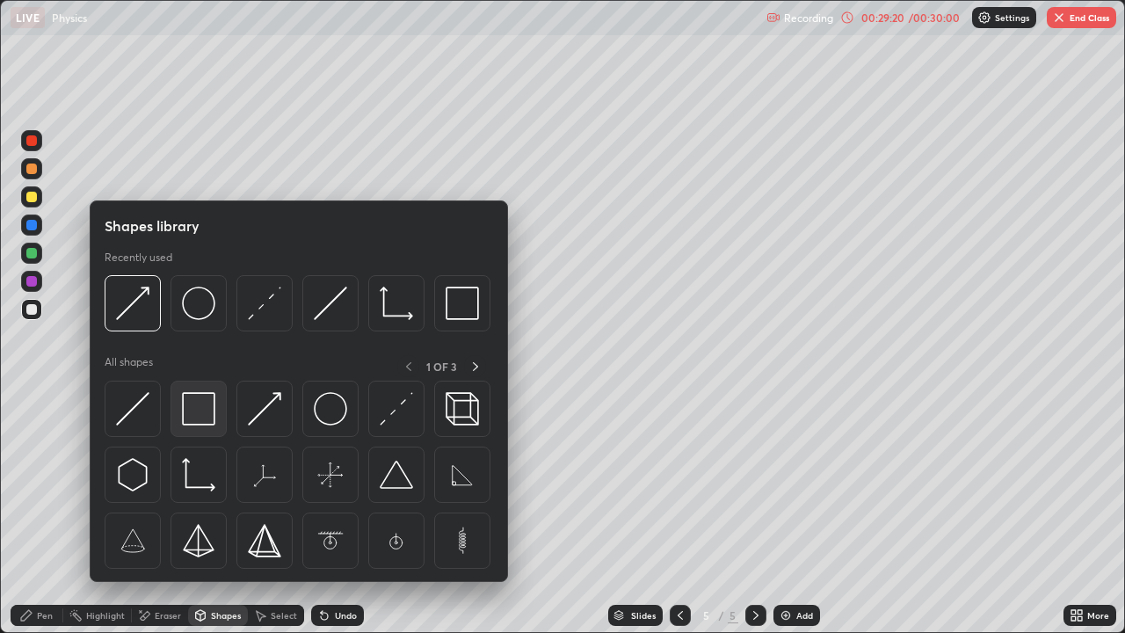
click at [196, 417] on img at bounding box center [198, 408] width 33 height 33
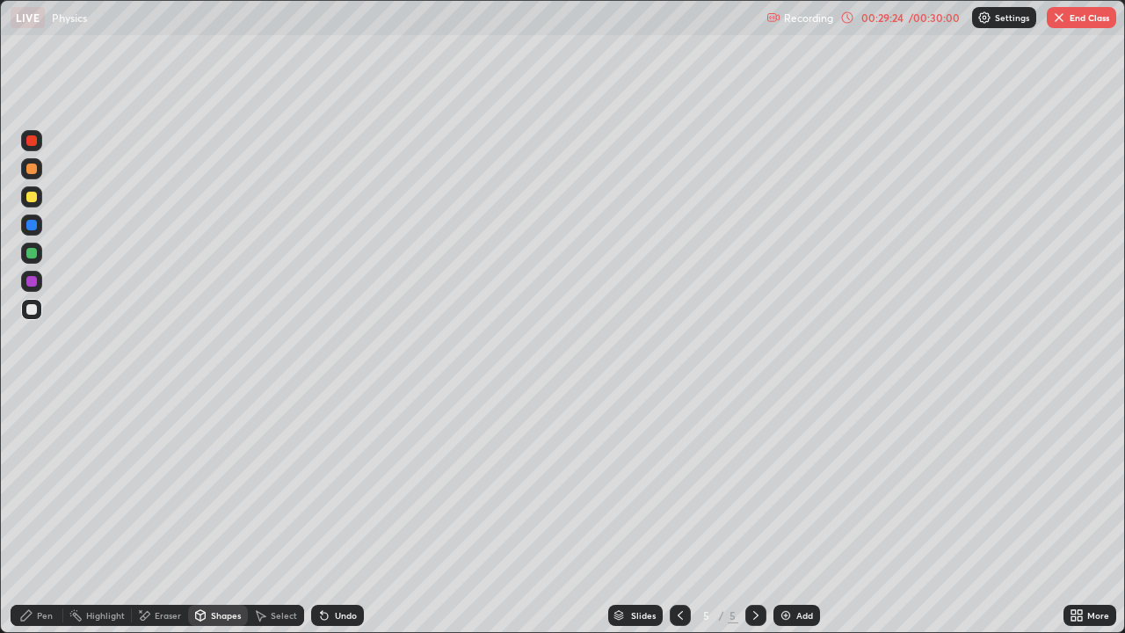
click at [38, 520] on div "Pen" at bounding box center [45, 615] width 16 height 9
click at [32, 257] on div at bounding box center [31, 253] width 11 height 11
click at [216, 520] on div "Shapes" at bounding box center [226, 615] width 30 height 9
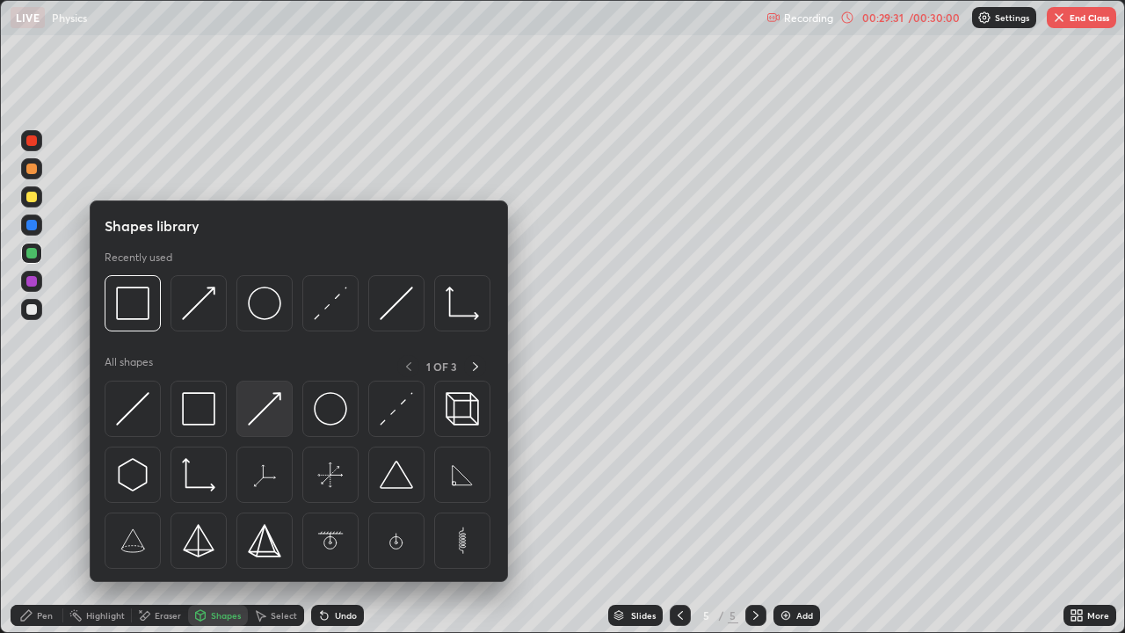
click at [264, 414] on img at bounding box center [264, 408] width 33 height 33
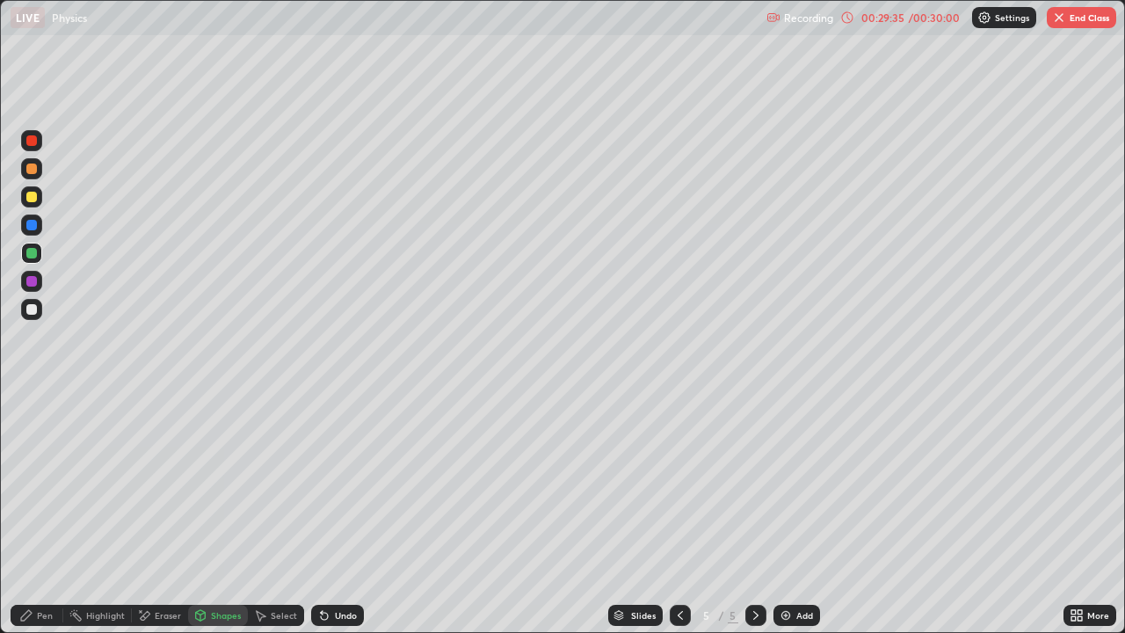
click at [334, 520] on div "Undo" at bounding box center [337, 615] width 53 height 21
click at [28, 520] on icon at bounding box center [26, 615] width 11 height 11
click at [27, 314] on div at bounding box center [31, 309] width 11 height 11
click at [212, 520] on div "Shapes" at bounding box center [218, 615] width 60 height 21
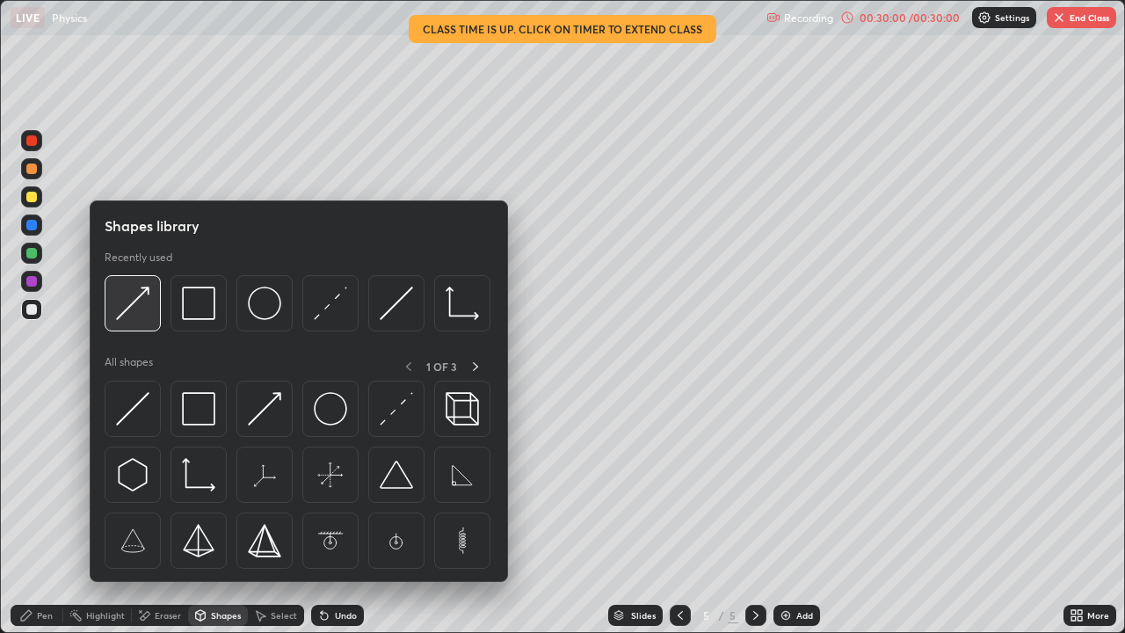
click at [141, 306] on img at bounding box center [132, 303] width 33 height 33
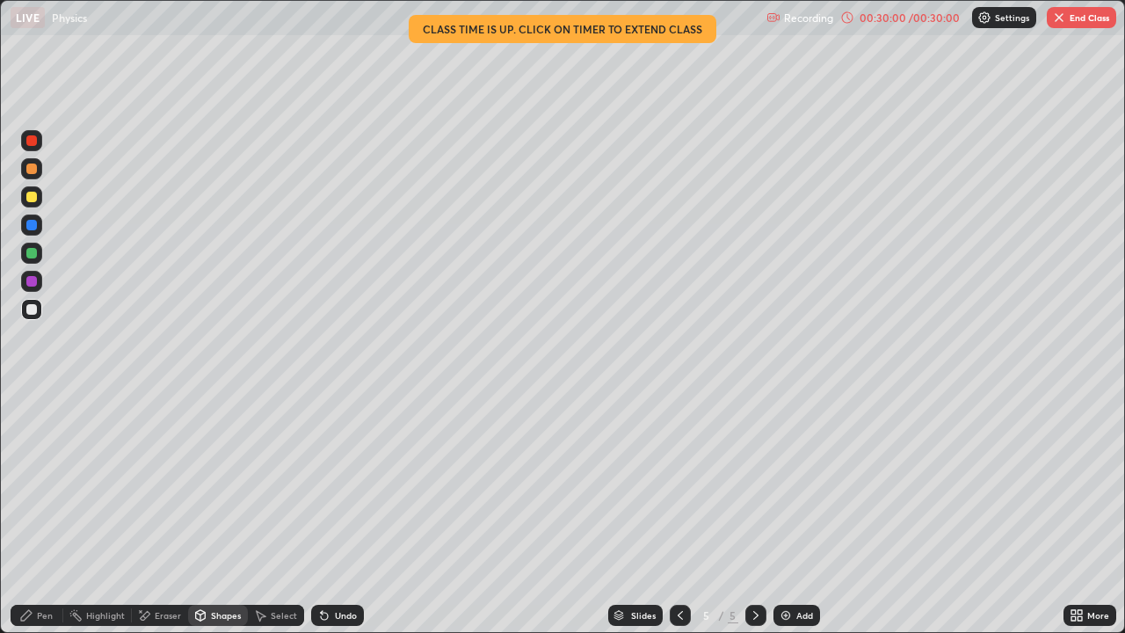
click at [32, 252] on div at bounding box center [31, 253] width 11 height 11
click at [33, 308] on div at bounding box center [31, 309] width 11 height 11
click at [33, 201] on div at bounding box center [31, 197] width 11 height 11
click at [18, 520] on div "Pen" at bounding box center [37, 615] width 53 height 21
click at [208, 520] on div "Shapes" at bounding box center [218, 615] width 60 height 21
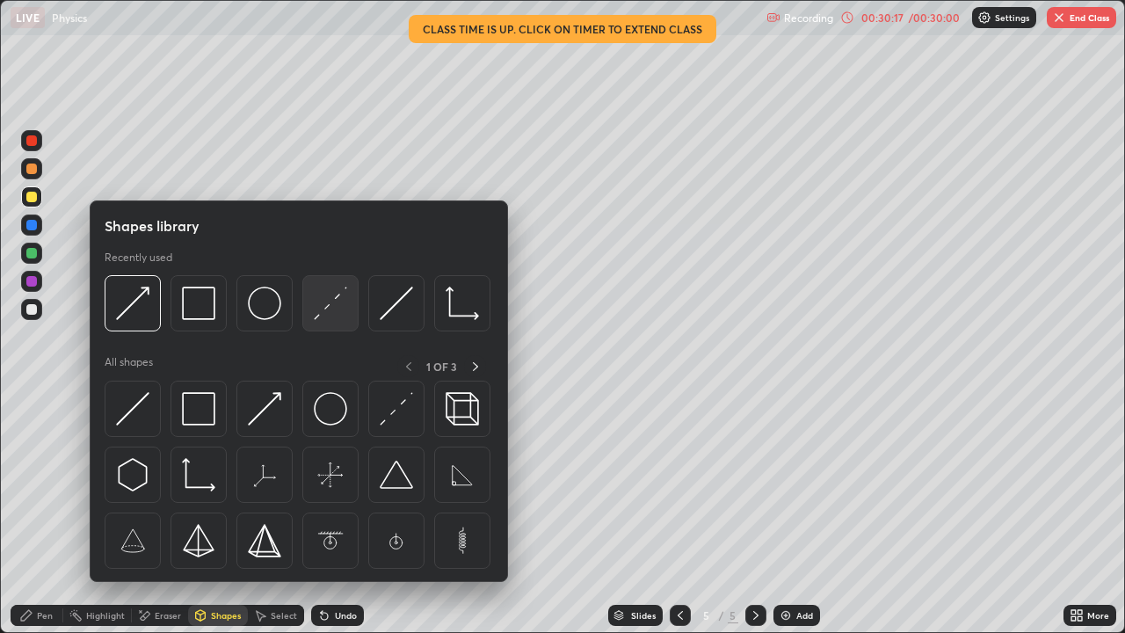
click at [328, 309] on img at bounding box center [330, 303] width 33 height 33
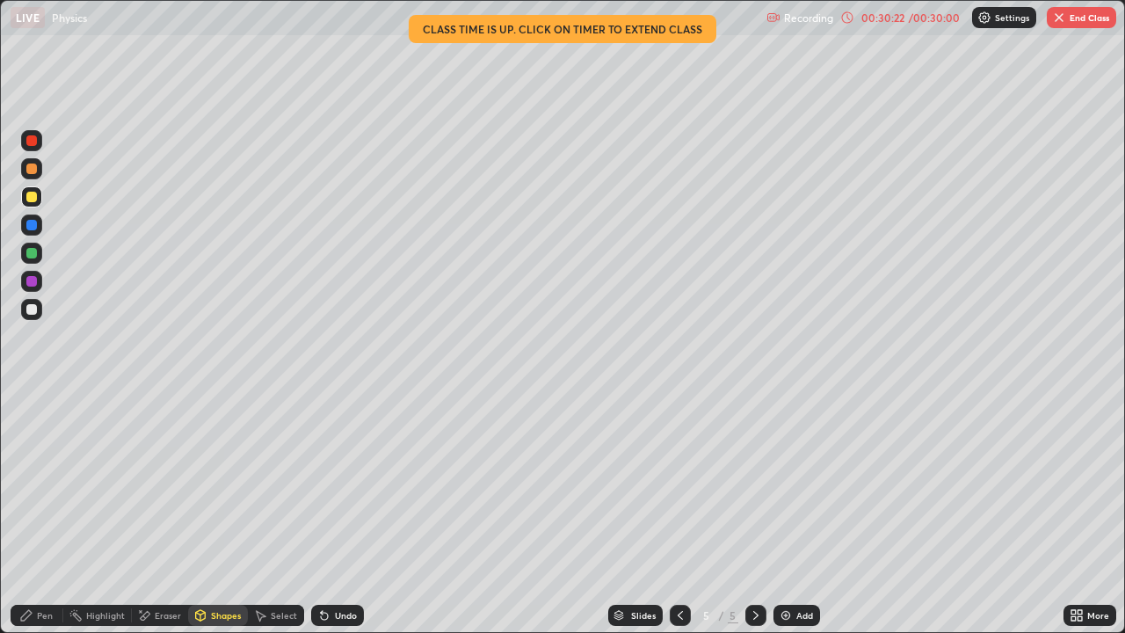
click at [212, 520] on div "Shapes" at bounding box center [218, 615] width 60 height 21
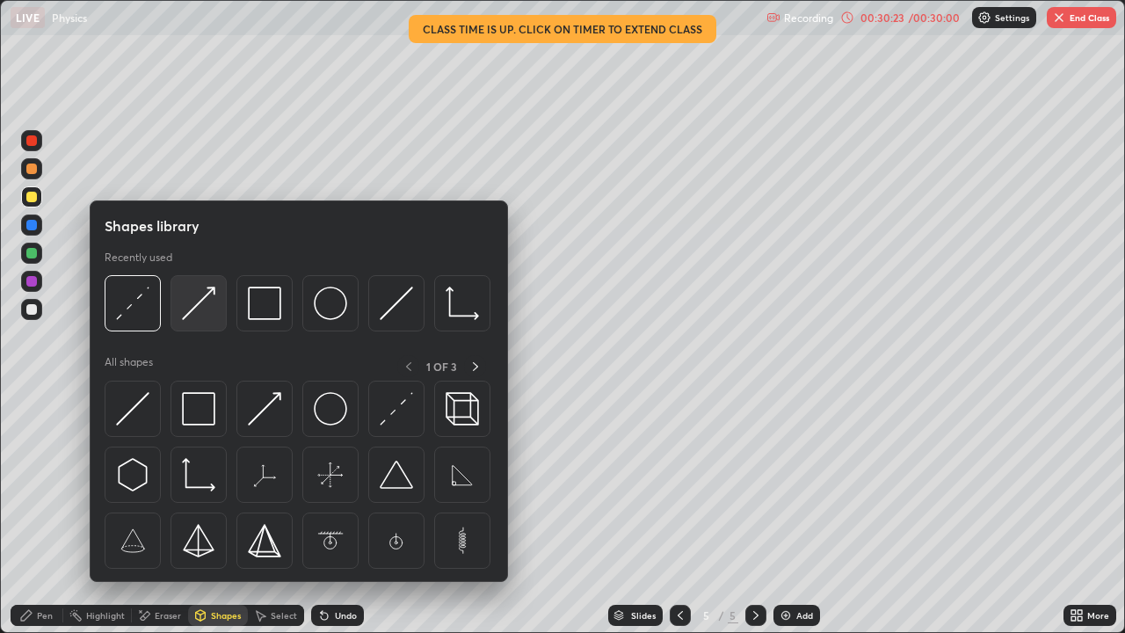
click at [200, 305] on img at bounding box center [198, 303] width 33 height 33
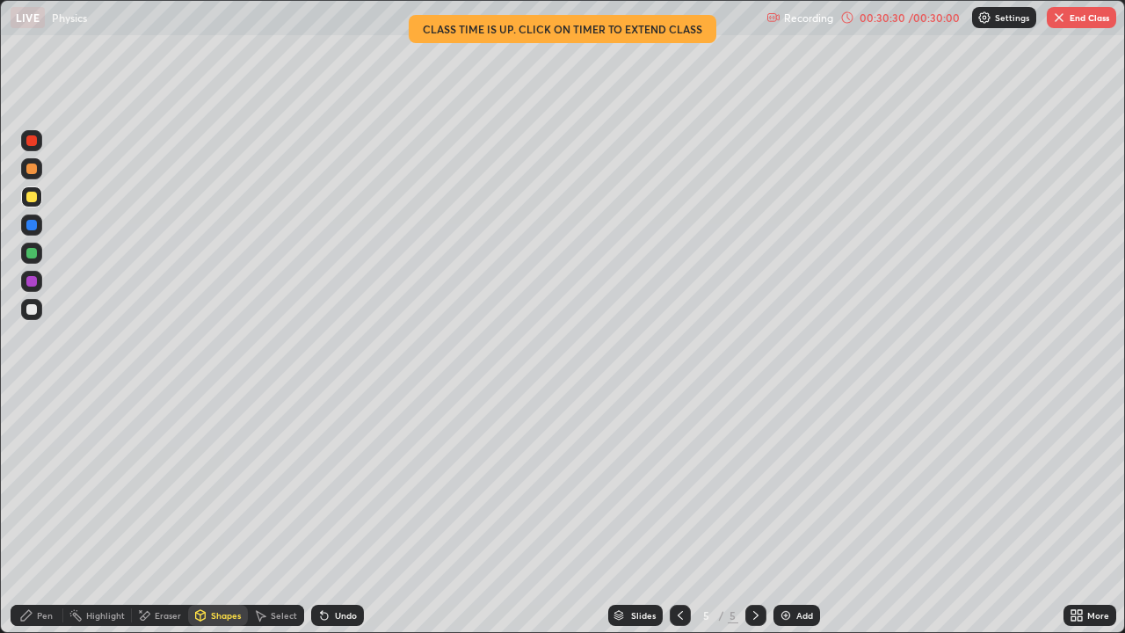
click at [31, 520] on icon at bounding box center [26, 615] width 14 height 14
click at [335, 520] on div "Undo" at bounding box center [346, 615] width 22 height 9
click at [330, 520] on div "Undo" at bounding box center [337, 615] width 53 height 21
click at [328, 520] on div "Undo" at bounding box center [337, 615] width 53 height 21
click at [335, 520] on div "Undo" at bounding box center [346, 615] width 22 height 9
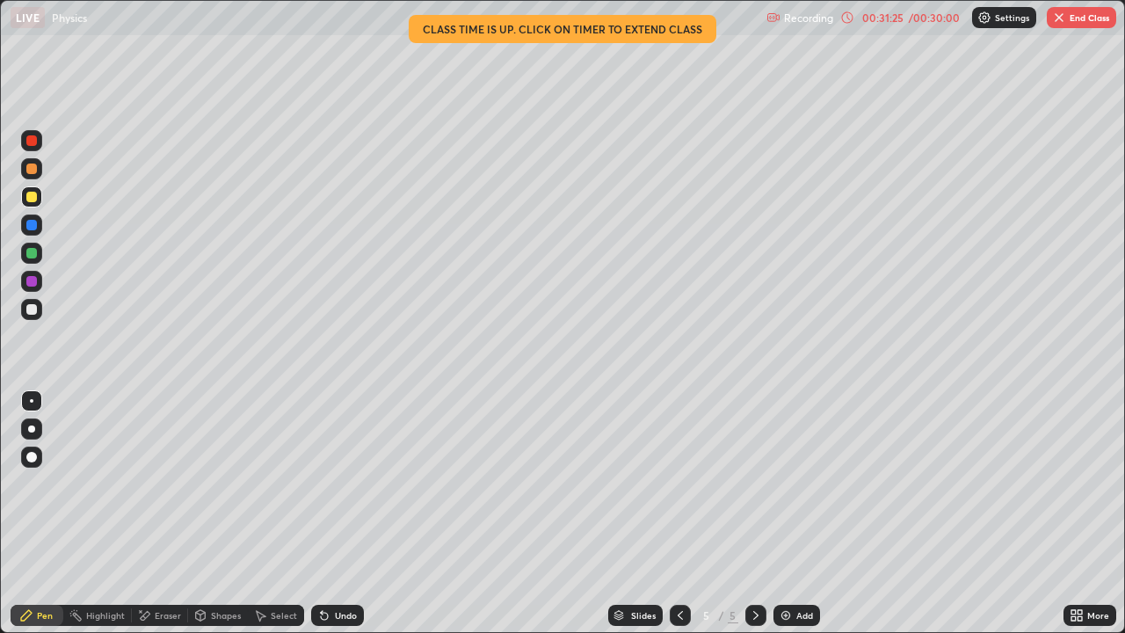
click at [338, 520] on div "Undo" at bounding box center [346, 615] width 22 height 9
click at [214, 520] on div "Shapes" at bounding box center [226, 615] width 30 height 9
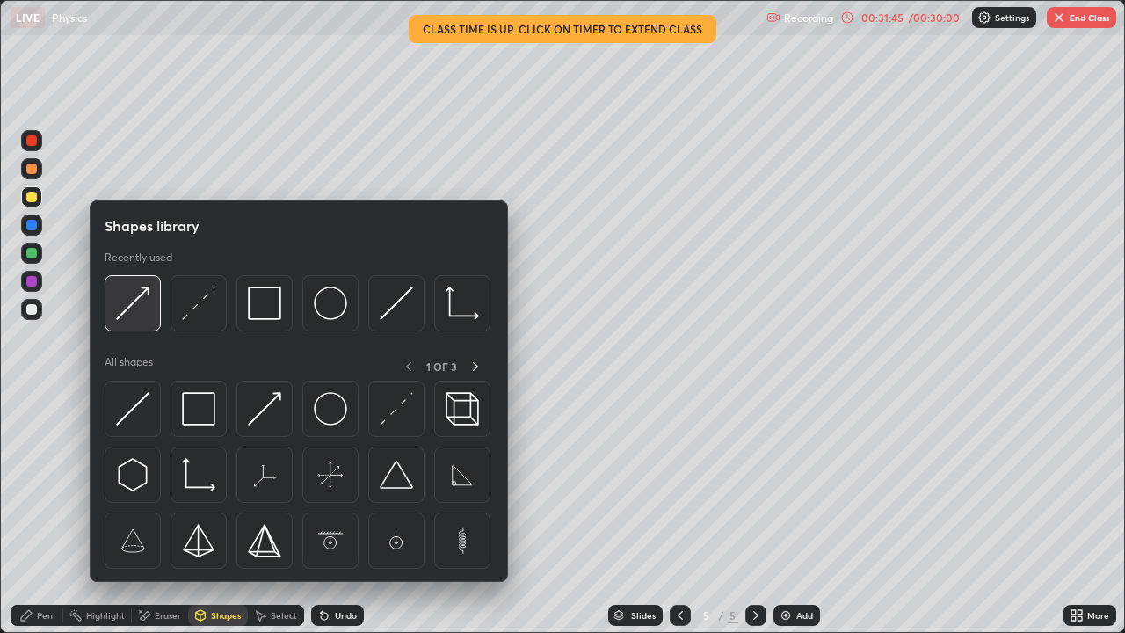
click at [141, 306] on img at bounding box center [132, 303] width 33 height 33
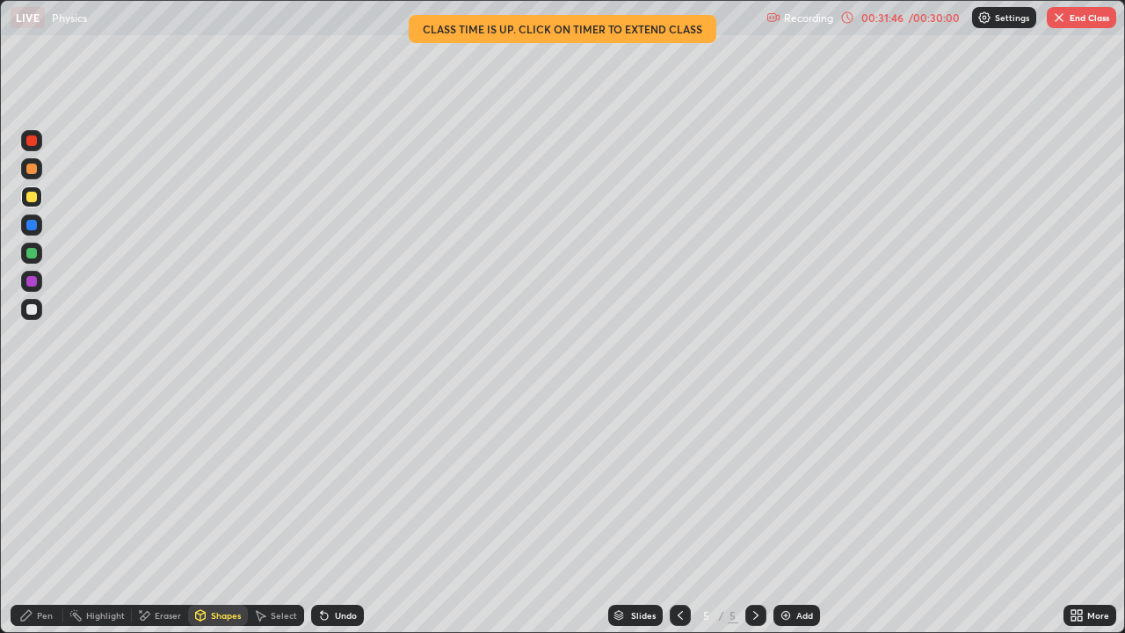
click at [31, 200] on div at bounding box center [31, 197] width 11 height 11
click at [332, 520] on div "Undo" at bounding box center [337, 615] width 53 height 21
click at [32, 254] on div at bounding box center [31, 253] width 11 height 11
click at [22, 520] on icon at bounding box center [26, 615] width 14 height 14
click at [208, 520] on div "Shapes" at bounding box center [218, 615] width 60 height 21
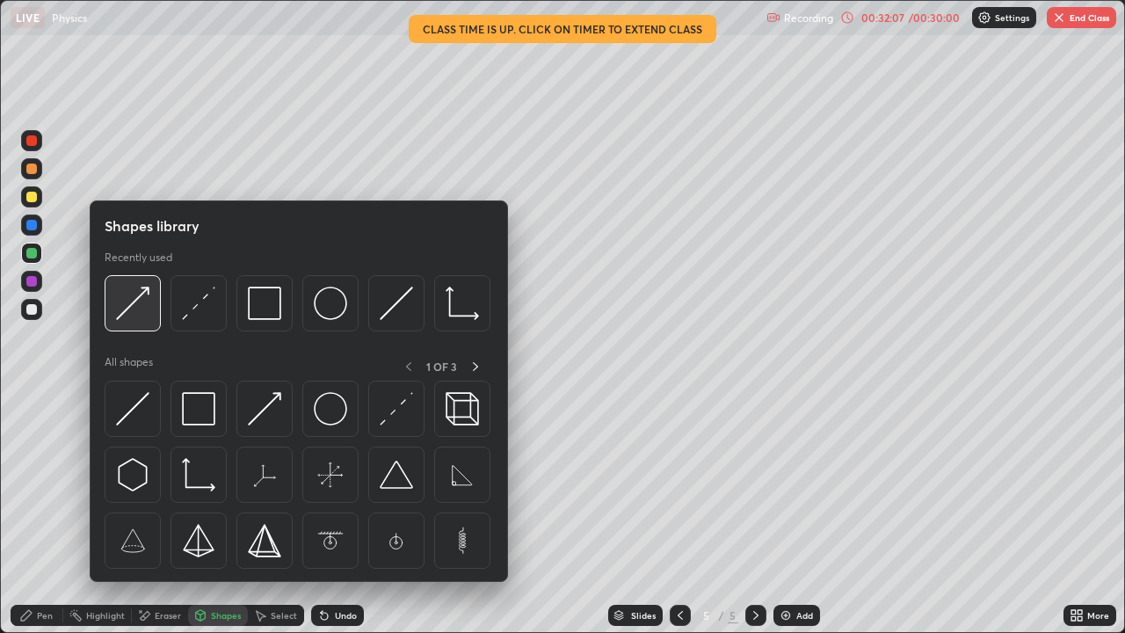
click at [141, 299] on img at bounding box center [132, 303] width 33 height 33
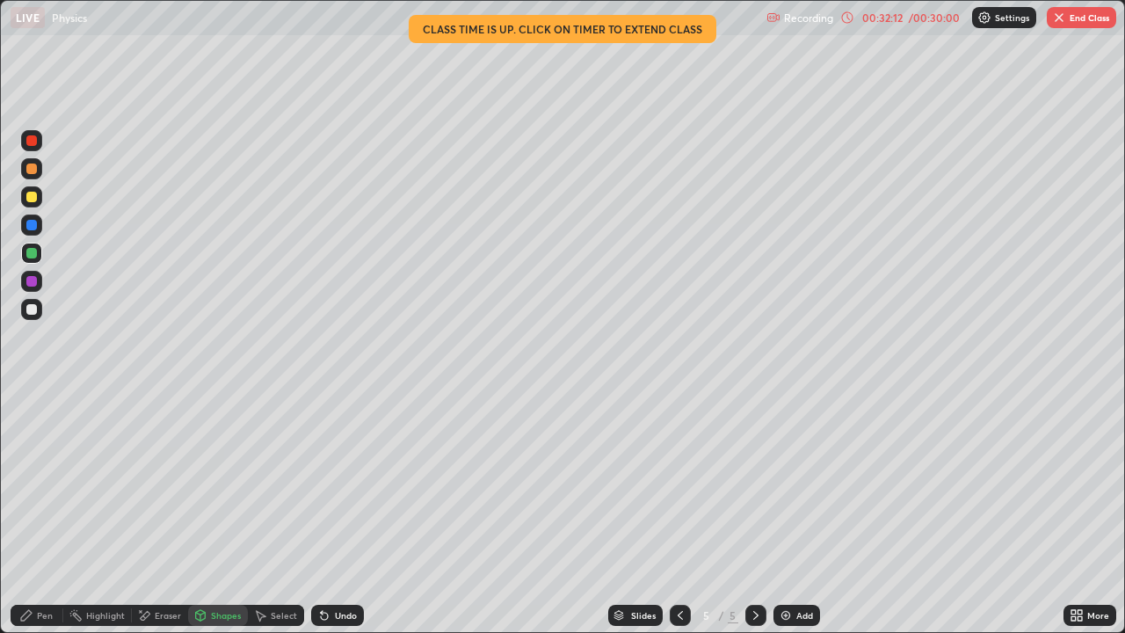
click at [30, 520] on icon at bounding box center [26, 615] width 14 height 14
click at [211, 520] on div "Shapes" at bounding box center [226, 615] width 30 height 9
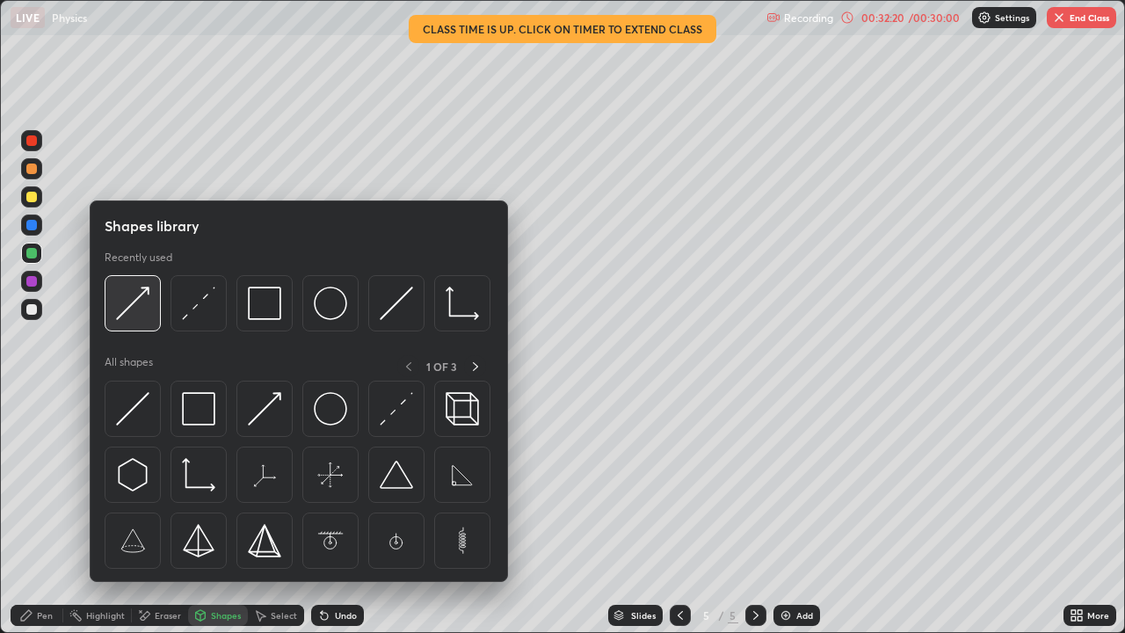
click at [134, 300] on img at bounding box center [132, 303] width 33 height 33
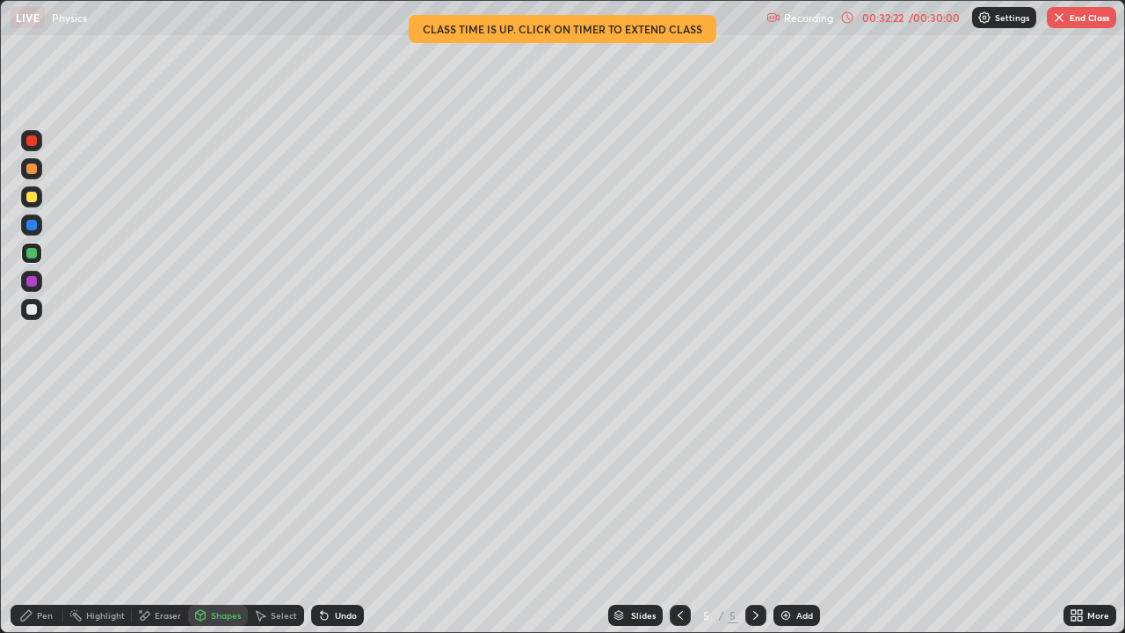
click at [32, 200] on div at bounding box center [31, 197] width 11 height 11
click at [24, 520] on icon at bounding box center [26, 615] width 11 height 11
click at [1076, 19] on button "End Class" at bounding box center [1081, 17] width 69 height 21
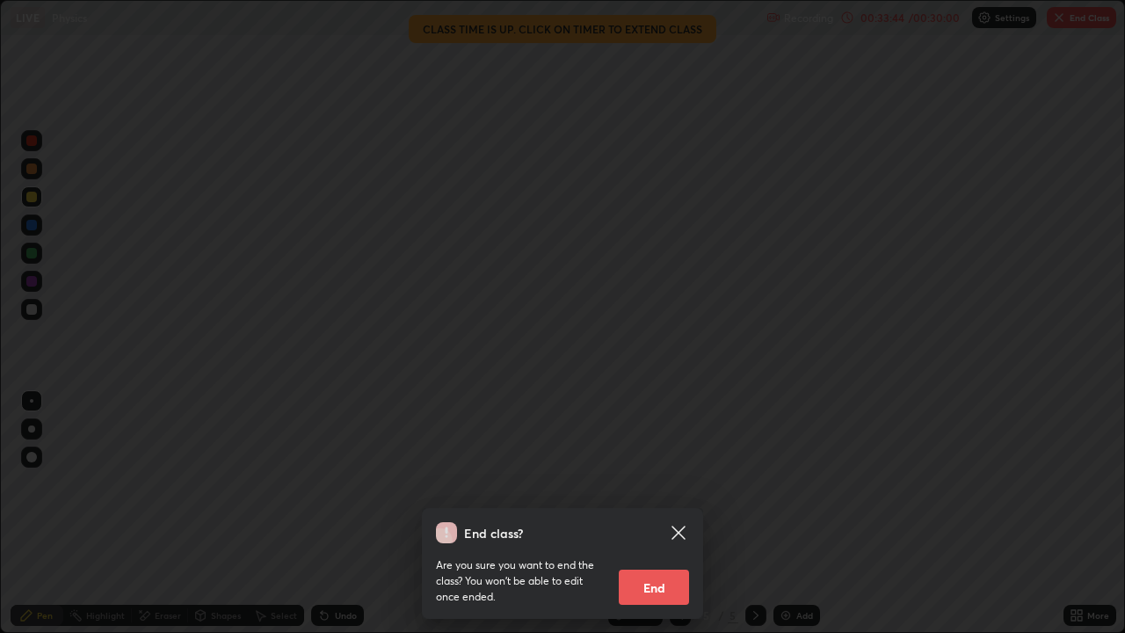
click at [664, 520] on button "End" at bounding box center [654, 587] width 70 height 35
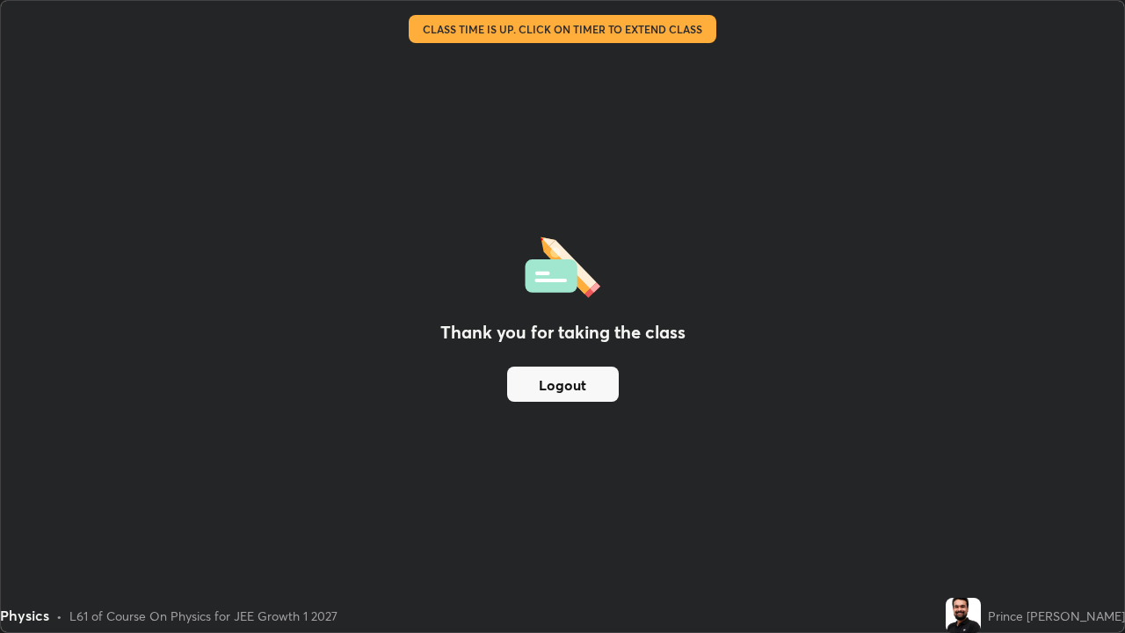
click at [583, 393] on button "Logout" at bounding box center [563, 384] width 112 height 35
